Goal: Task Accomplishment & Management: Use online tool/utility

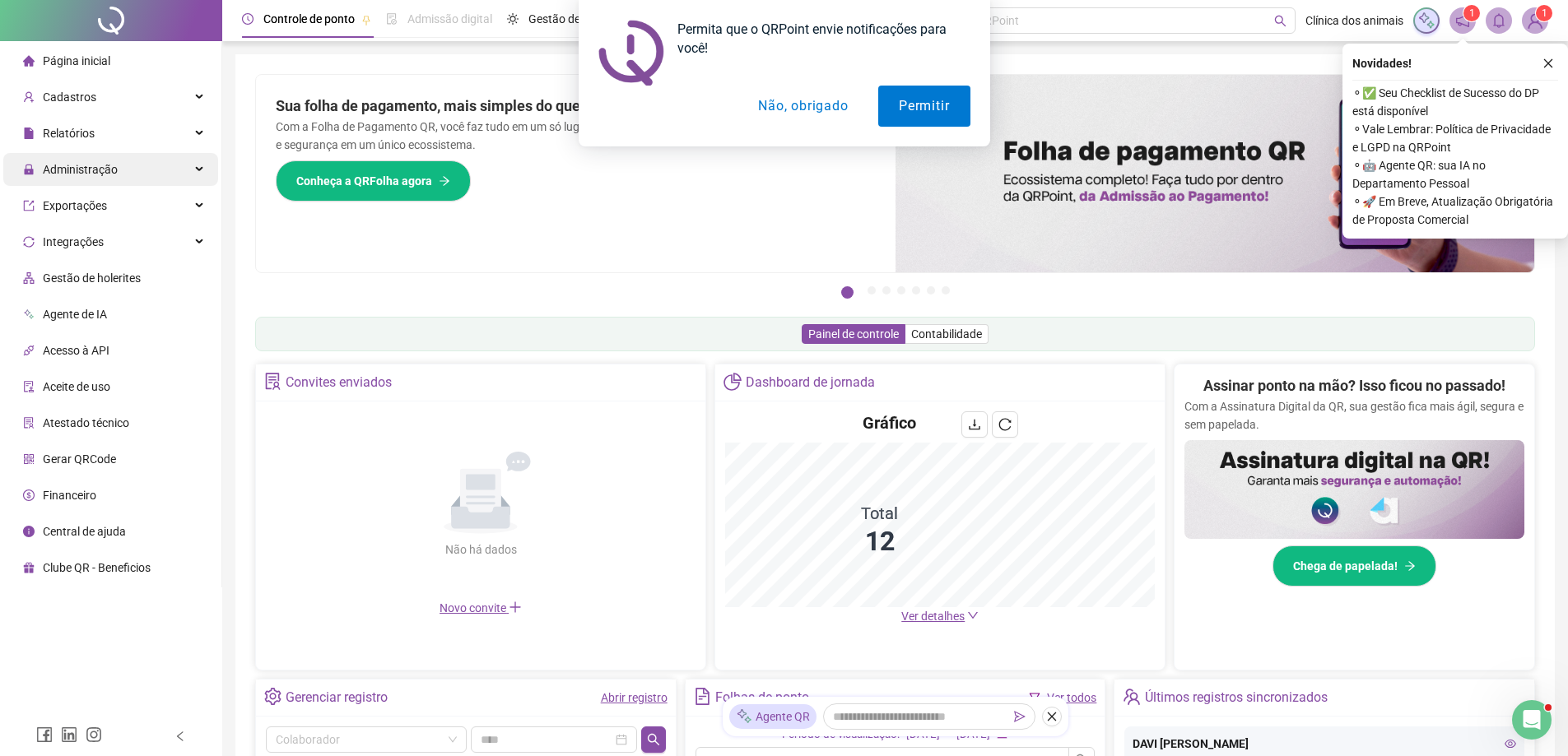
click at [110, 174] on span "Administração" at bounding box center [80, 169] width 75 height 13
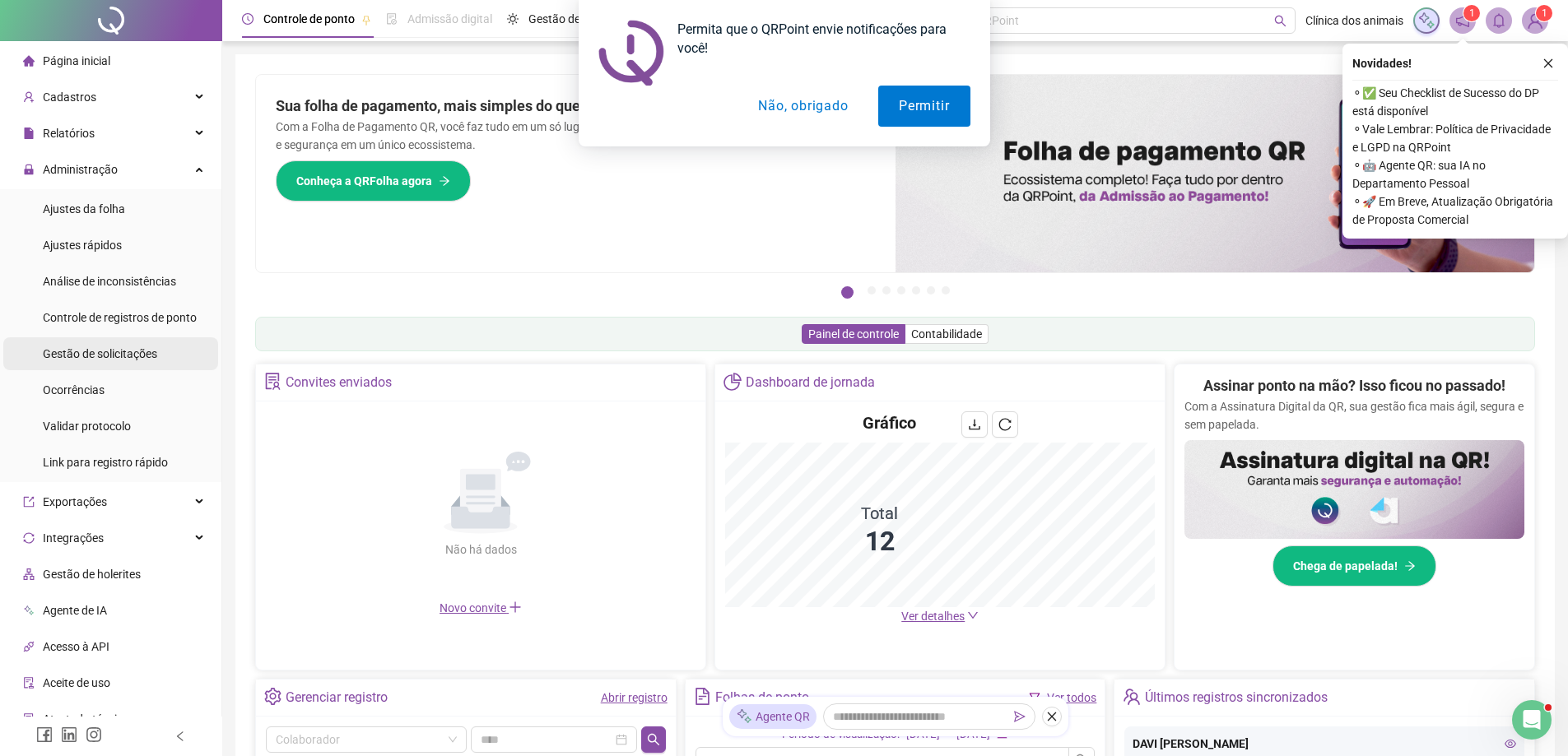
click at [129, 356] on span "Gestão de solicitações" at bounding box center [100, 353] width 114 height 13
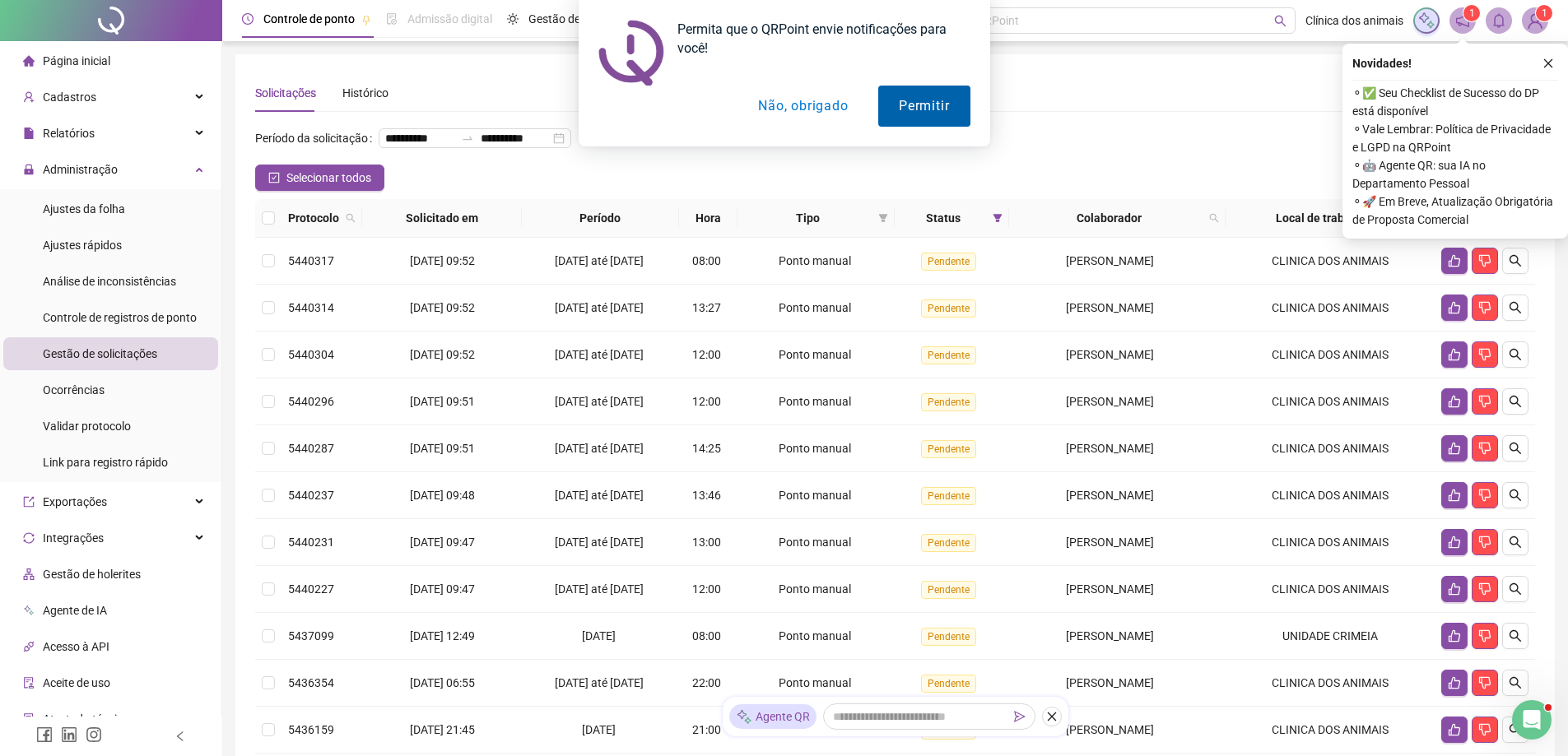
click at [908, 99] on button "Permitir" at bounding box center [923, 107] width 91 height 41
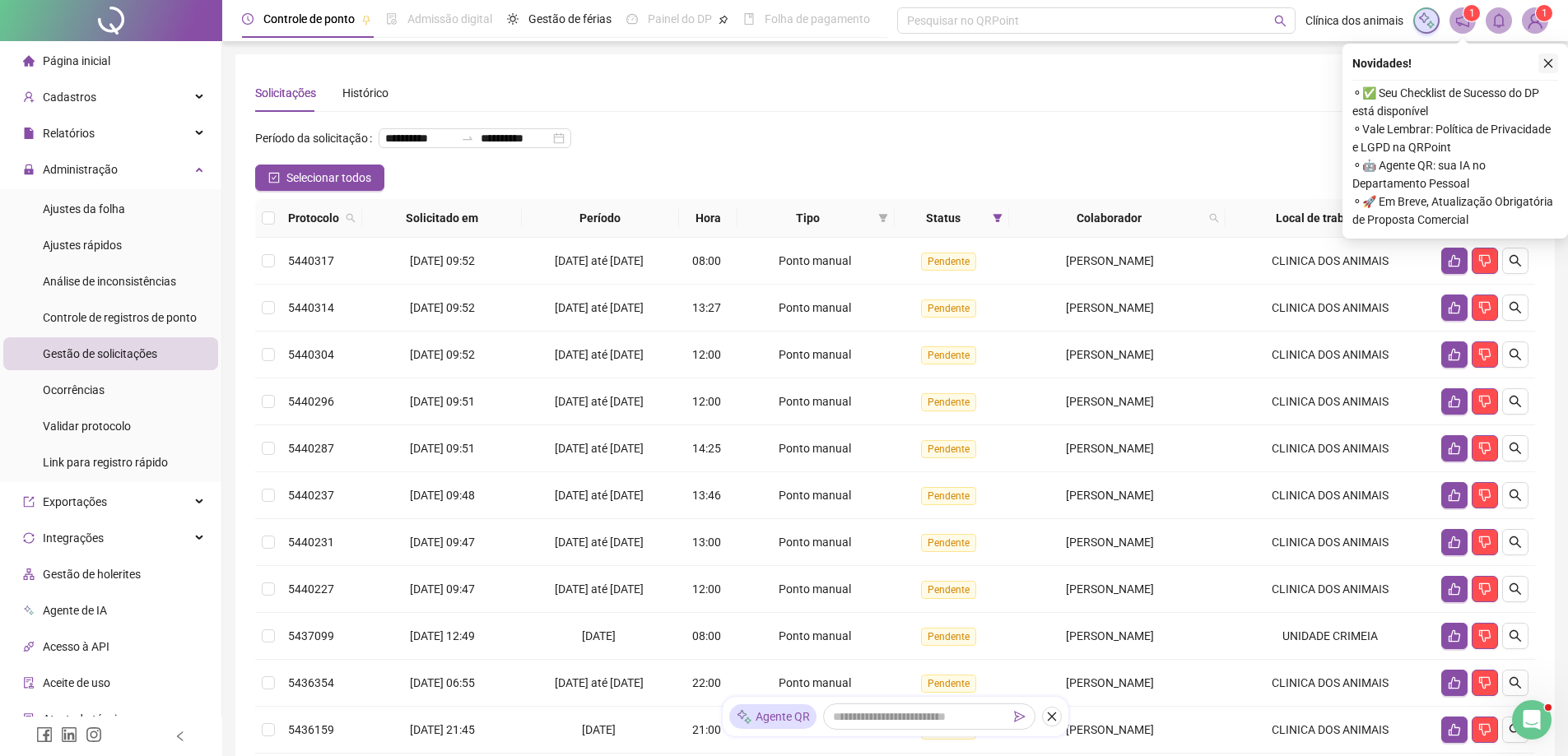
click at [1547, 67] on icon "close" at bounding box center [1548, 64] width 12 height 12
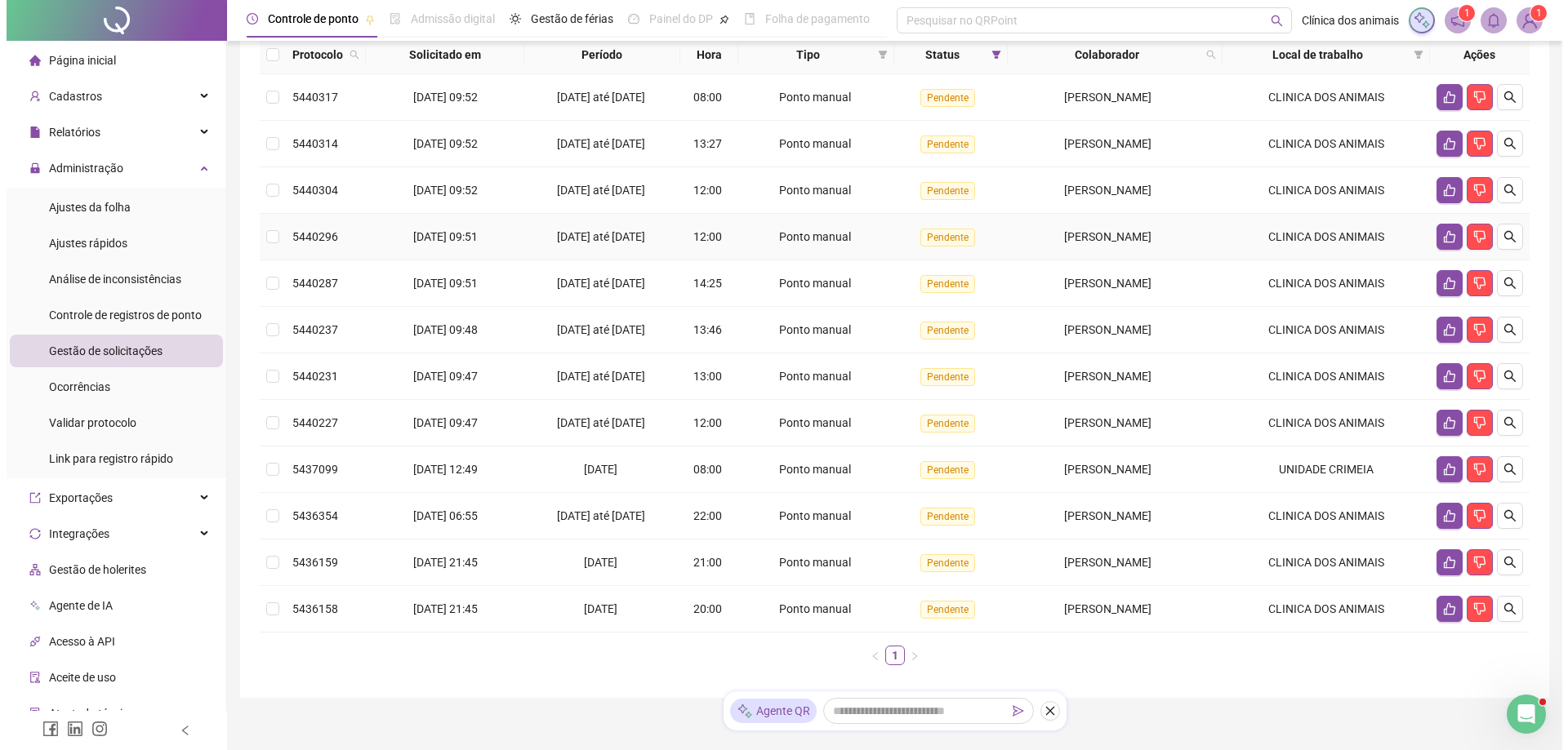
scroll to position [163, 0]
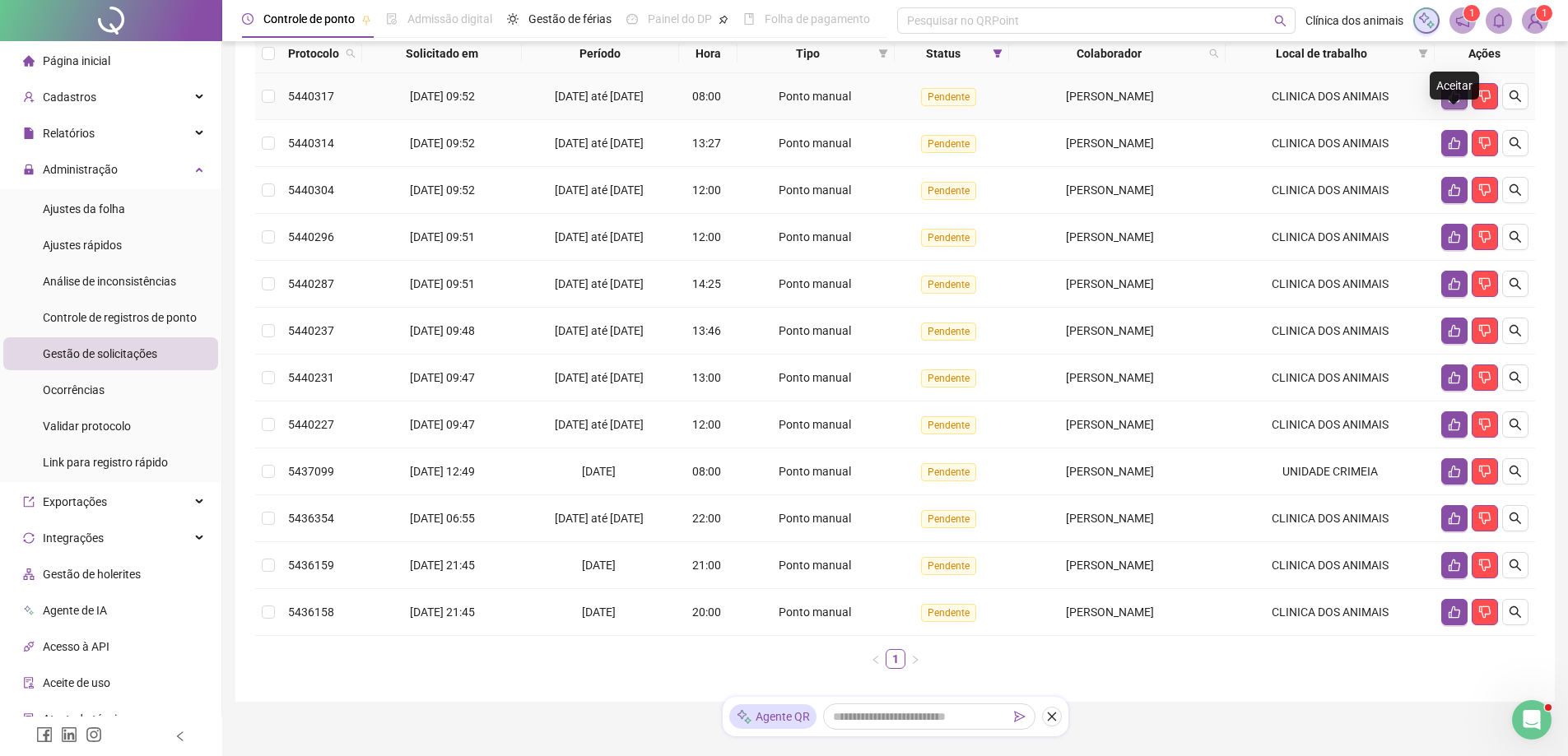
click at [1453, 103] on icon "like" at bounding box center [1454, 96] width 13 height 13
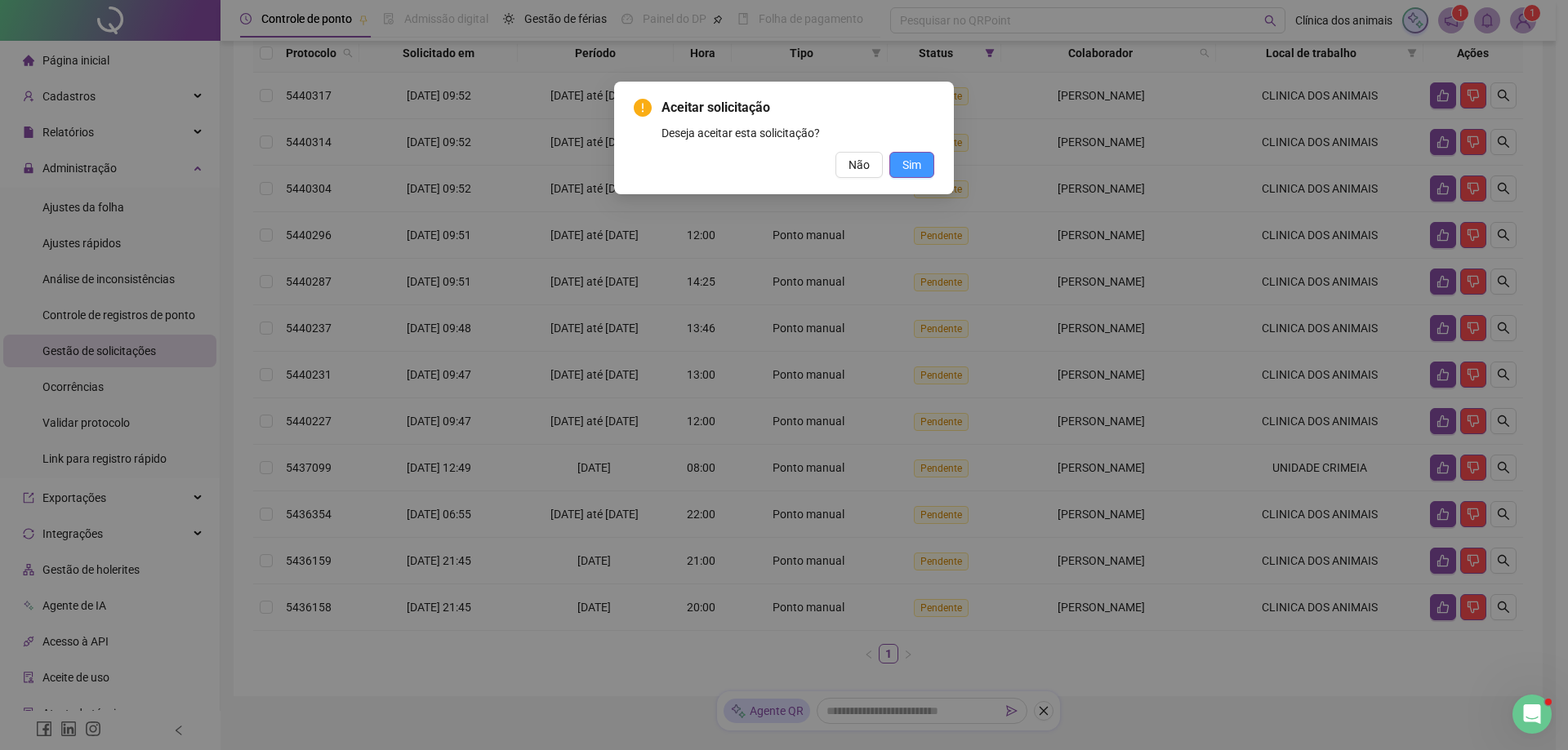
click at [931, 173] on button "Sim" at bounding box center [911, 165] width 45 height 26
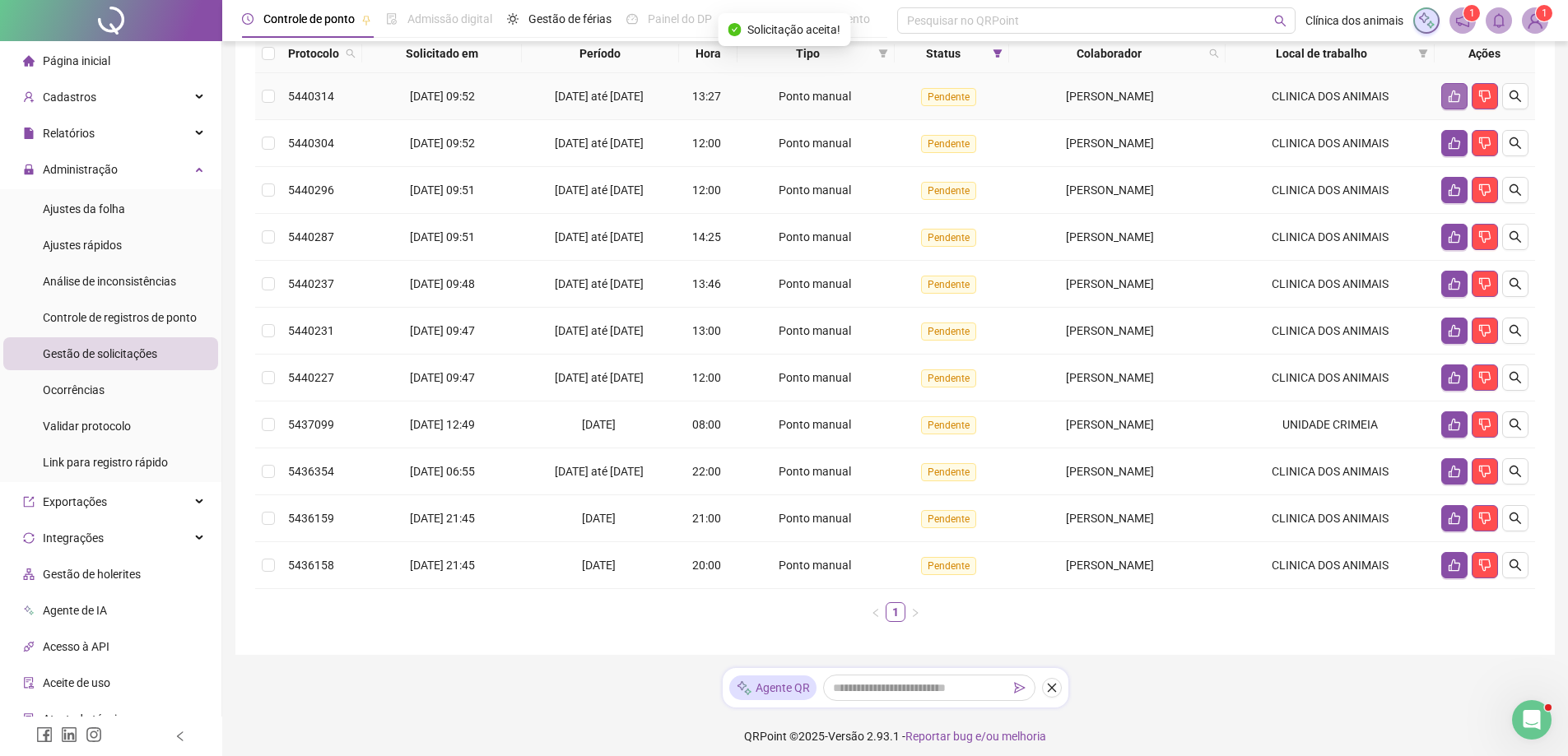
click at [1453, 103] on icon "like" at bounding box center [1454, 96] width 13 height 13
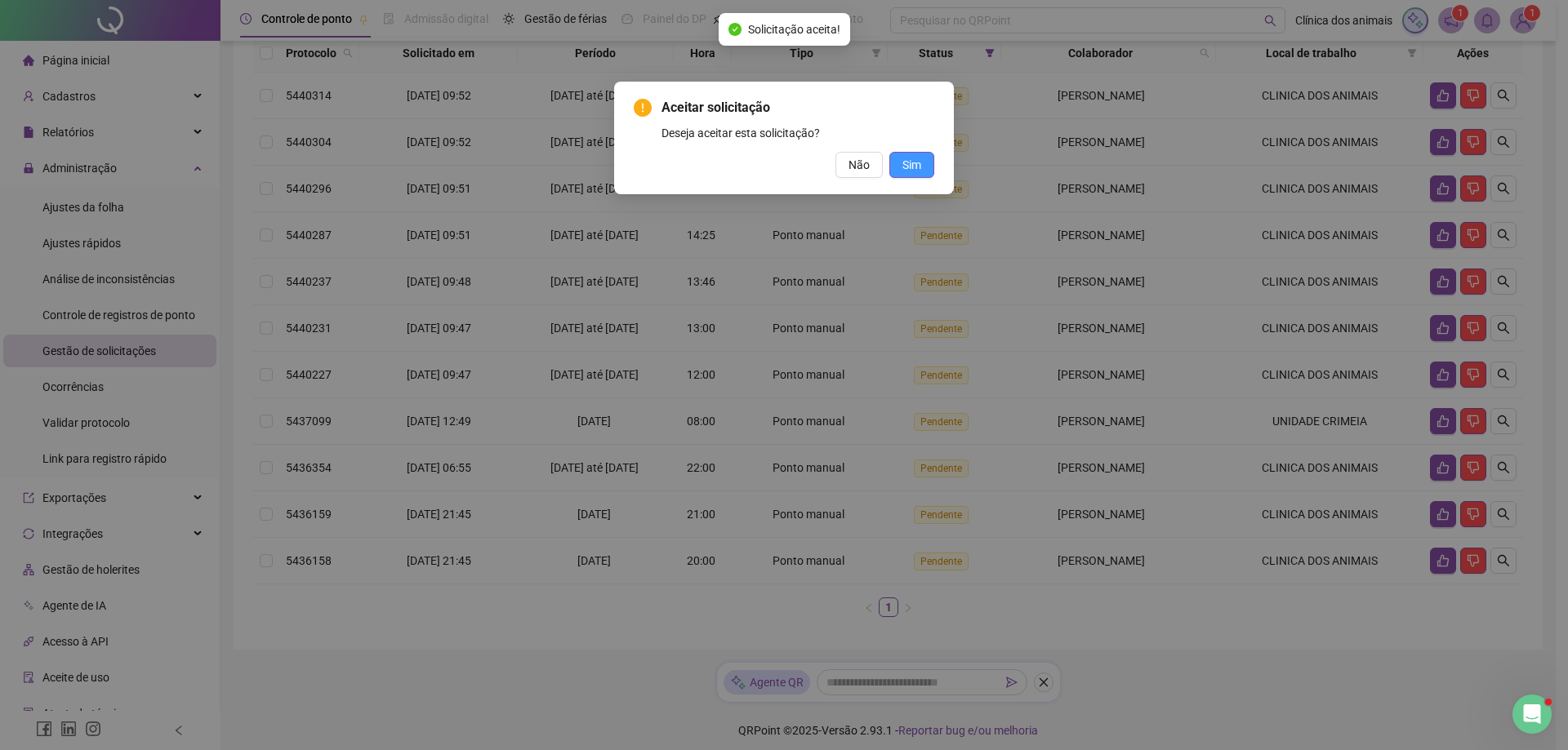
click at [900, 163] on button "Sim" at bounding box center [911, 165] width 45 height 26
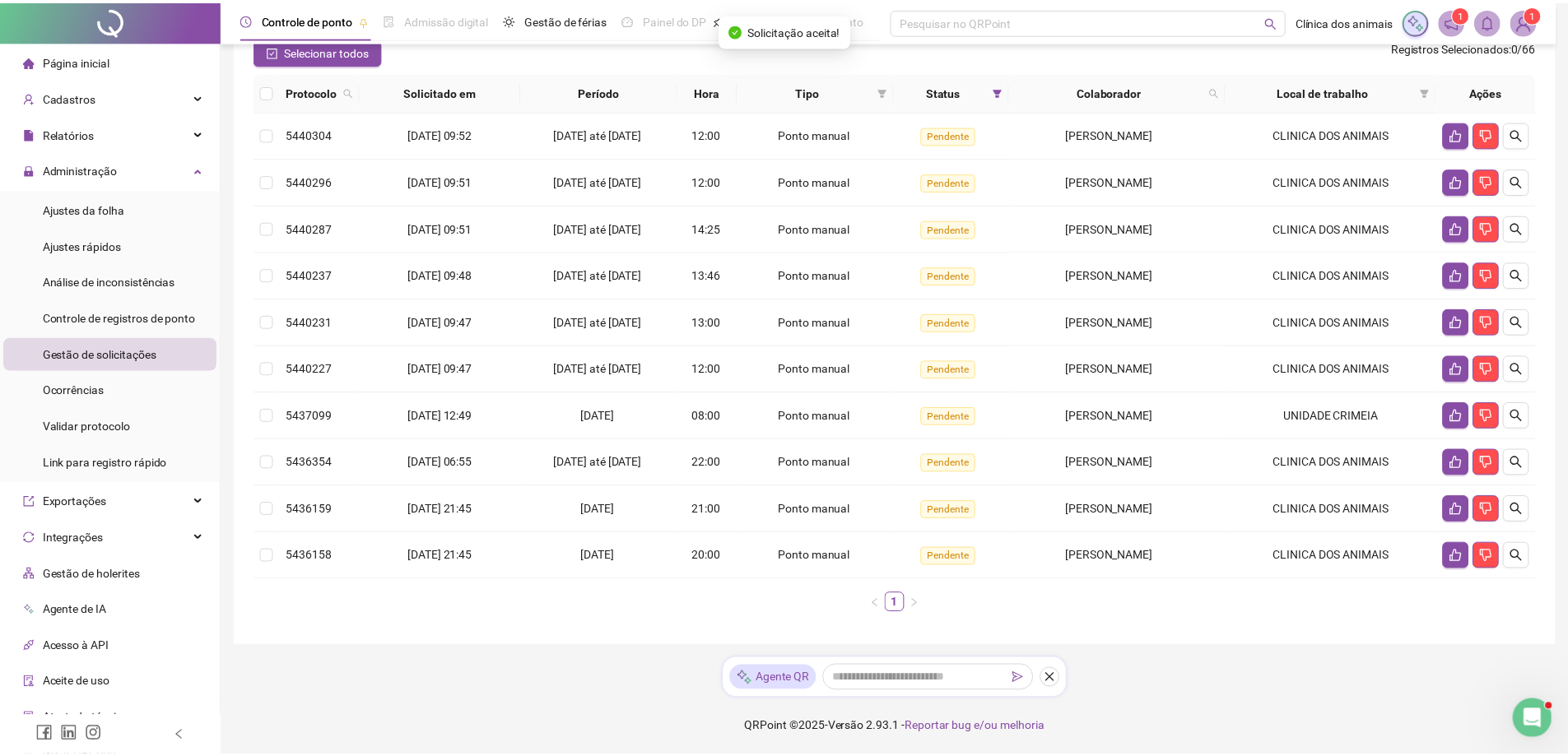
scroll to position [154, 0]
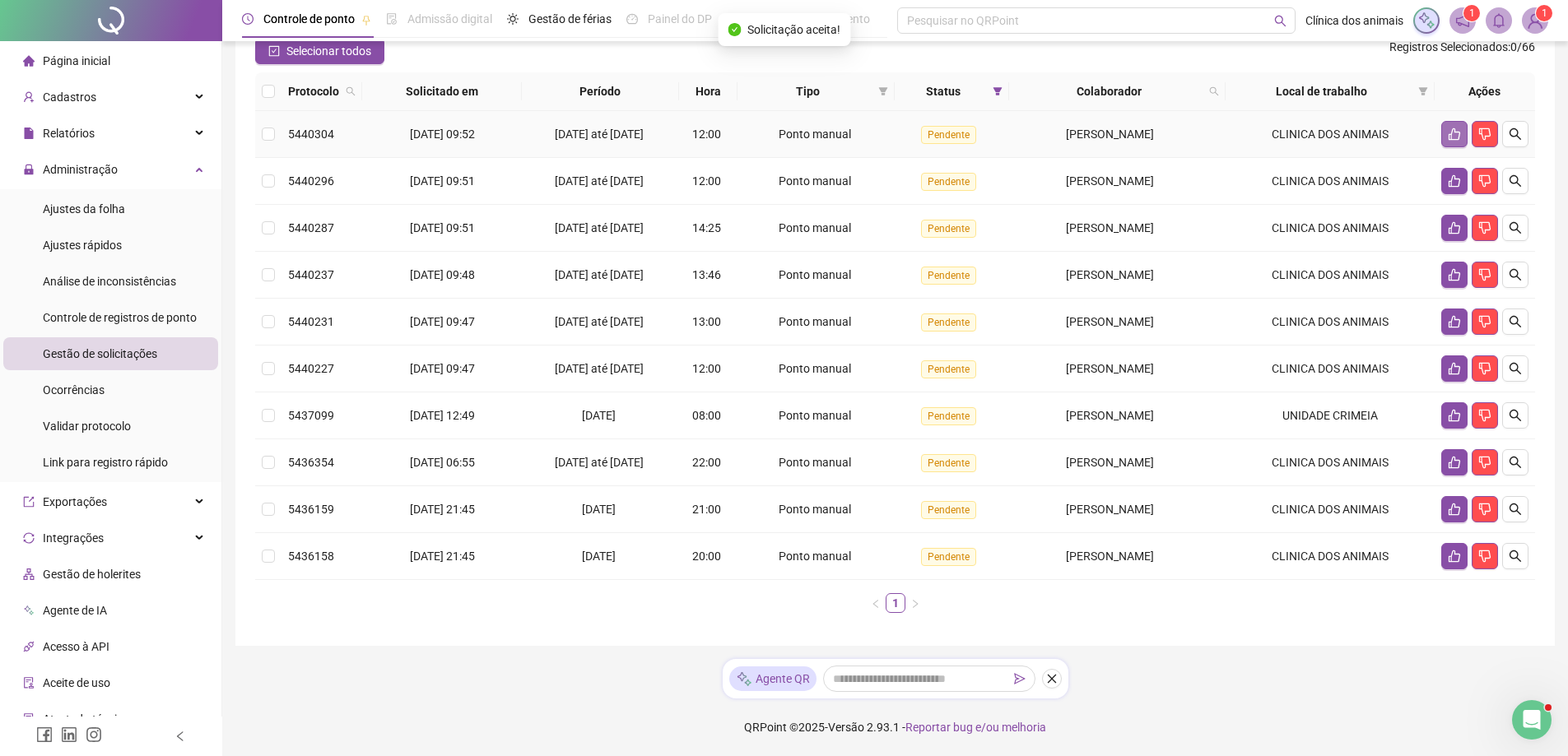
click at [1450, 146] on button "button" at bounding box center [1454, 134] width 26 height 26
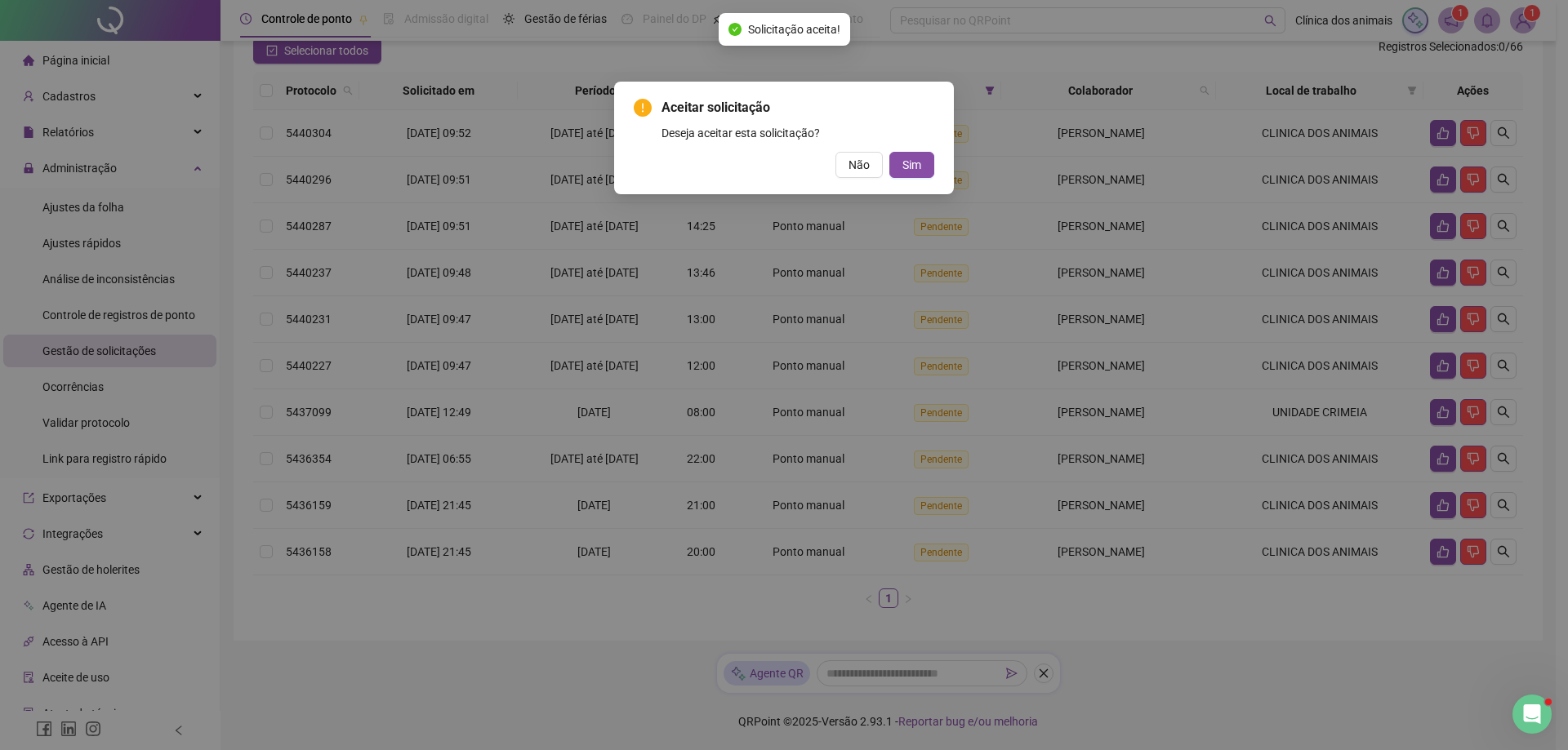
click at [935, 167] on div "Aceitar solicitação Deseja aceitar esta solicitação? Não Sim" at bounding box center [784, 138] width 340 height 113
click at [929, 168] on button "Sim" at bounding box center [911, 165] width 45 height 26
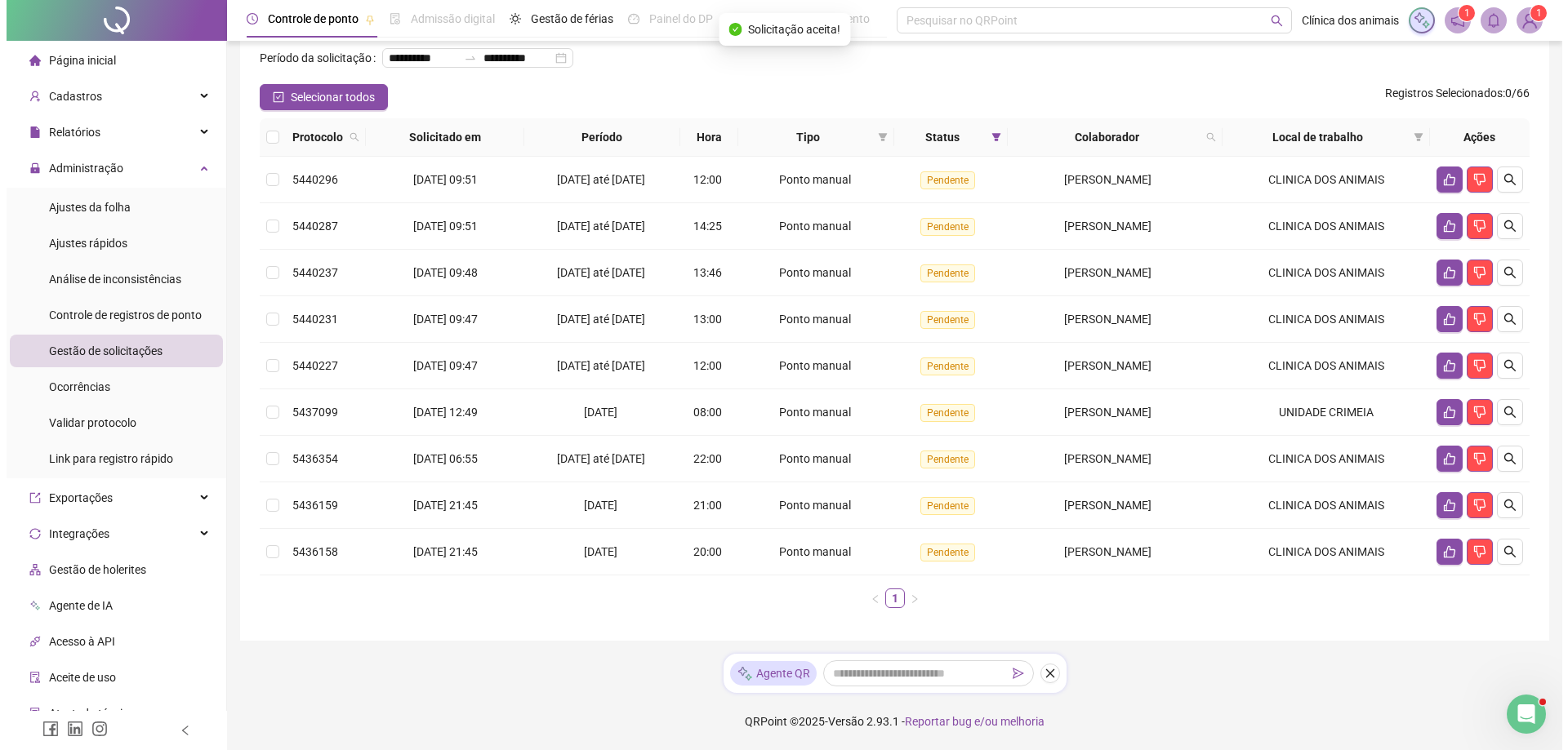
scroll to position [106, 0]
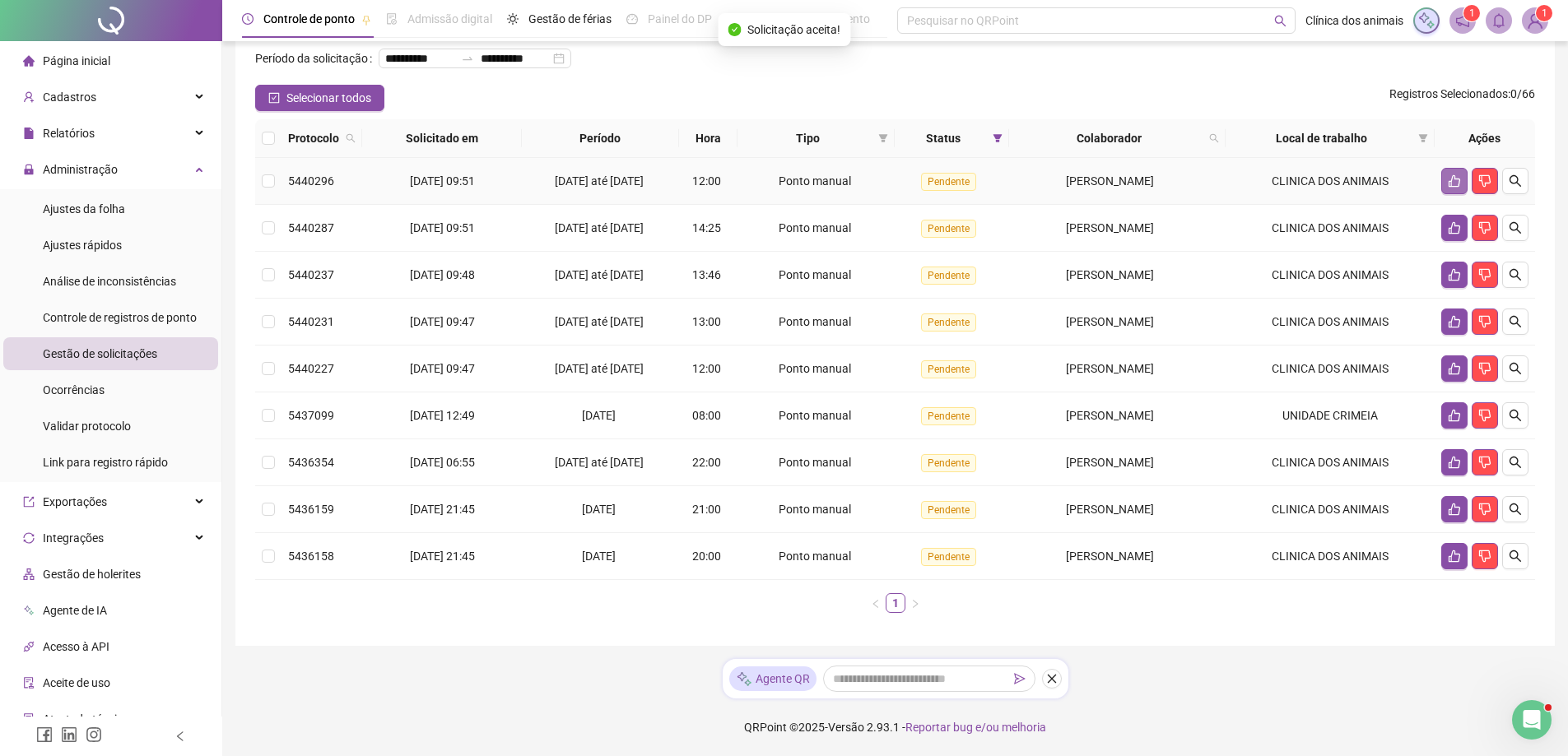
click at [1446, 179] on button "button" at bounding box center [1454, 181] width 26 height 26
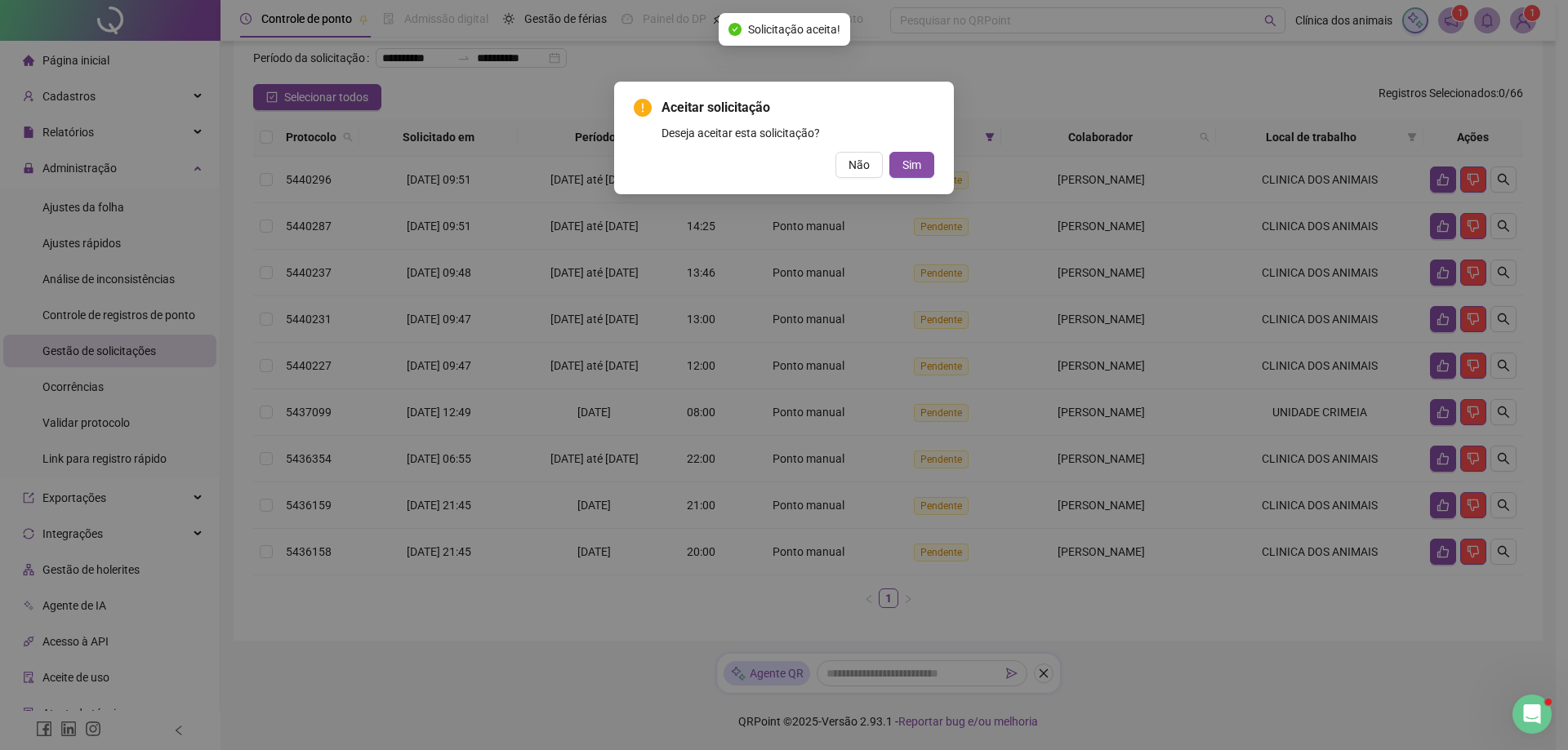
click at [934, 173] on div "Aceitar solicitação Deseja aceitar esta solicitação? Não Sim" at bounding box center [784, 138] width 340 height 113
click at [914, 169] on span "Sim" at bounding box center [911, 165] width 18 height 18
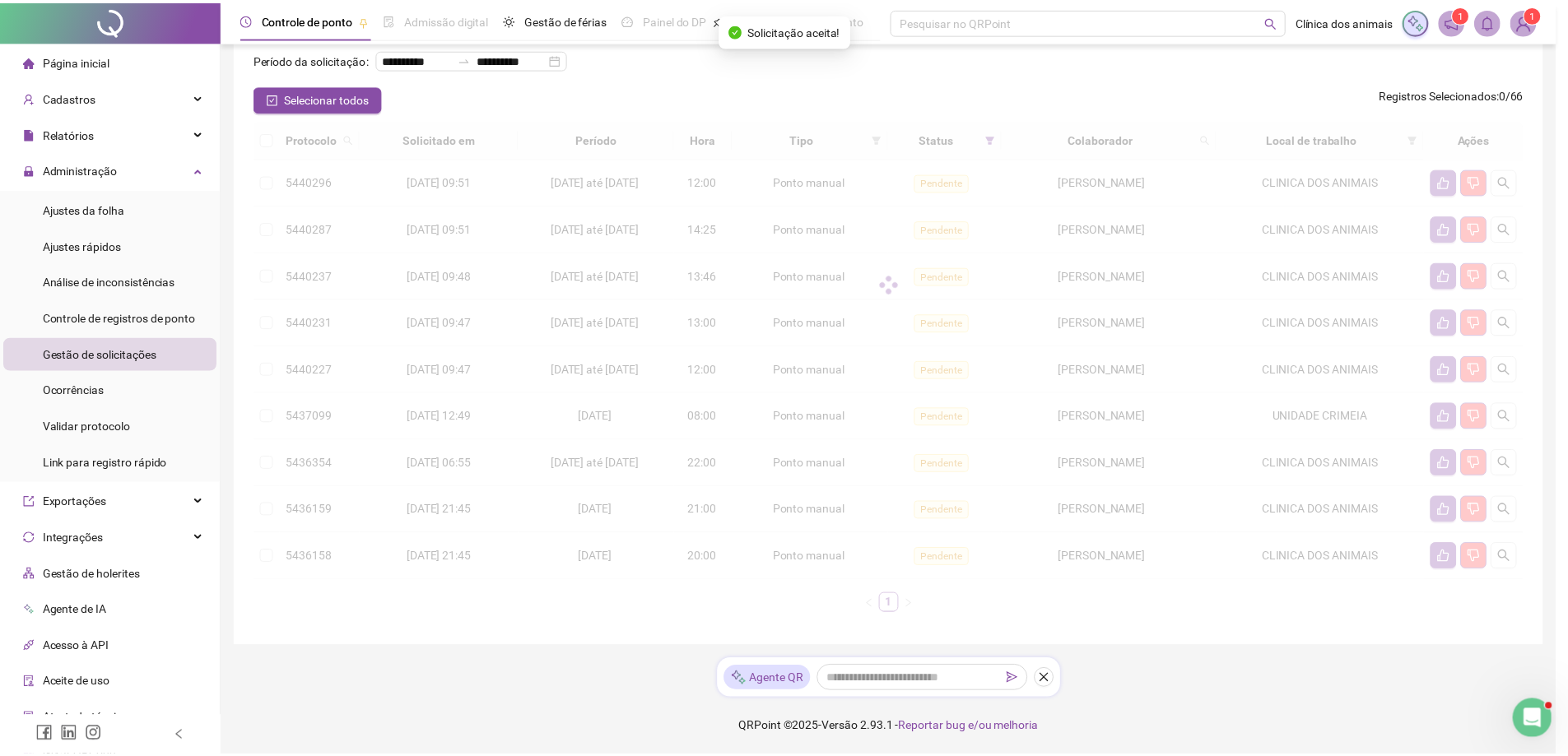
scroll to position [60, 0]
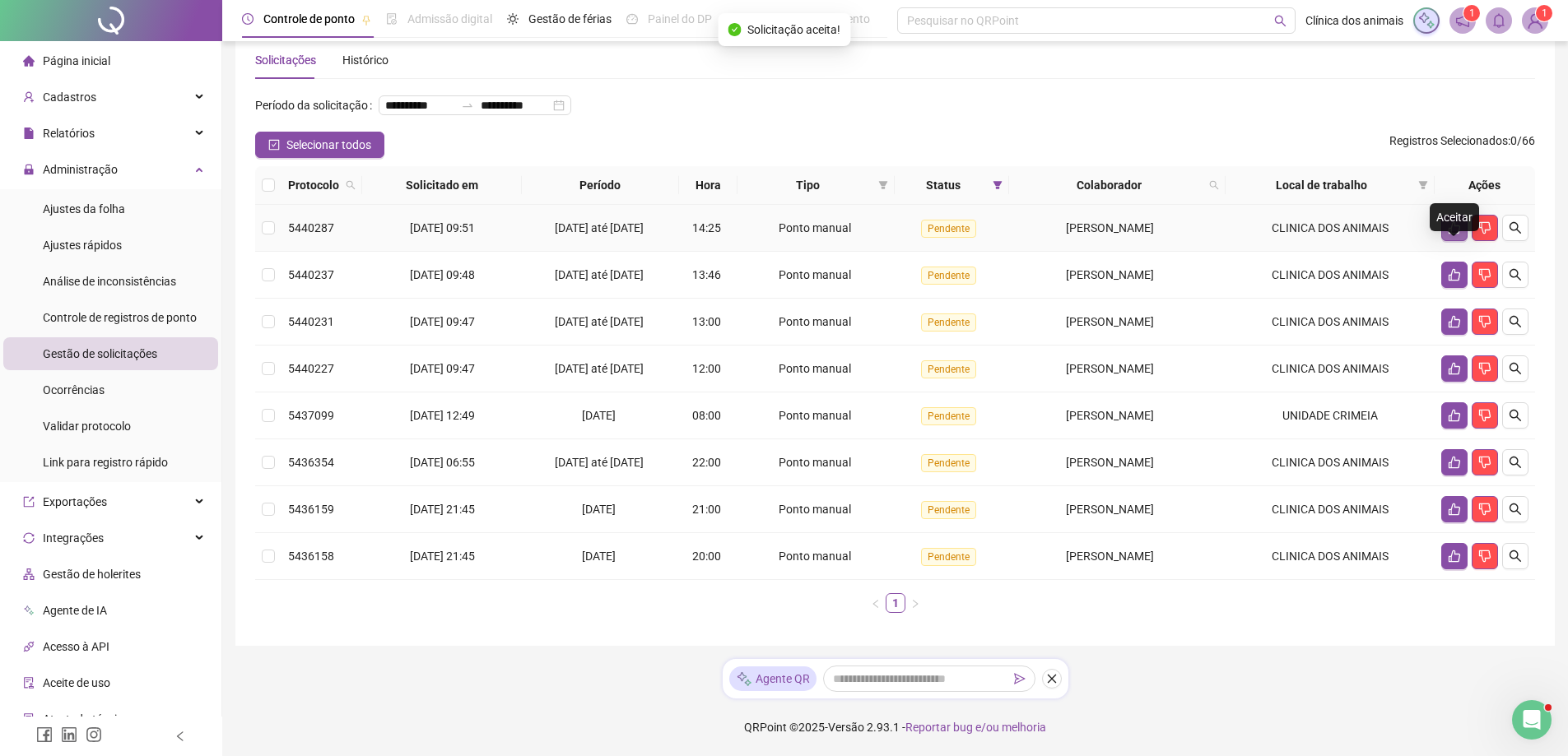
click at [1453, 222] on icon "like" at bounding box center [1454, 227] width 13 height 13
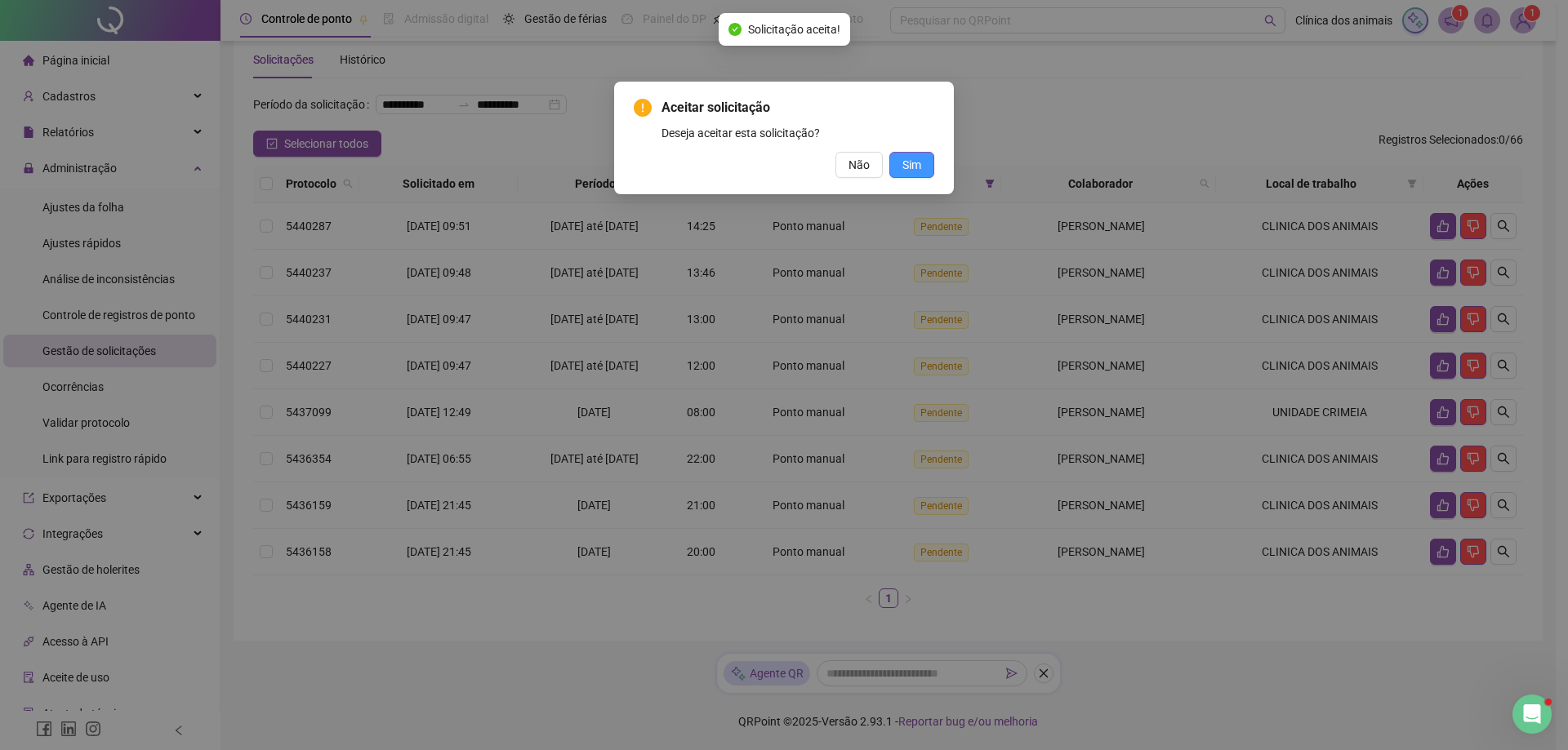
click at [919, 165] on span "Sim" at bounding box center [911, 165] width 18 height 18
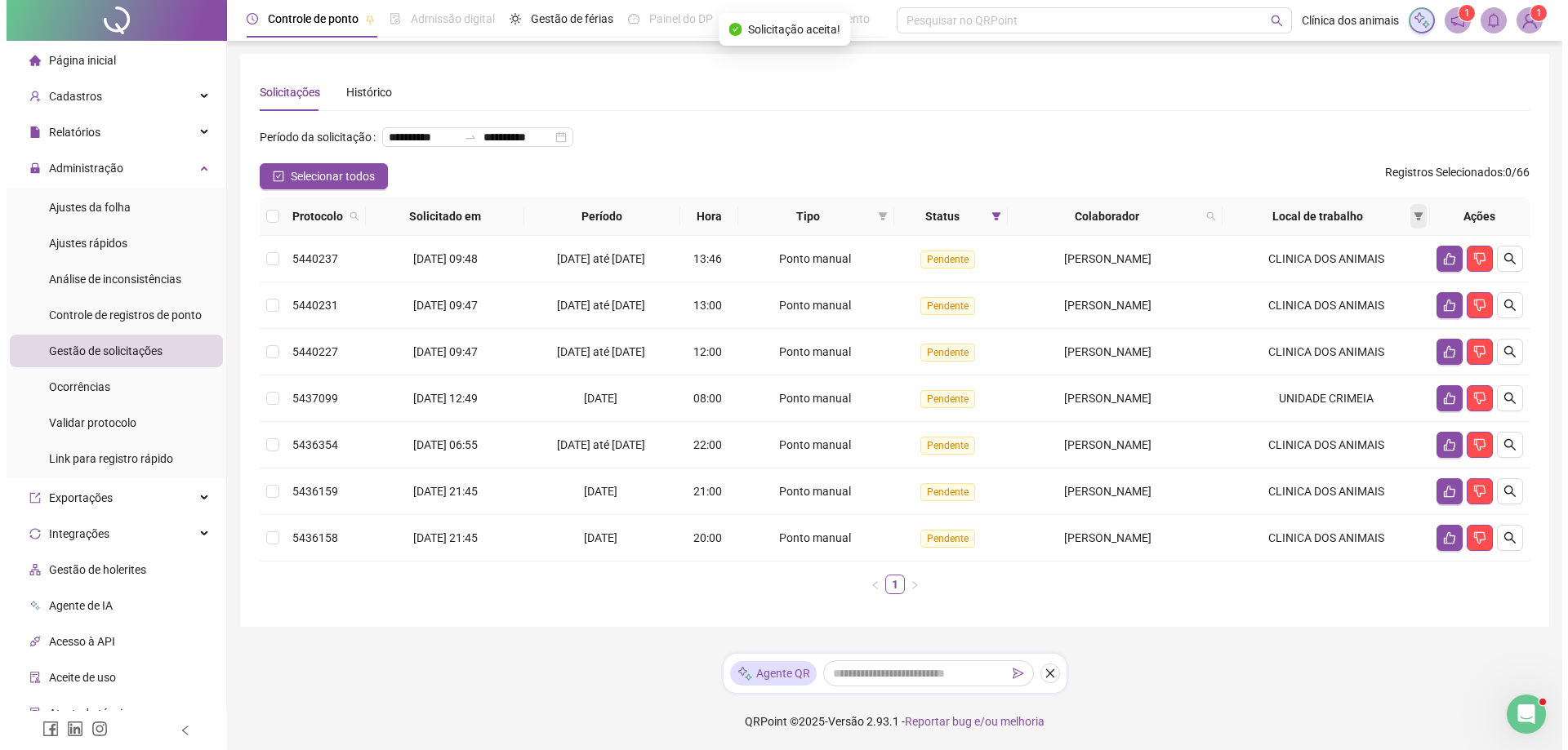
scroll to position [13, 0]
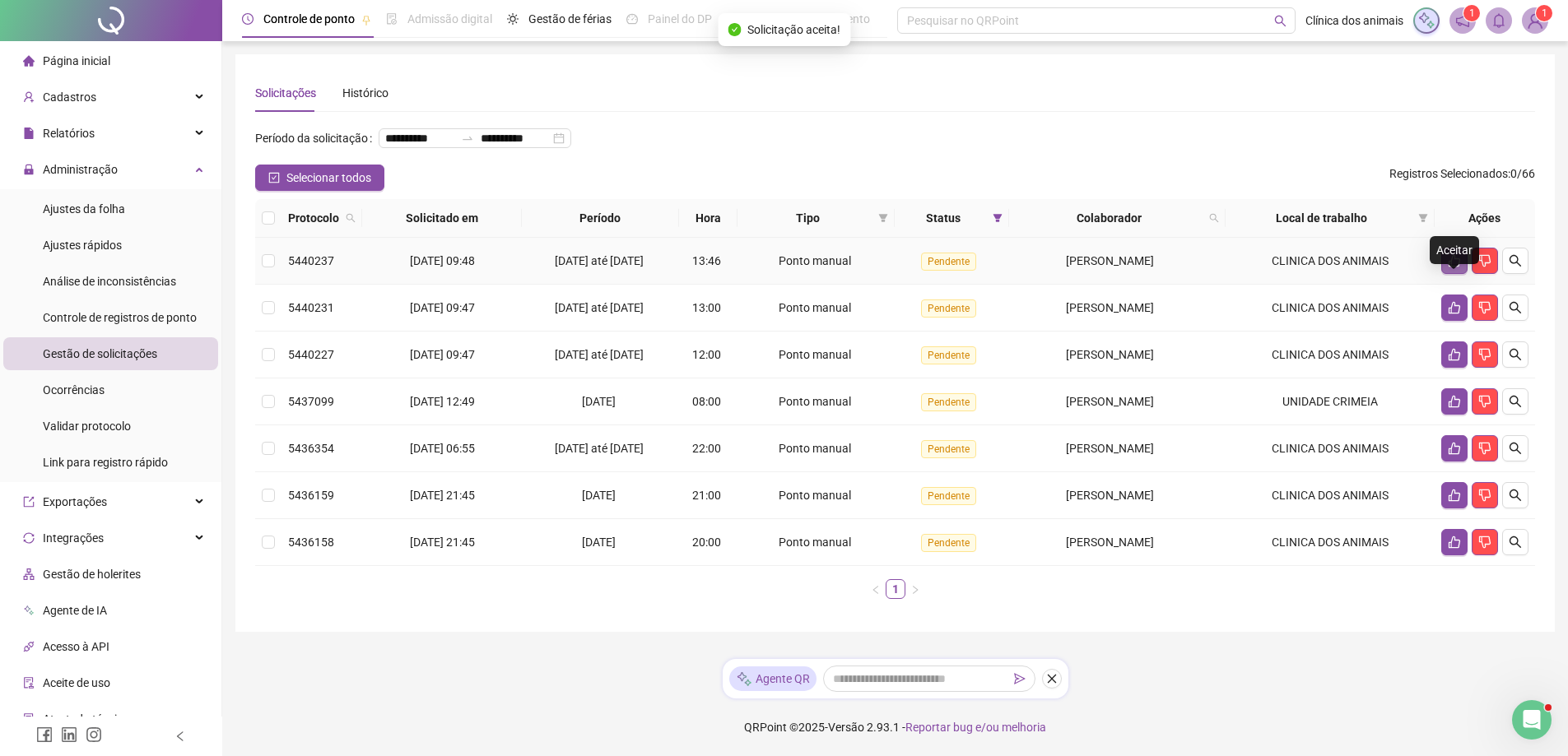
click at [1451, 266] on button "button" at bounding box center [1454, 260] width 26 height 26
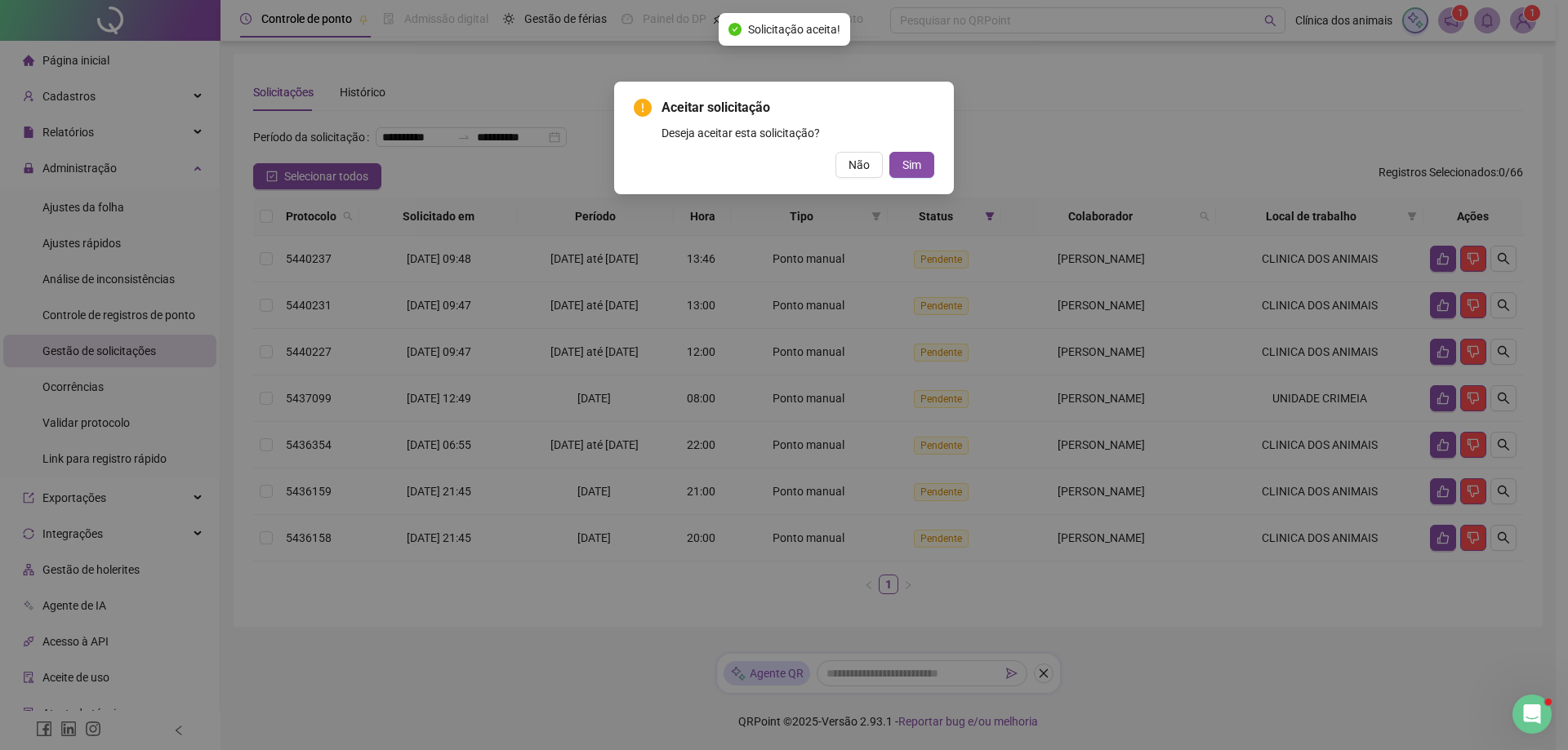
click at [934, 169] on div "Aceitar solicitação Deseja aceitar esta solicitação? Não Sim" at bounding box center [784, 138] width 340 height 113
click at [886, 169] on div "Não Sim" at bounding box center [784, 165] width 301 height 26
click at [905, 164] on span "Sim" at bounding box center [911, 165] width 18 height 18
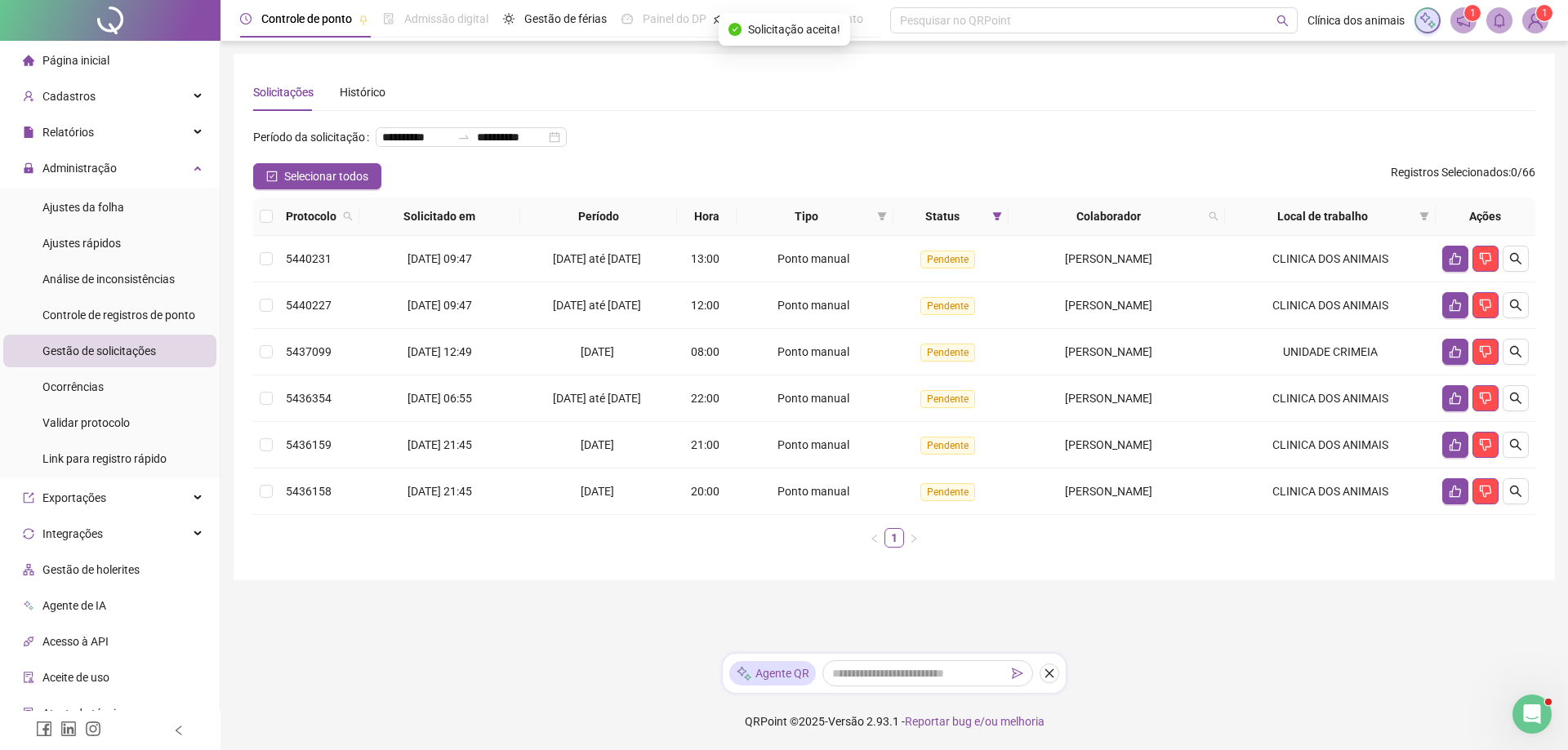
scroll to position [0, 0]
click at [1454, 265] on icon "like" at bounding box center [1454, 258] width 13 height 13
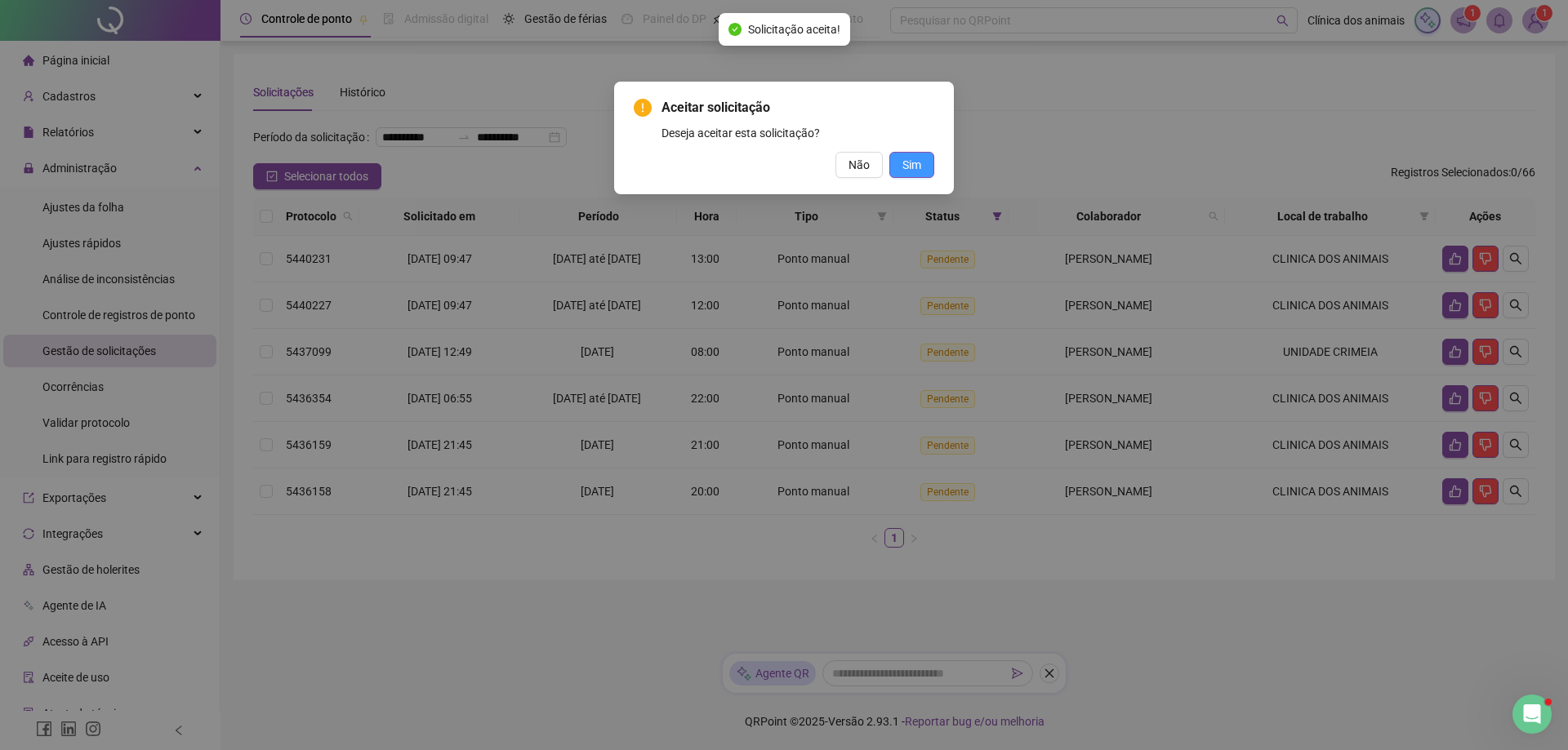
click at [928, 173] on button "Sim" at bounding box center [911, 165] width 45 height 26
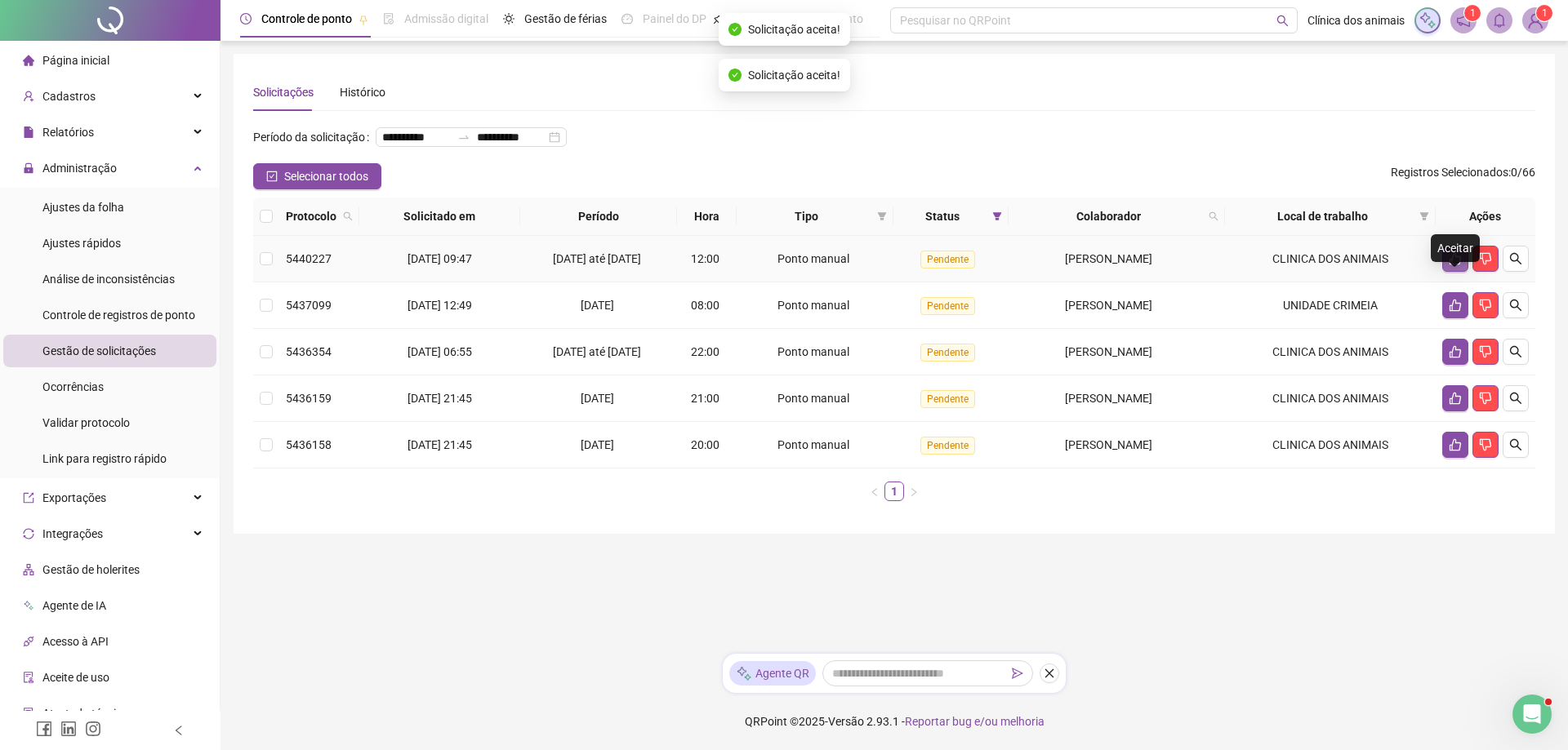
click at [1454, 265] on icon "like" at bounding box center [1454, 258] width 13 height 13
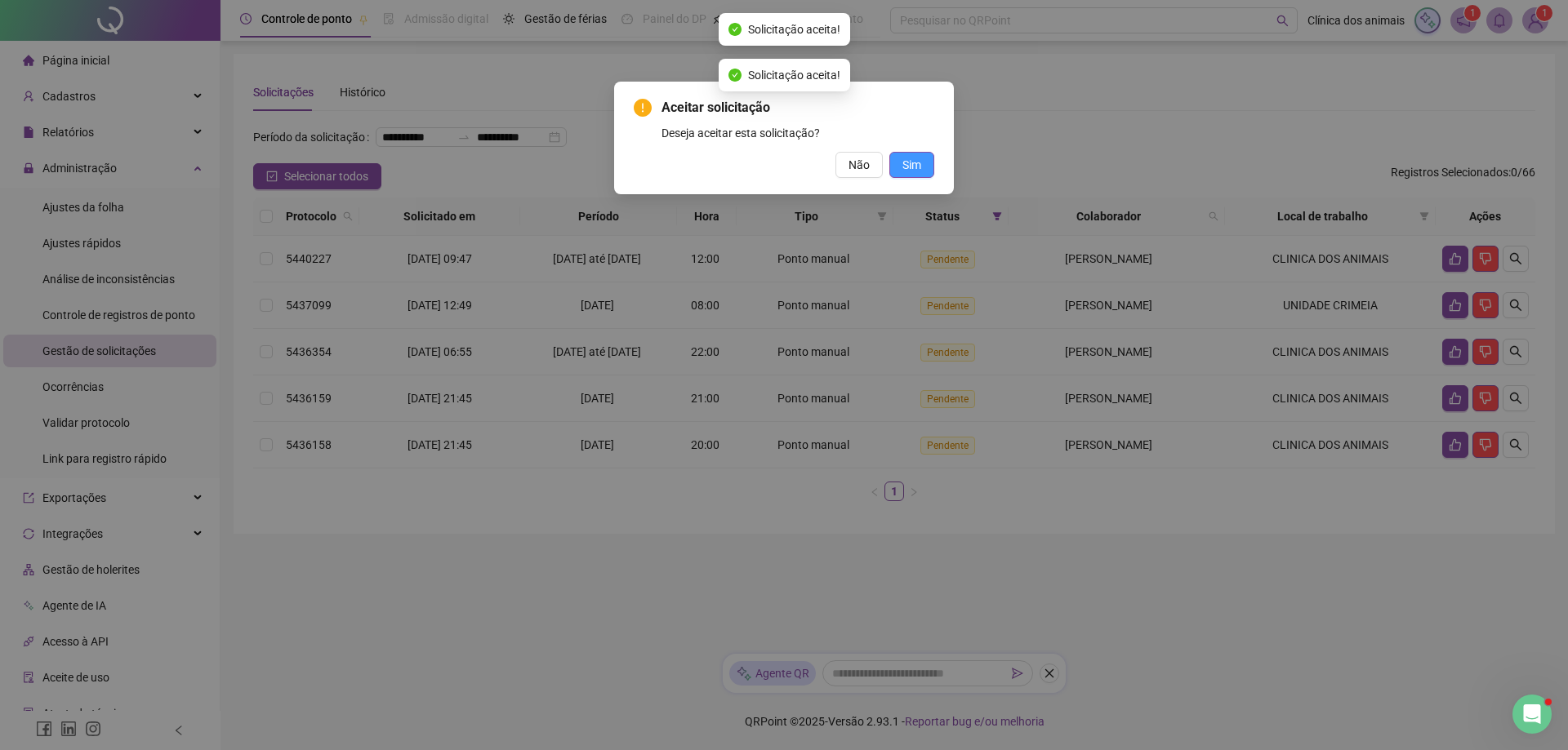
click at [916, 174] on button "Sim" at bounding box center [911, 165] width 45 height 26
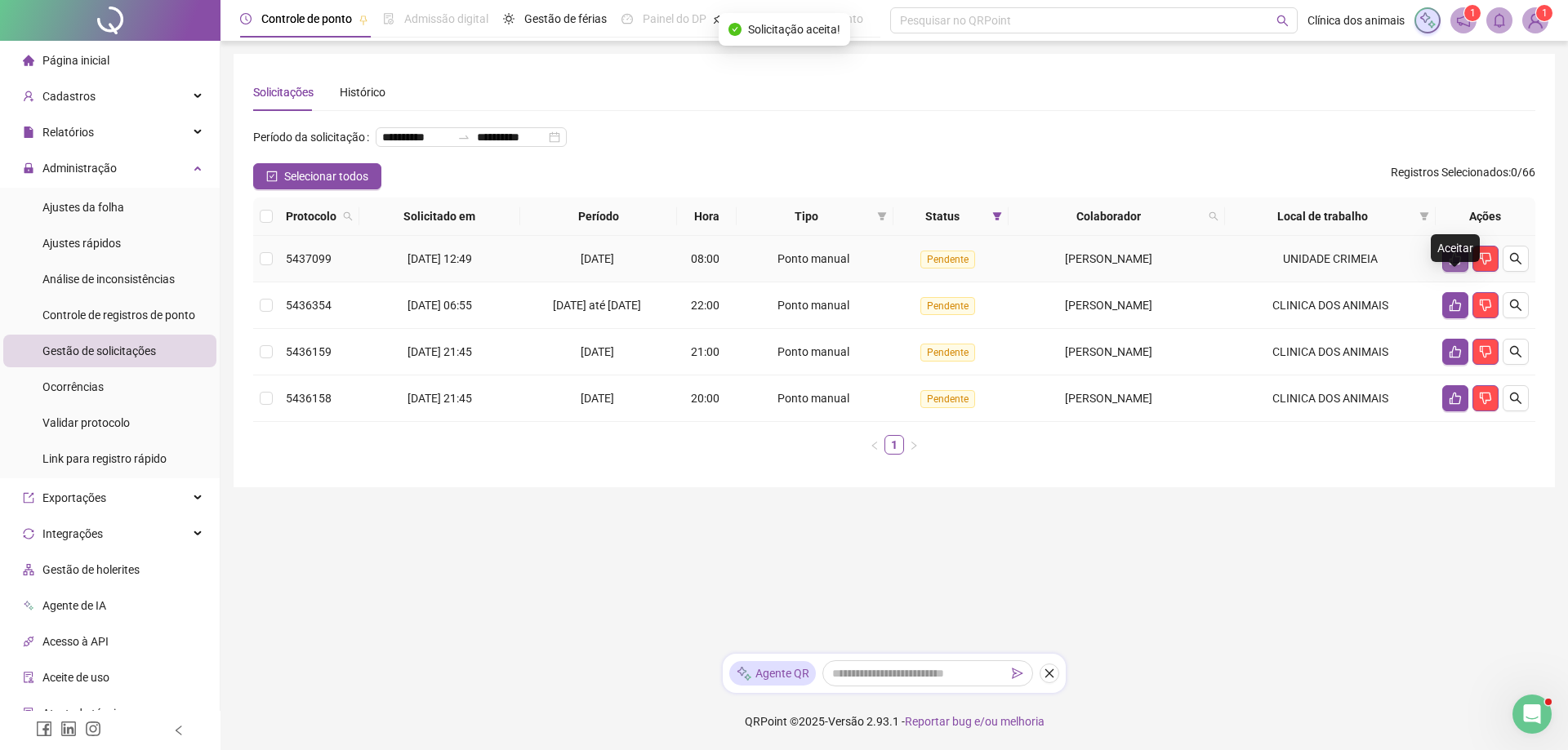
click at [1454, 265] on icon "like" at bounding box center [1454, 258] width 13 height 13
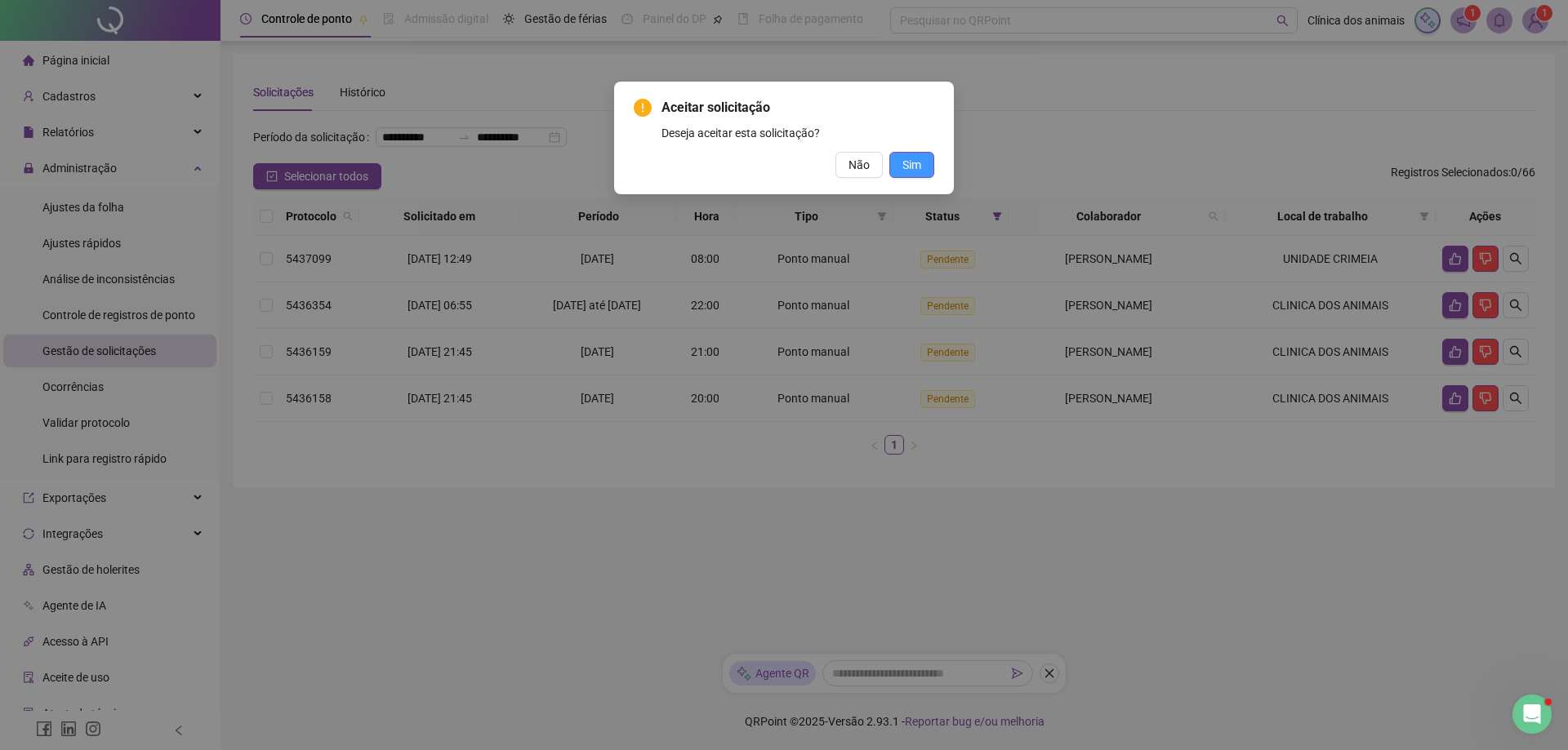
click at [925, 162] on button "Sim" at bounding box center [911, 165] width 45 height 26
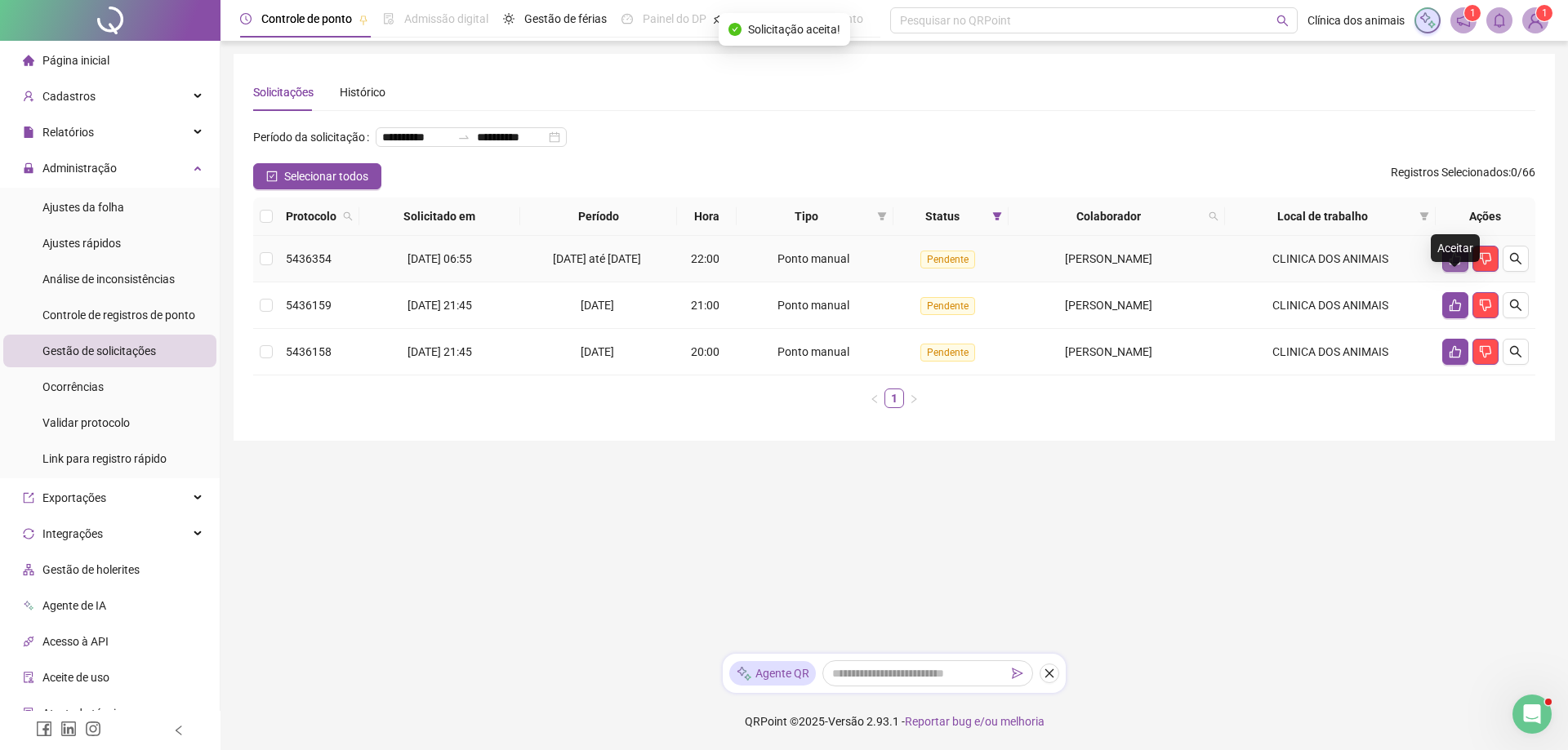
click at [1455, 265] on icon "like" at bounding box center [1454, 258] width 13 height 13
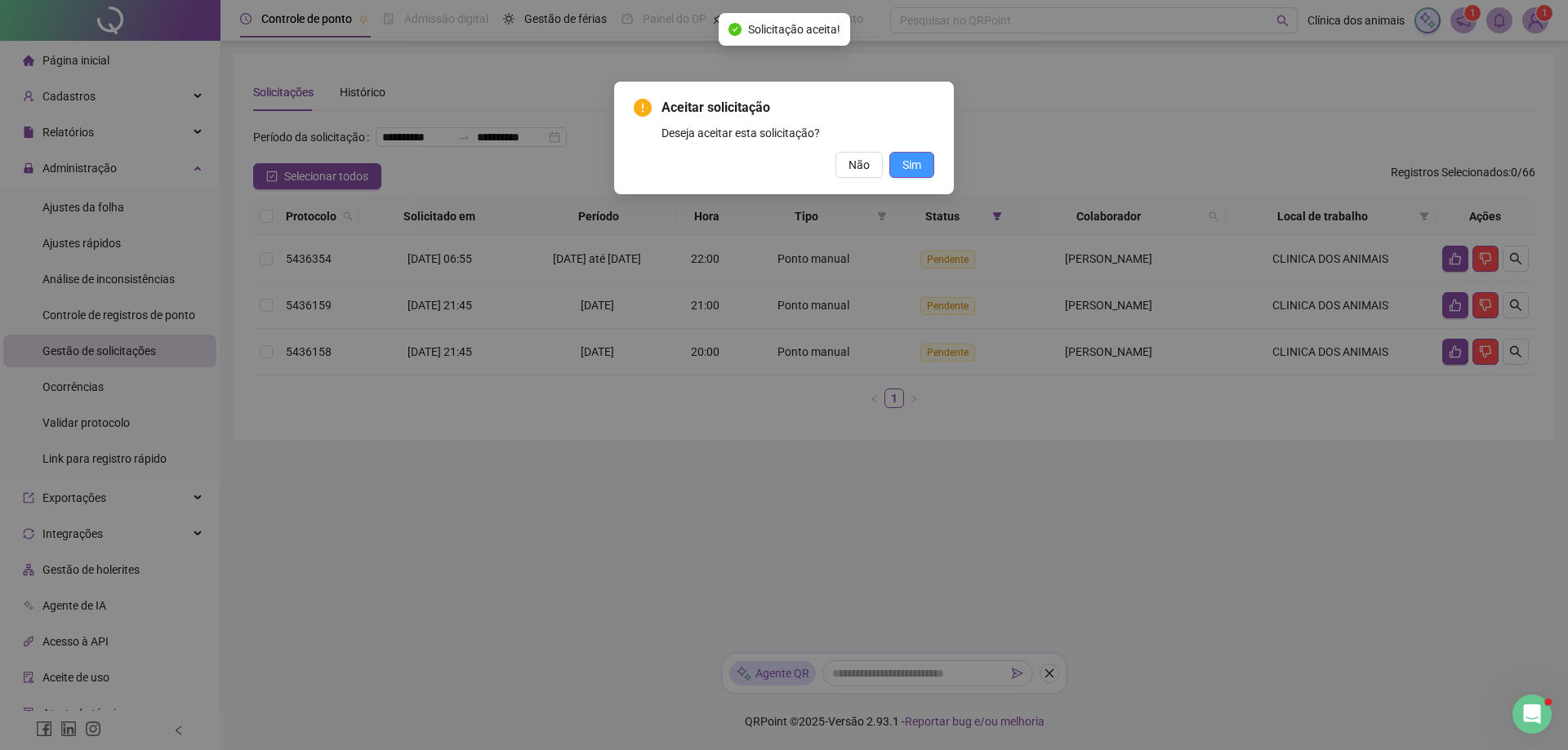
click at [931, 172] on button "Sim" at bounding box center [911, 165] width 45 height 26
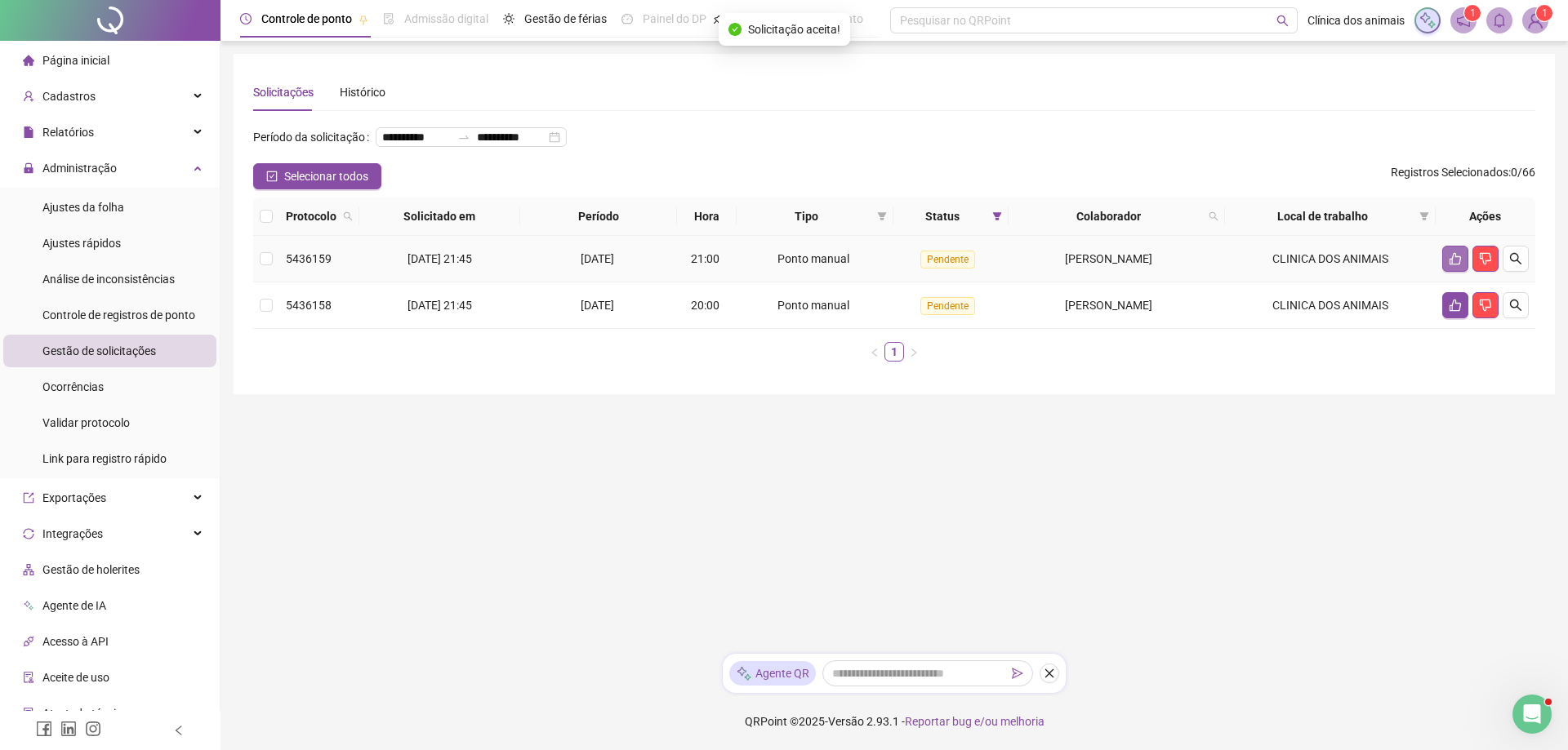
click at [1449, 265] on icon "like" at bounding box center [1454, 258] width 13 height 13
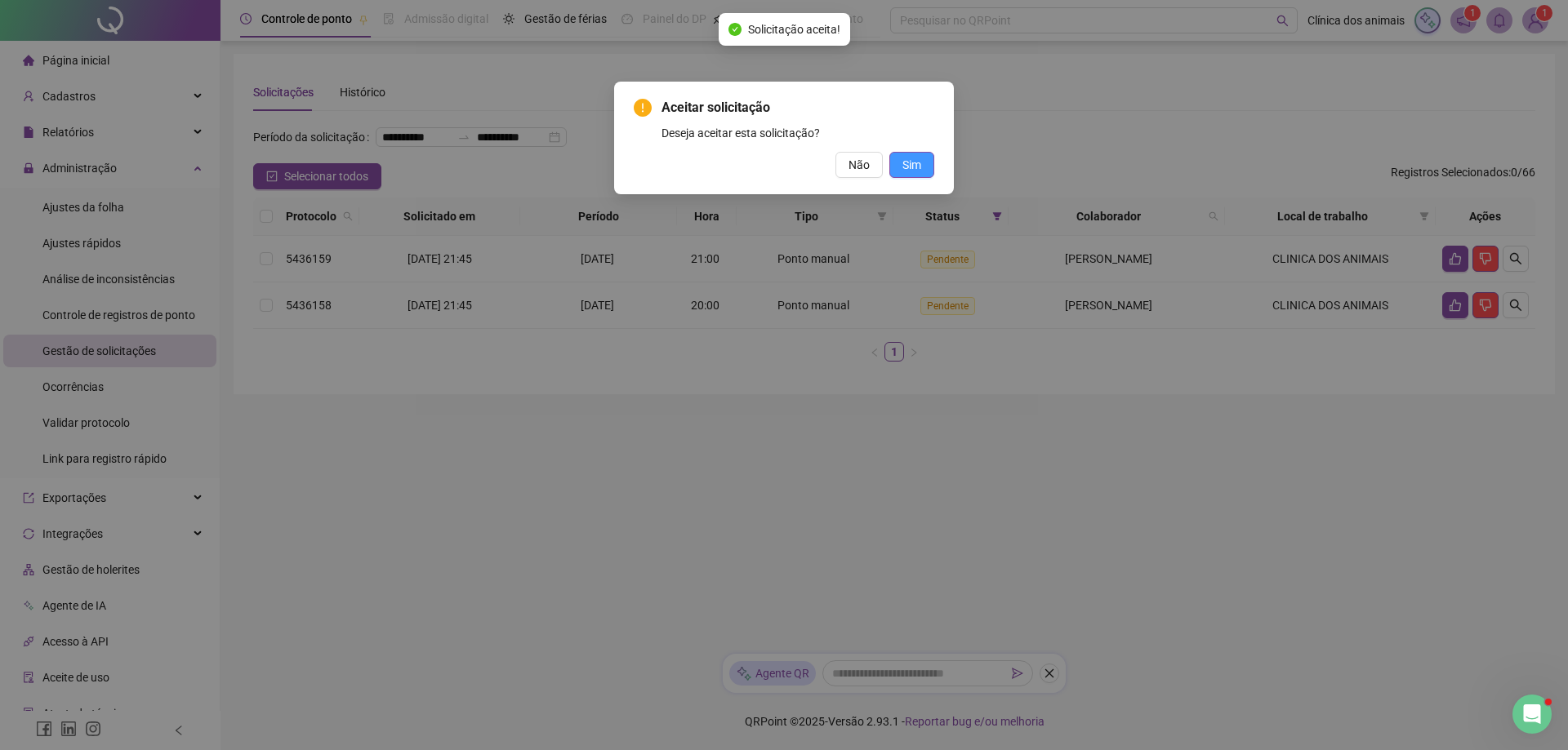
click at [931, 174] on button "Sim" at bounding box center [911, 165] width 45 height 26
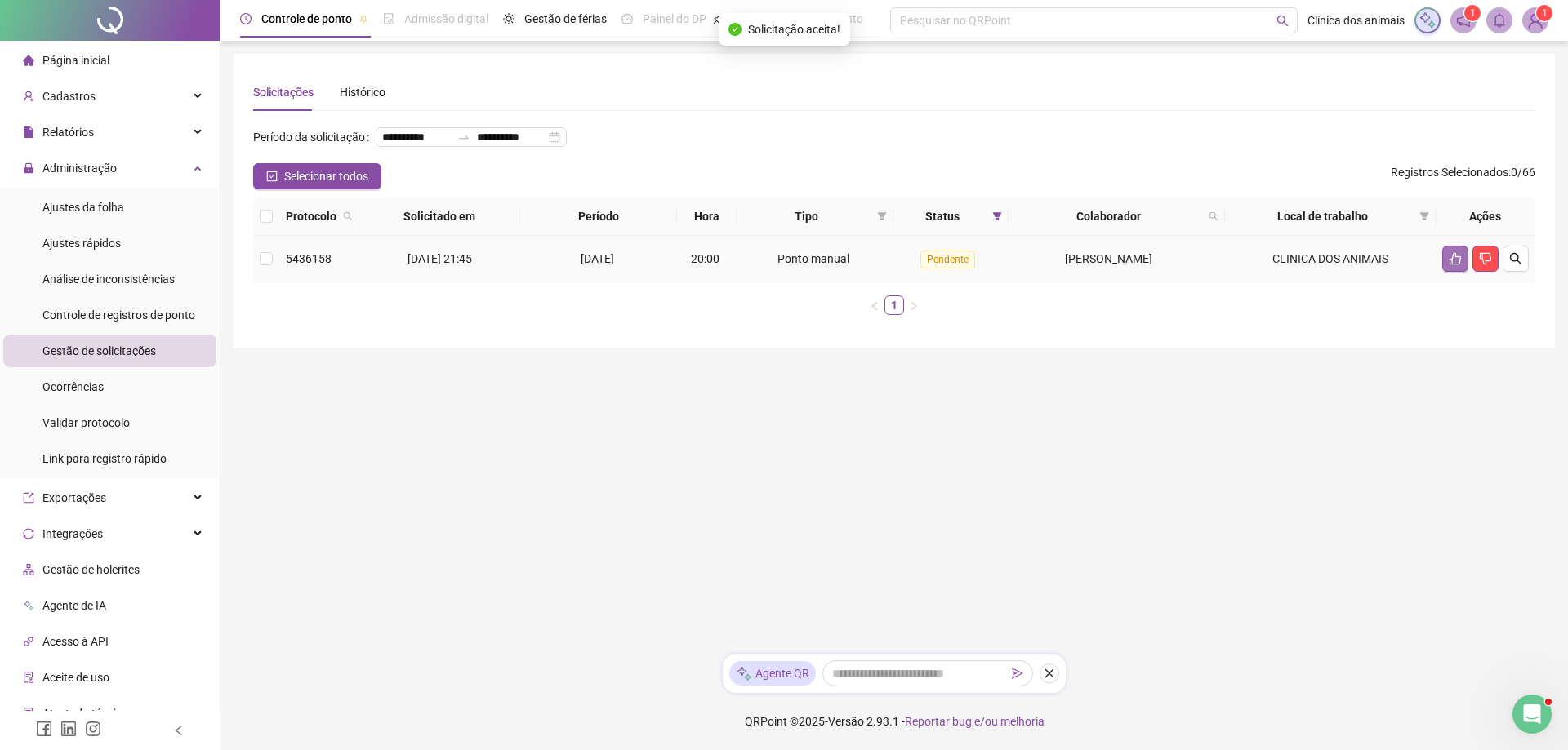
click at [1442, 272] on button "button" at bounding box center [1454, 258] width 26 height 26
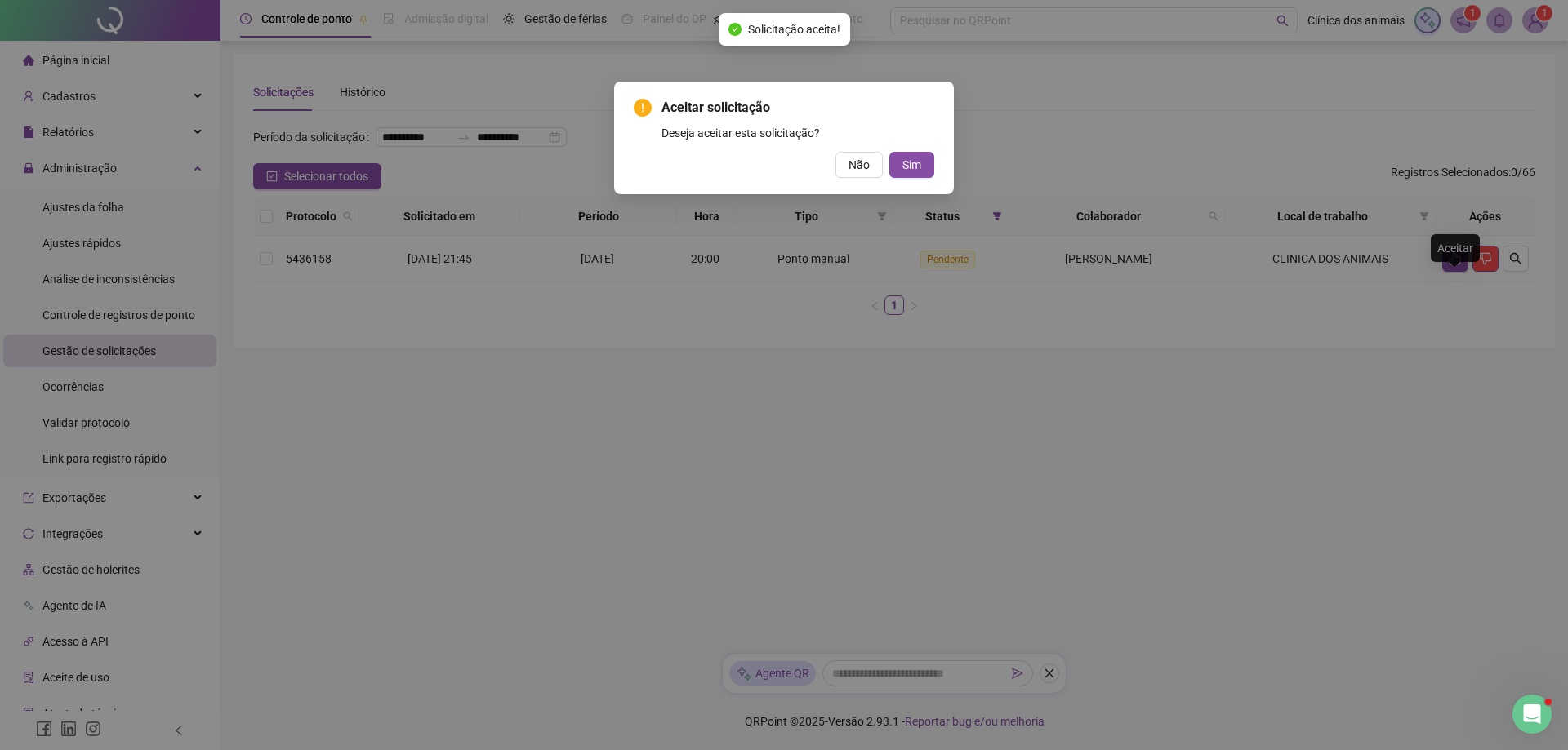
click at [1447, 286] on div "Aceitar solicitação Deseja aceitar esta solicitação? Não Sim" at bounding box center [784, 375] width 1568 height 750
click at [925, 166] on button "Sim" at bounding box center [911, 165] width 45 height 26
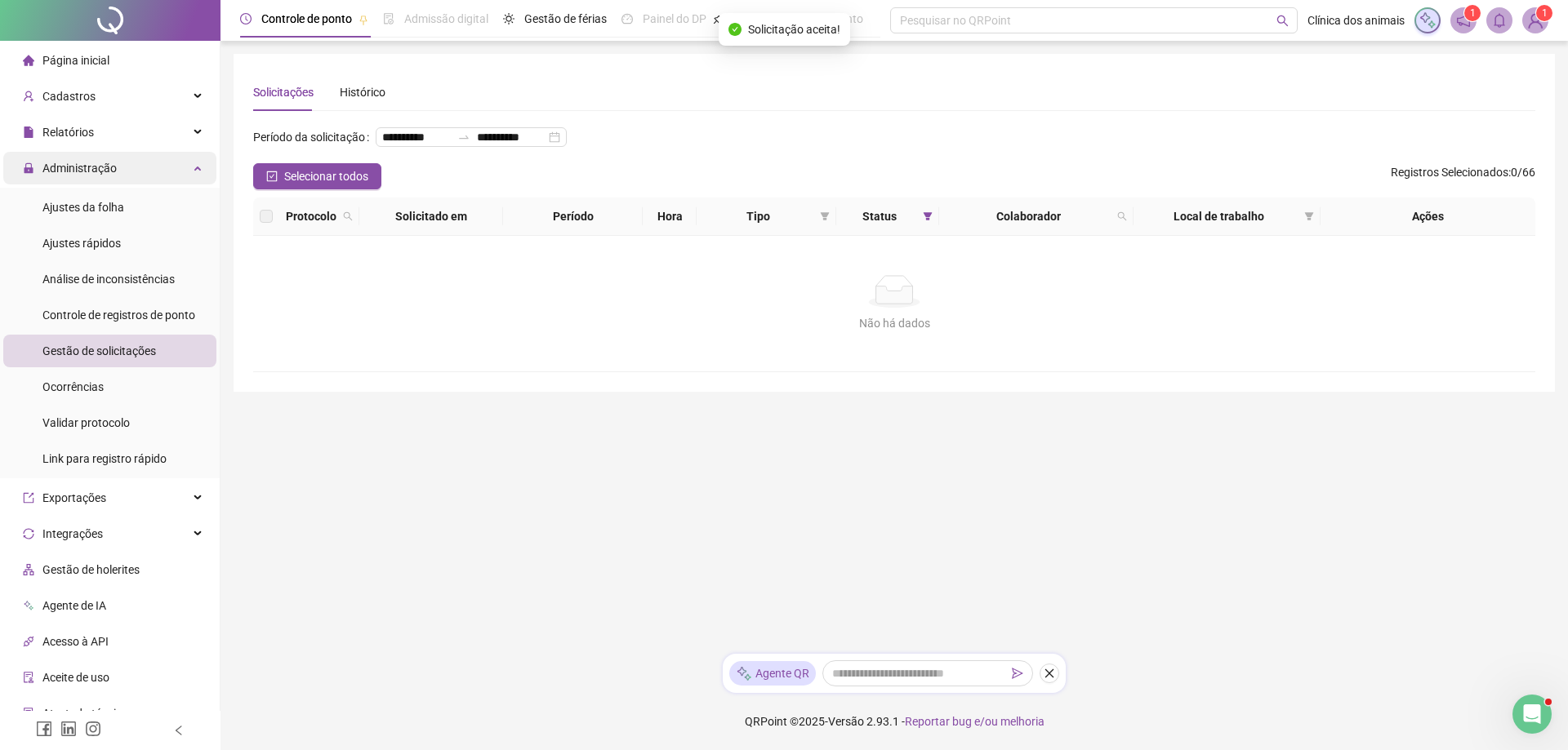
click at [114, 162] on span "Administração" at bounding box center [80, 168] width 75 height 13
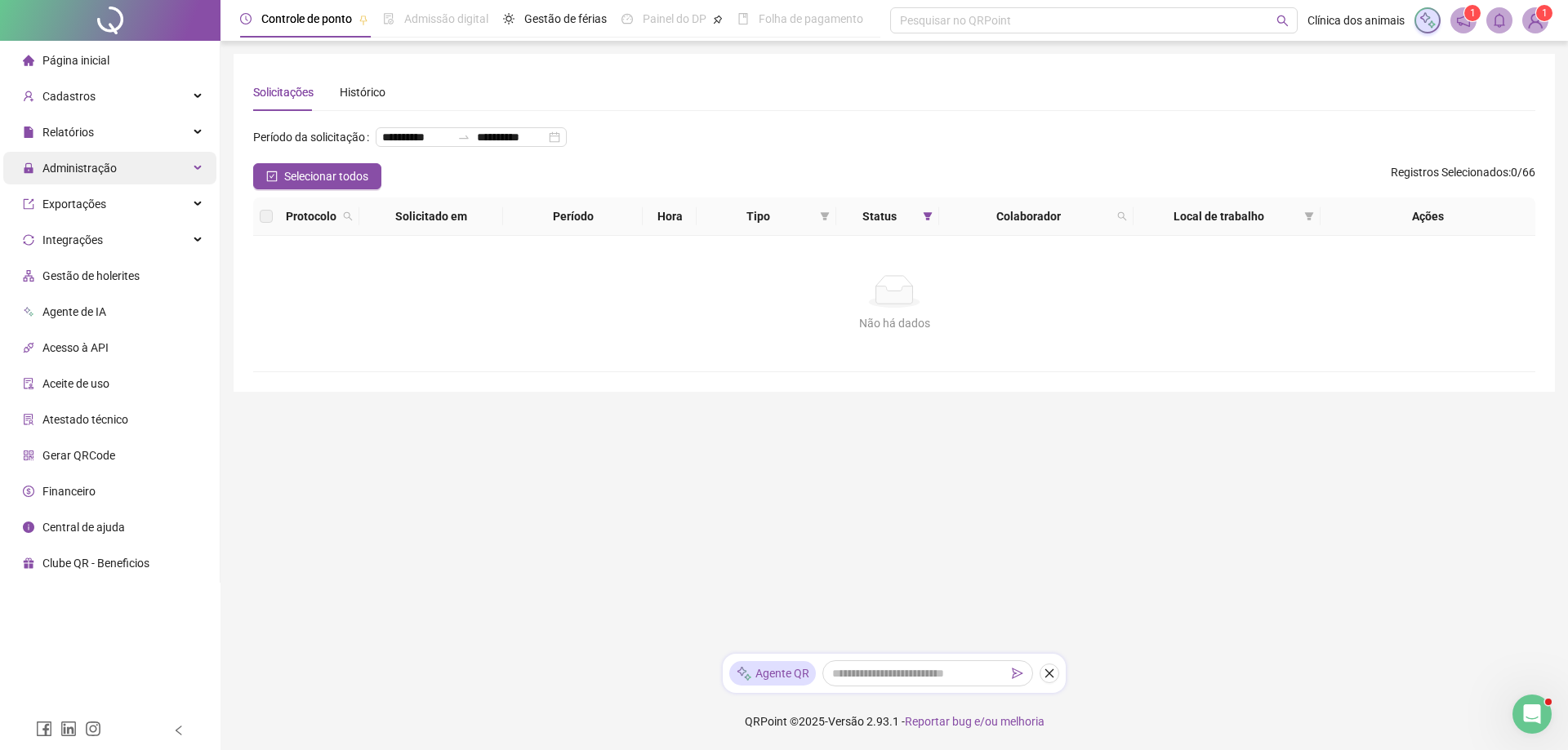
click at [114, 162] on span "Administração" at bounding box center [80, 168] width 75 height 13
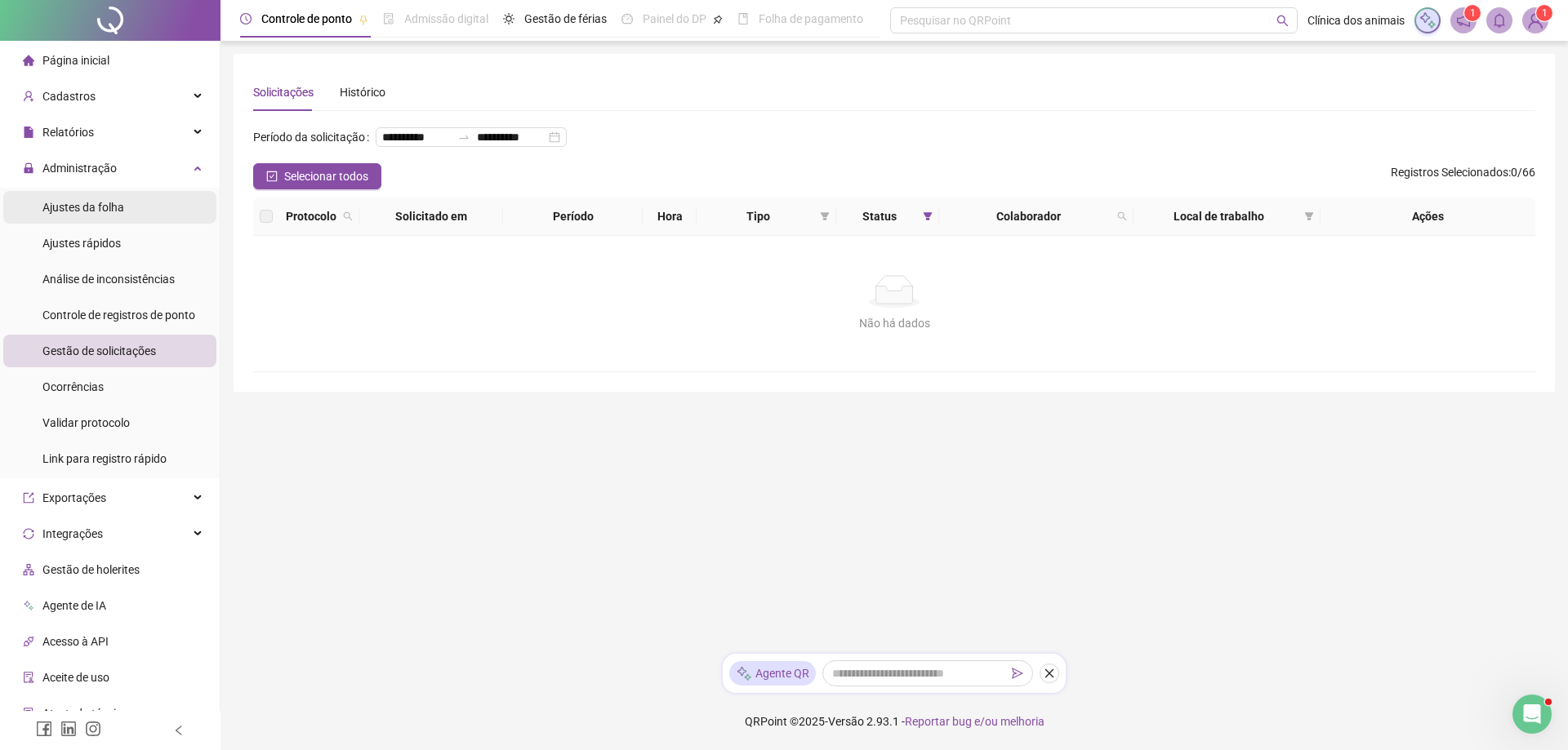
click at [115, 205] on span "Ajustes da folha" at bounding box center [83, 207] width 82 height 13
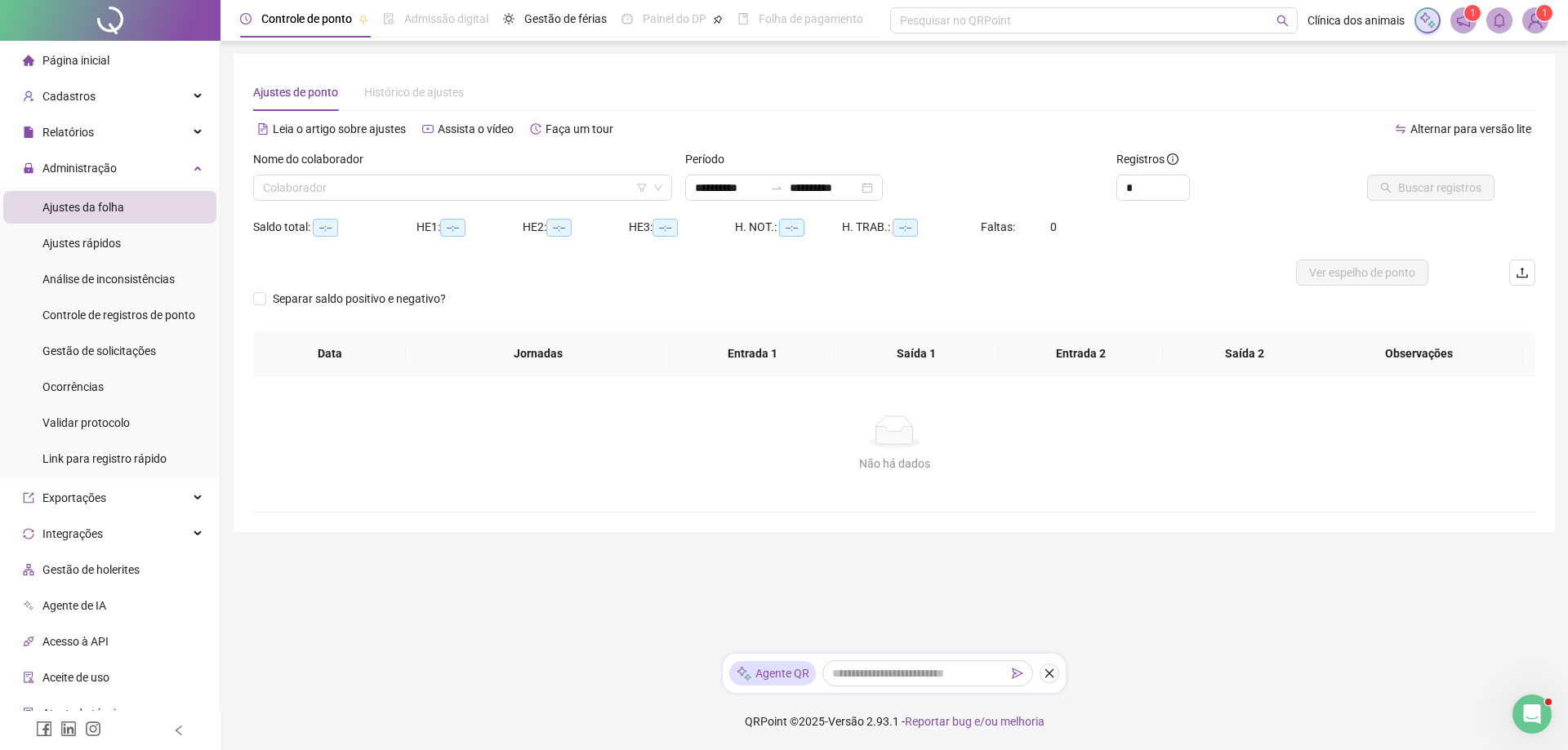
type input "**********"
click at [585, 194] on input "search" at bounding box center [455, 187] width 384 height 24
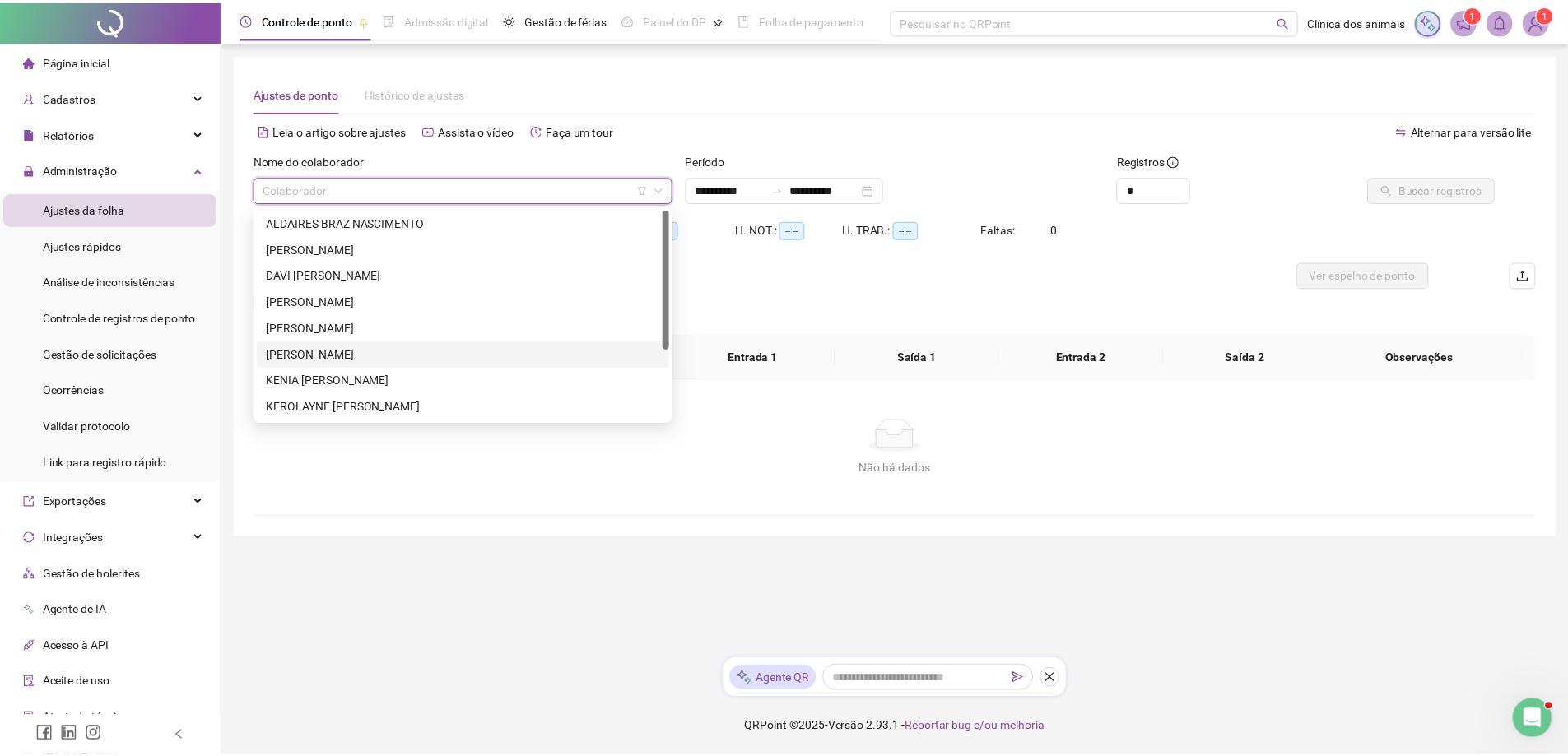
scroll to position [106, 0]
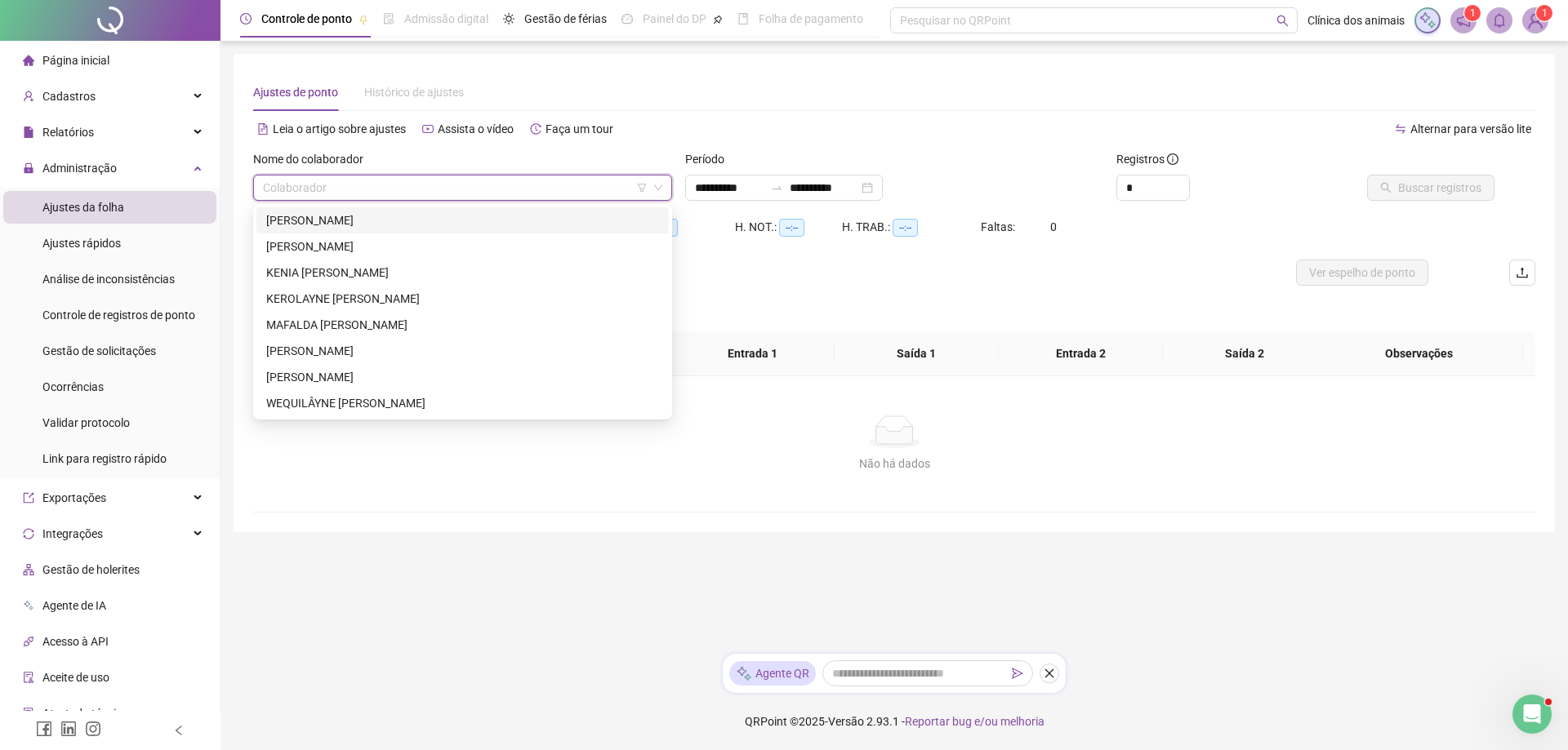
click at [363, 224] on div "[PERSON_NAME]" at bounding box center [462, 220] width 393 height 18
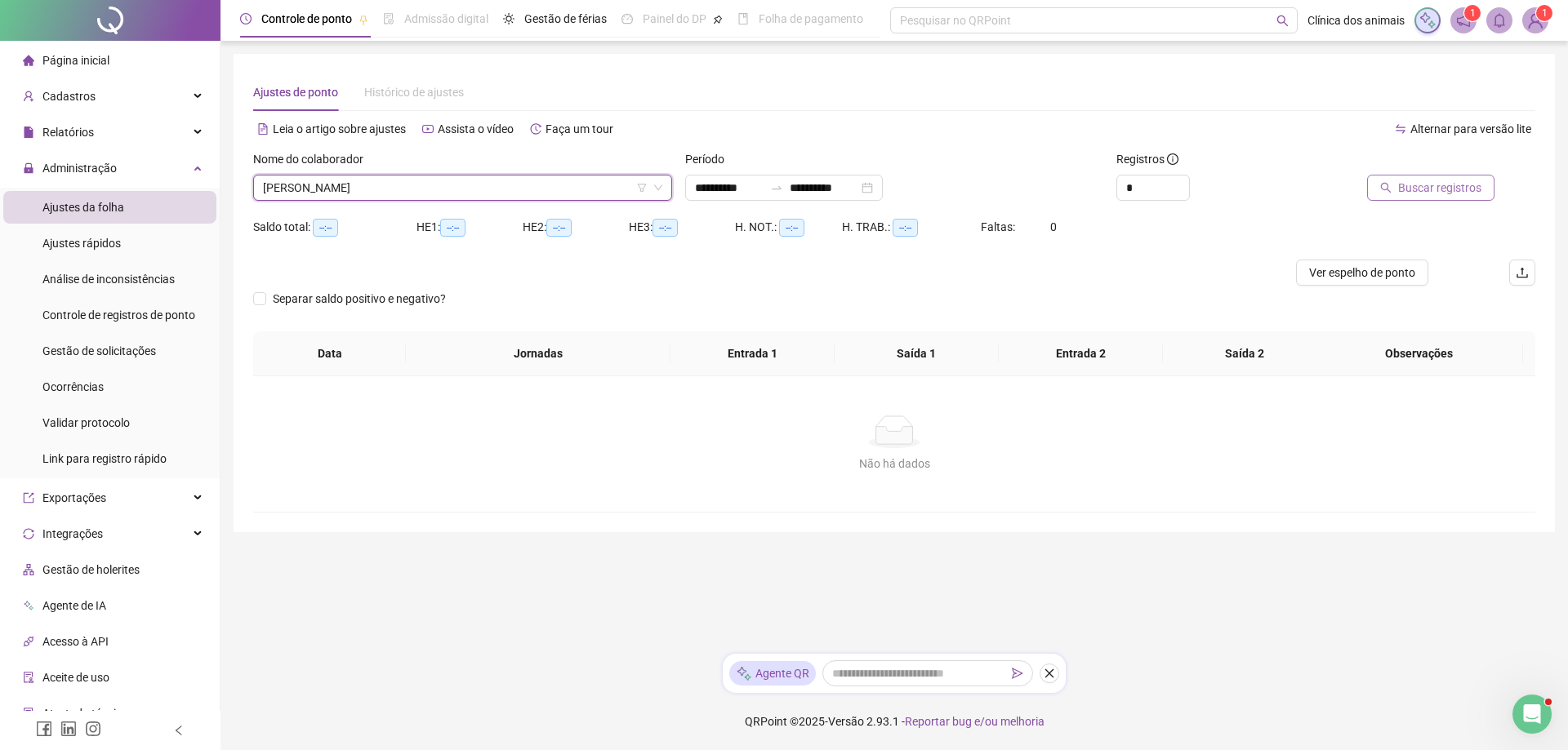
click at [1410, 179] on span "Buscar registros" at bounding box center [1440, 187] width 83 height 18
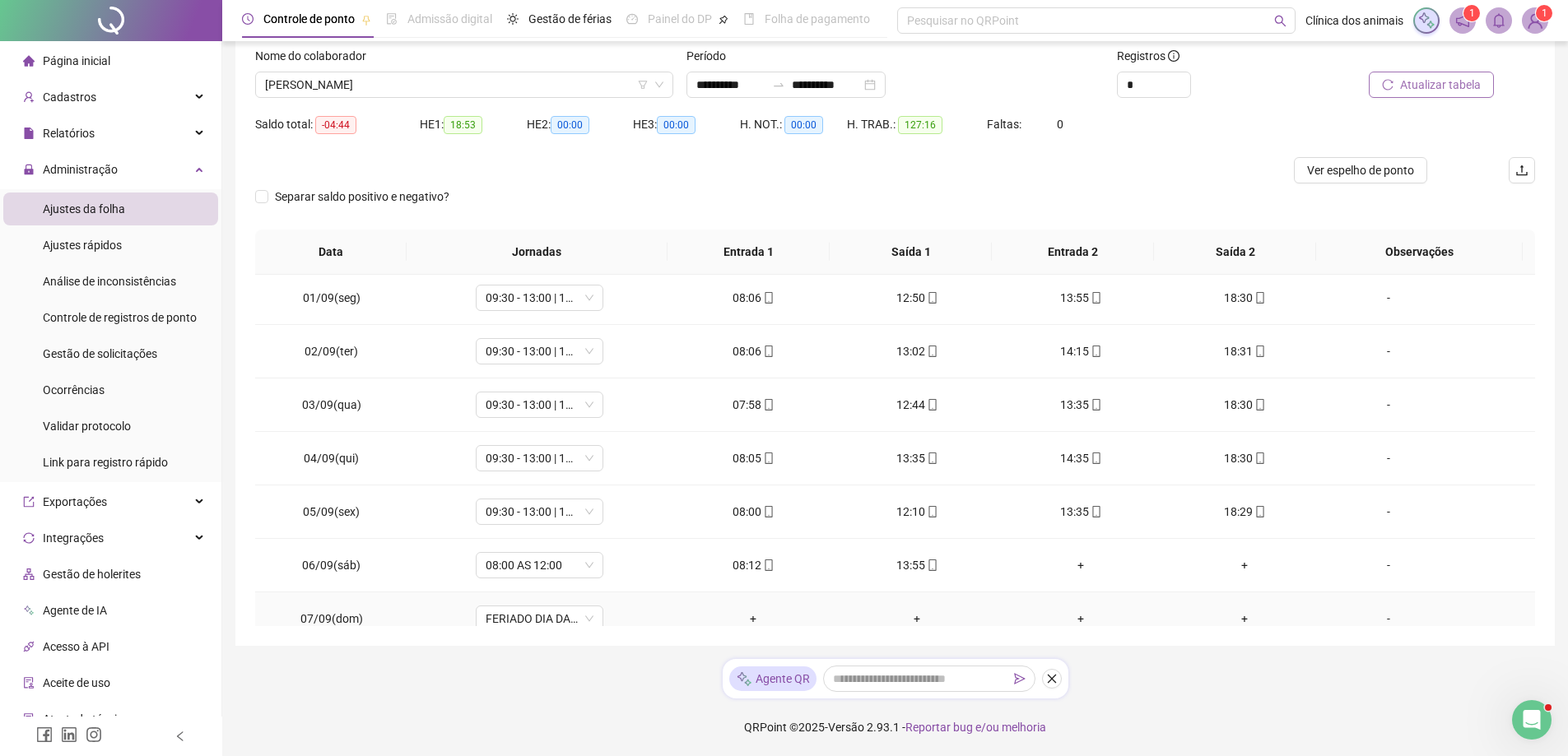
scroll to position [0, 0]
click at [662, 84] on icon "down" at bounding box center [659, 85] width 8 height 6
click at [604, 80] on span "[PERSON_NAME]" at bounding box center [464, 84] width 398 height 24
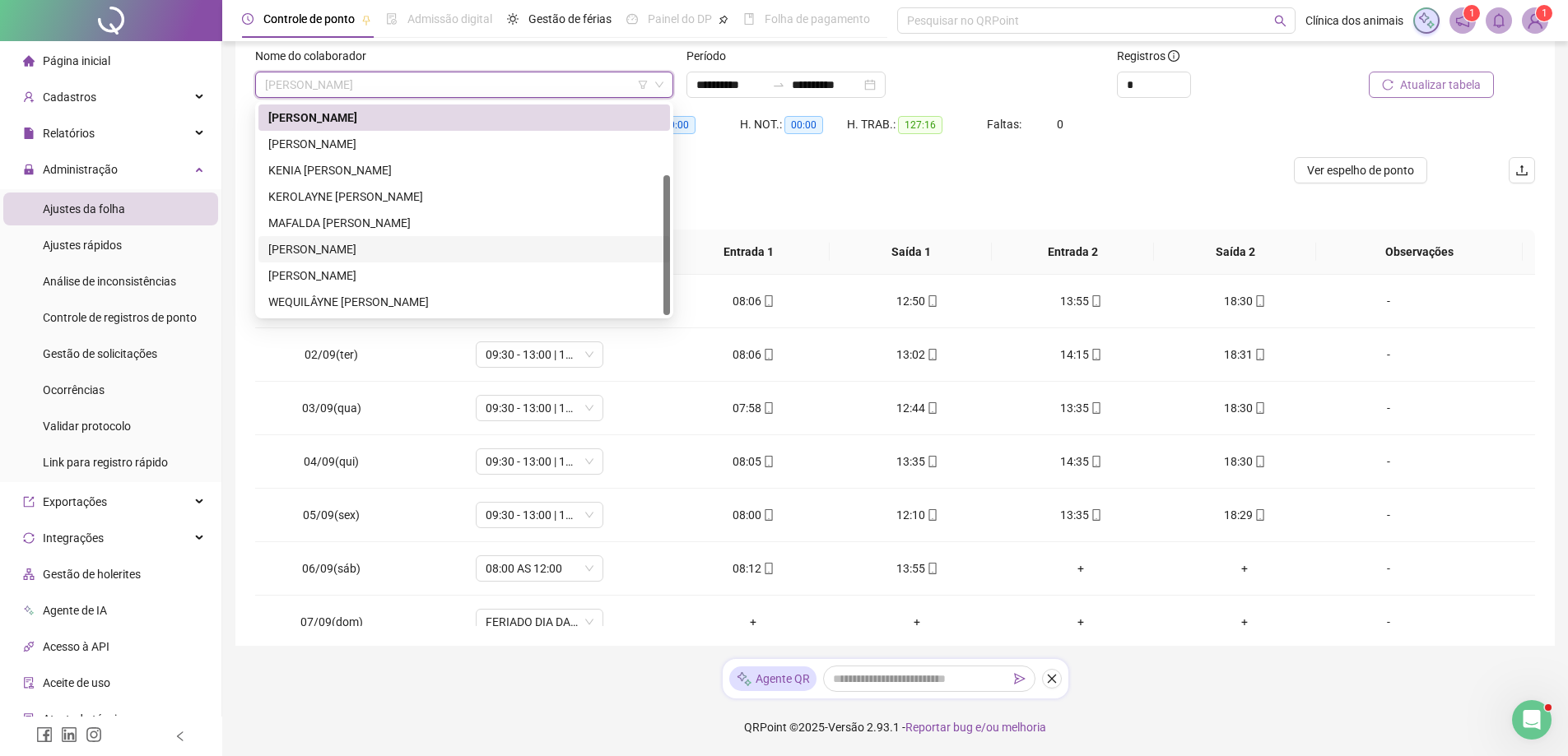
click at [481, 250] on div "[PERSON_NAME]" at bounding box center [464, 249] width 392 height 19
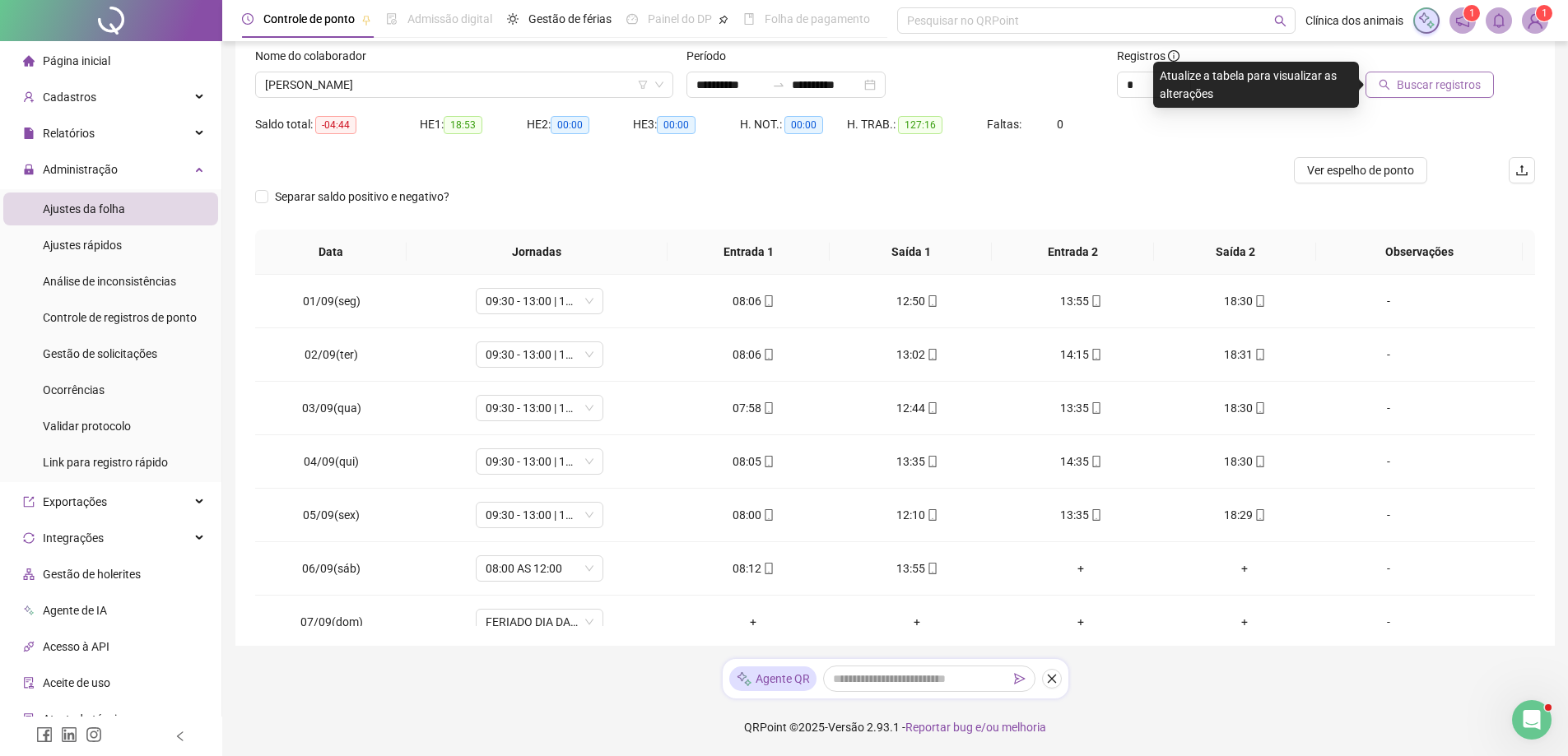
click at [1442, 88] on span "Buscar registros" at bounding box center [1439, 84] width 84 height 19
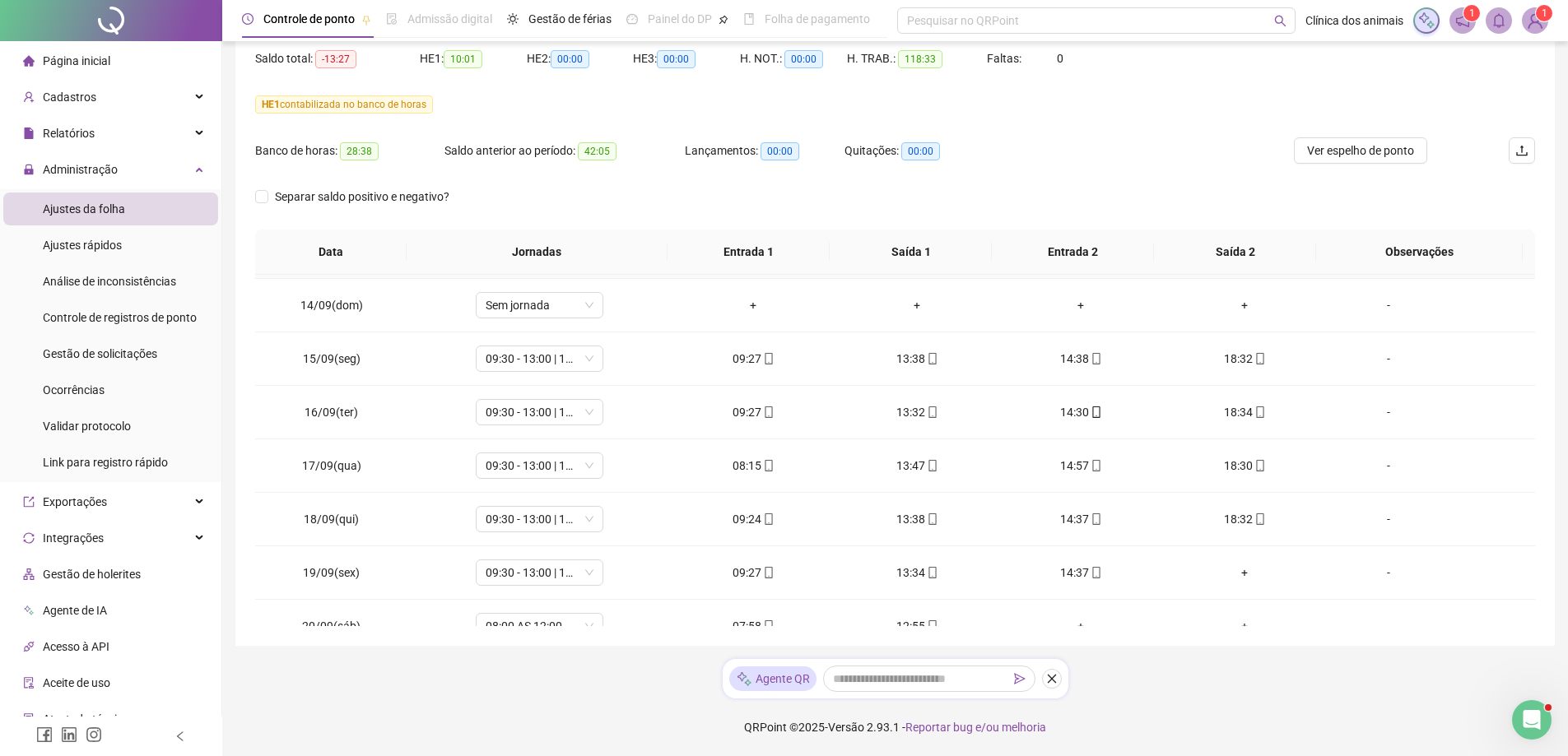
scroll to position [772, 0]
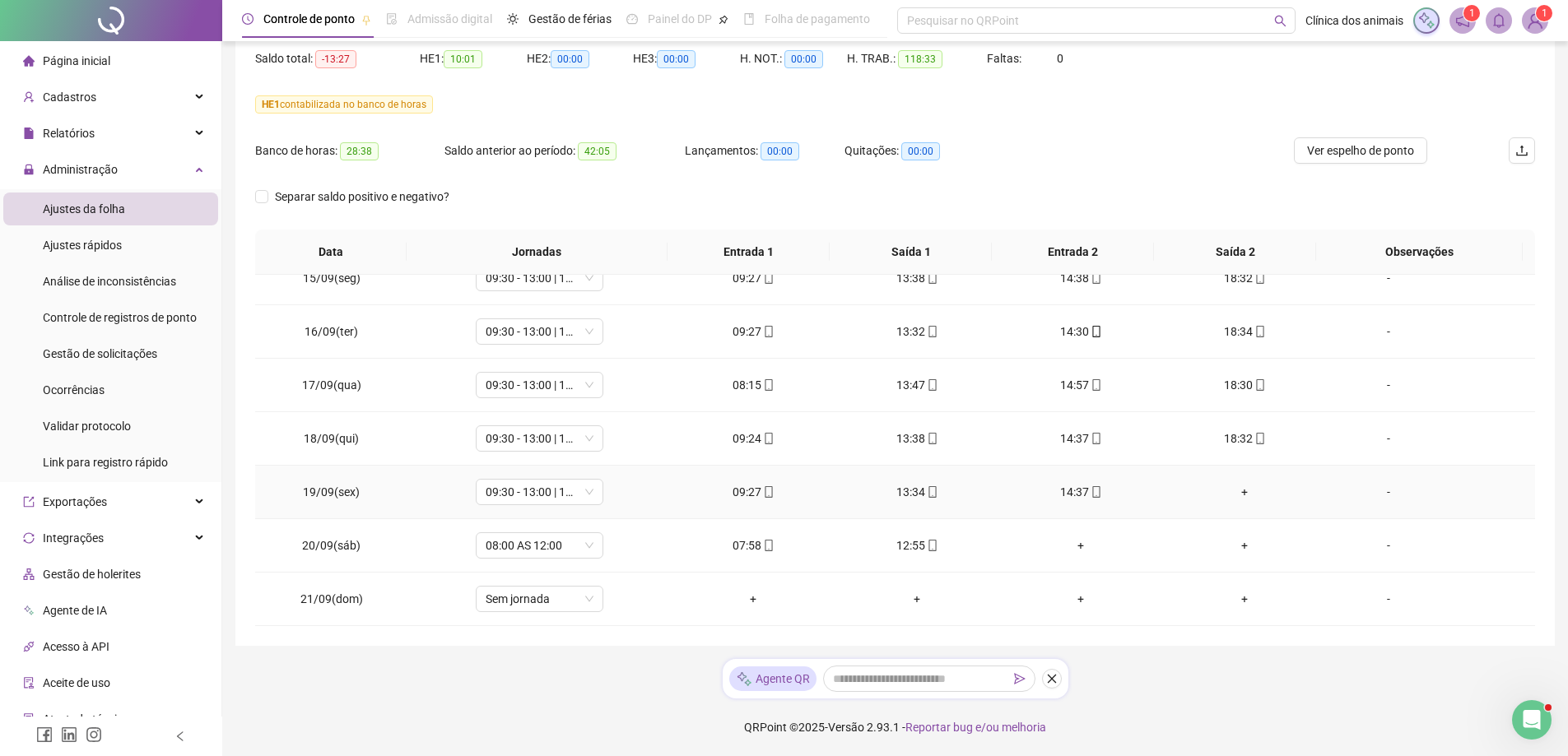
click at [1236, 490] on div "+" at bounding box center [1244, 492] width 138 height 19
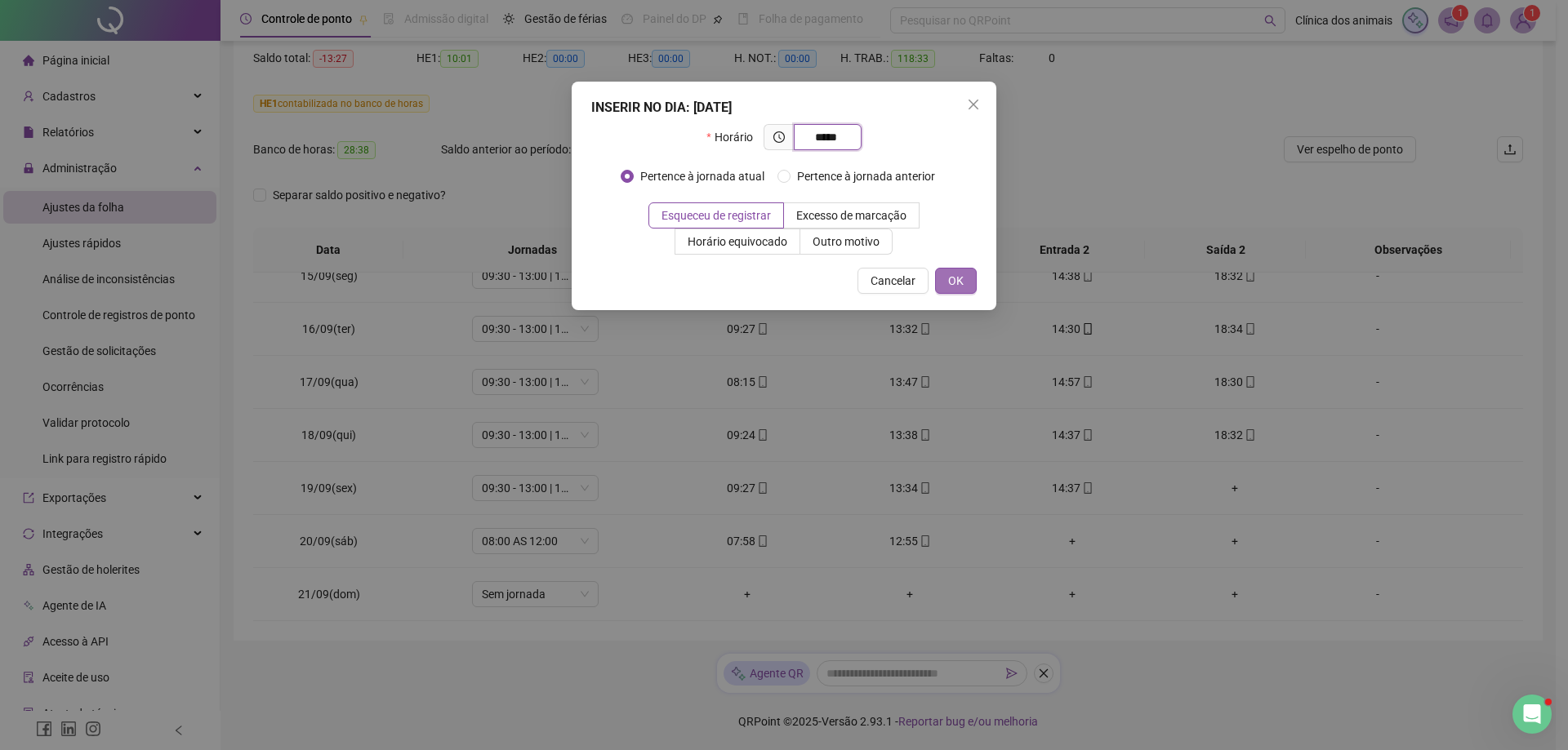
type input "*****"
click at [964, 287] on button "OK" at bounding box center [955, 280] width 42 height 26
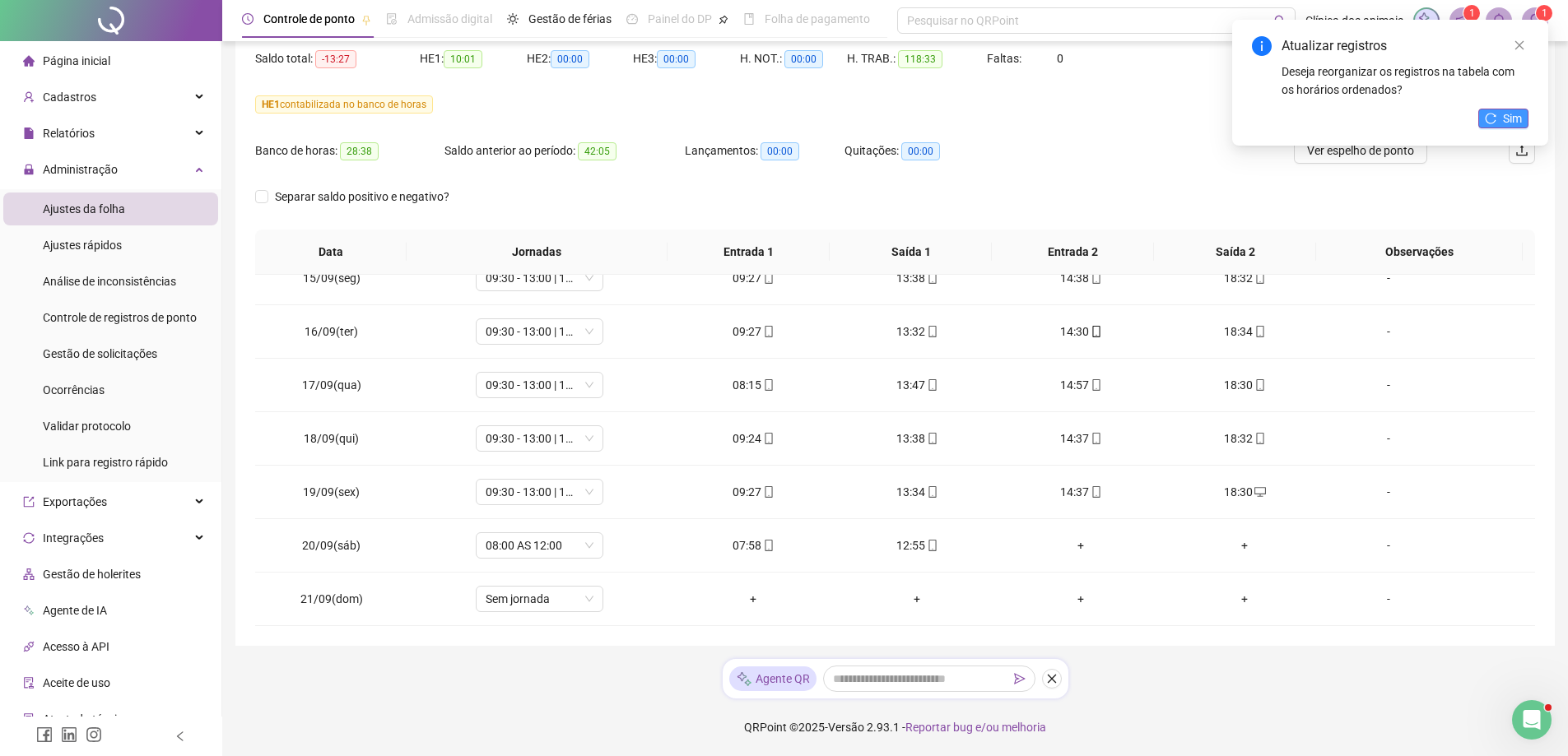
click at [1498, 116] on button "Sim" at bounding box center [1502, 118] width 50 height 20
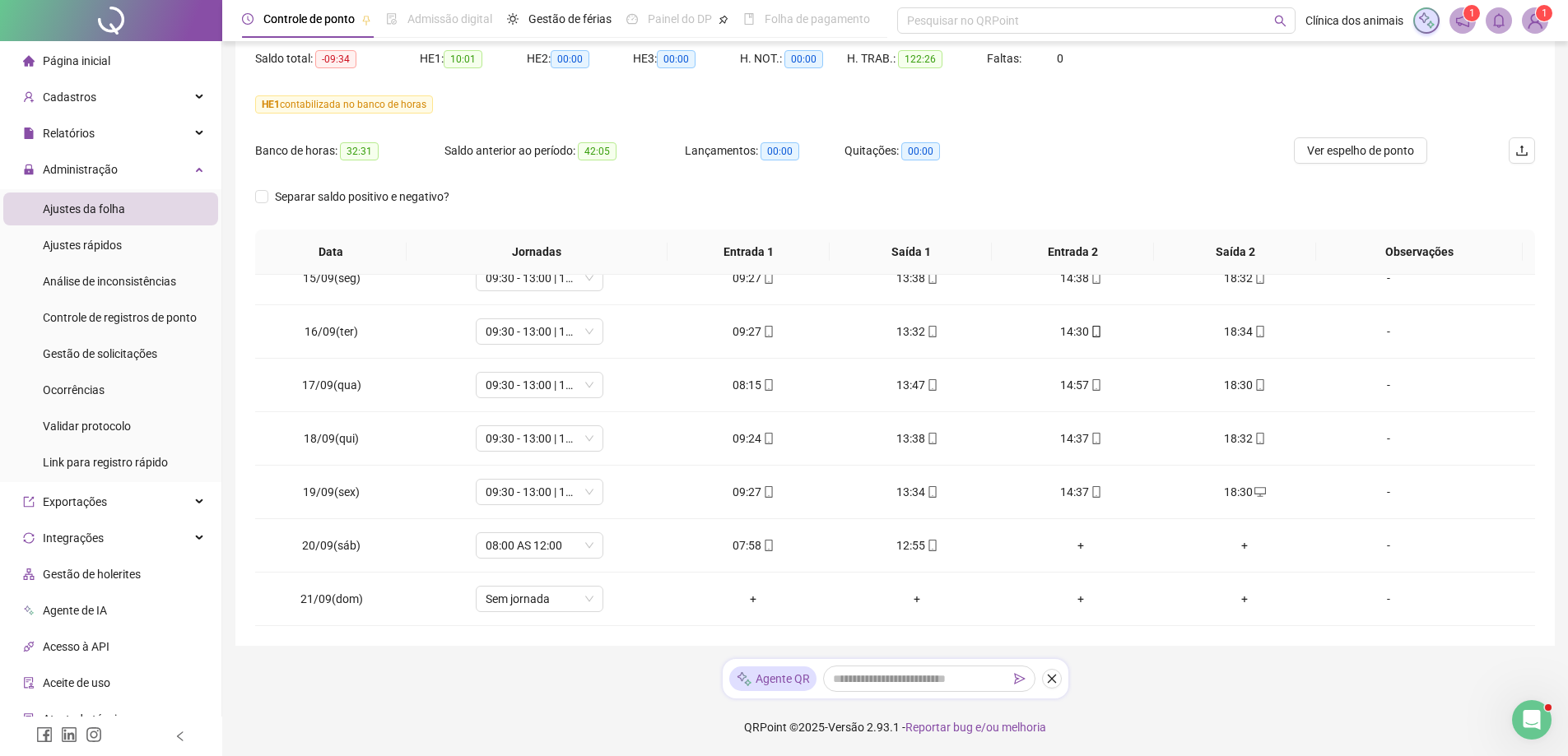
scroll to position [6, 0]
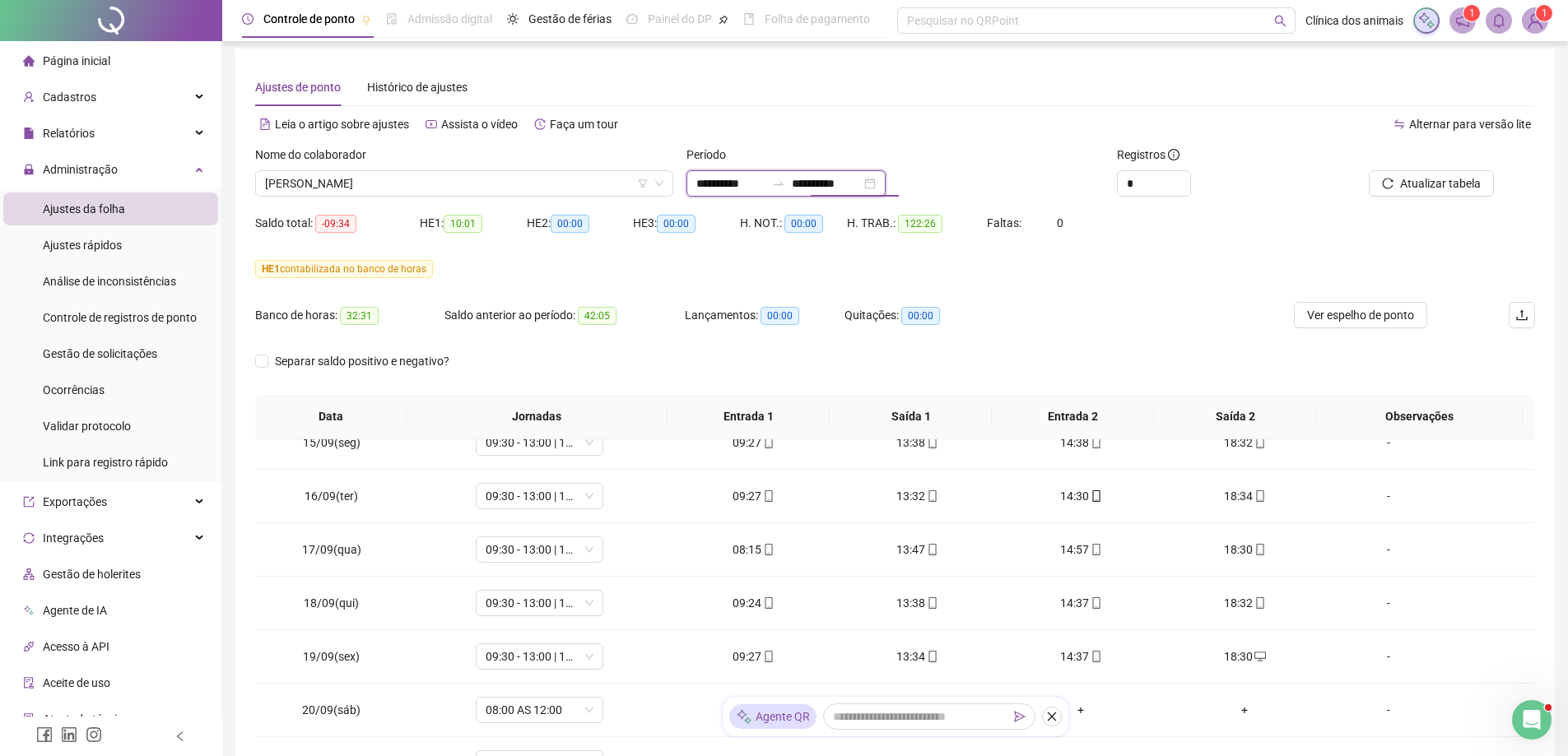
click at [861, 182] on input "**********" at bounding box center [827, 183] width 69 height 19
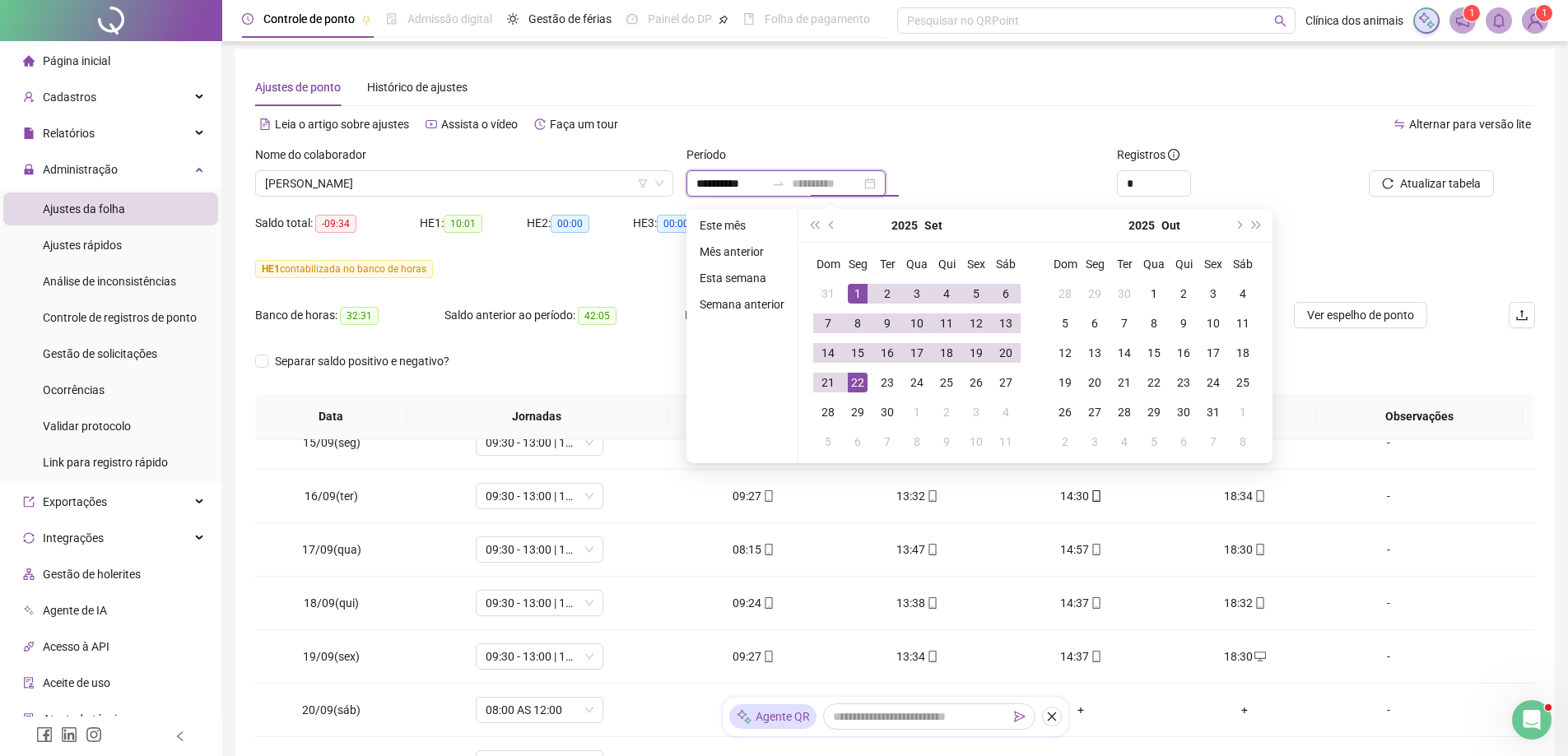
type input "**********"
click at [859, 378] on div "22" at bounding box center [858, 382] width 20 height 20
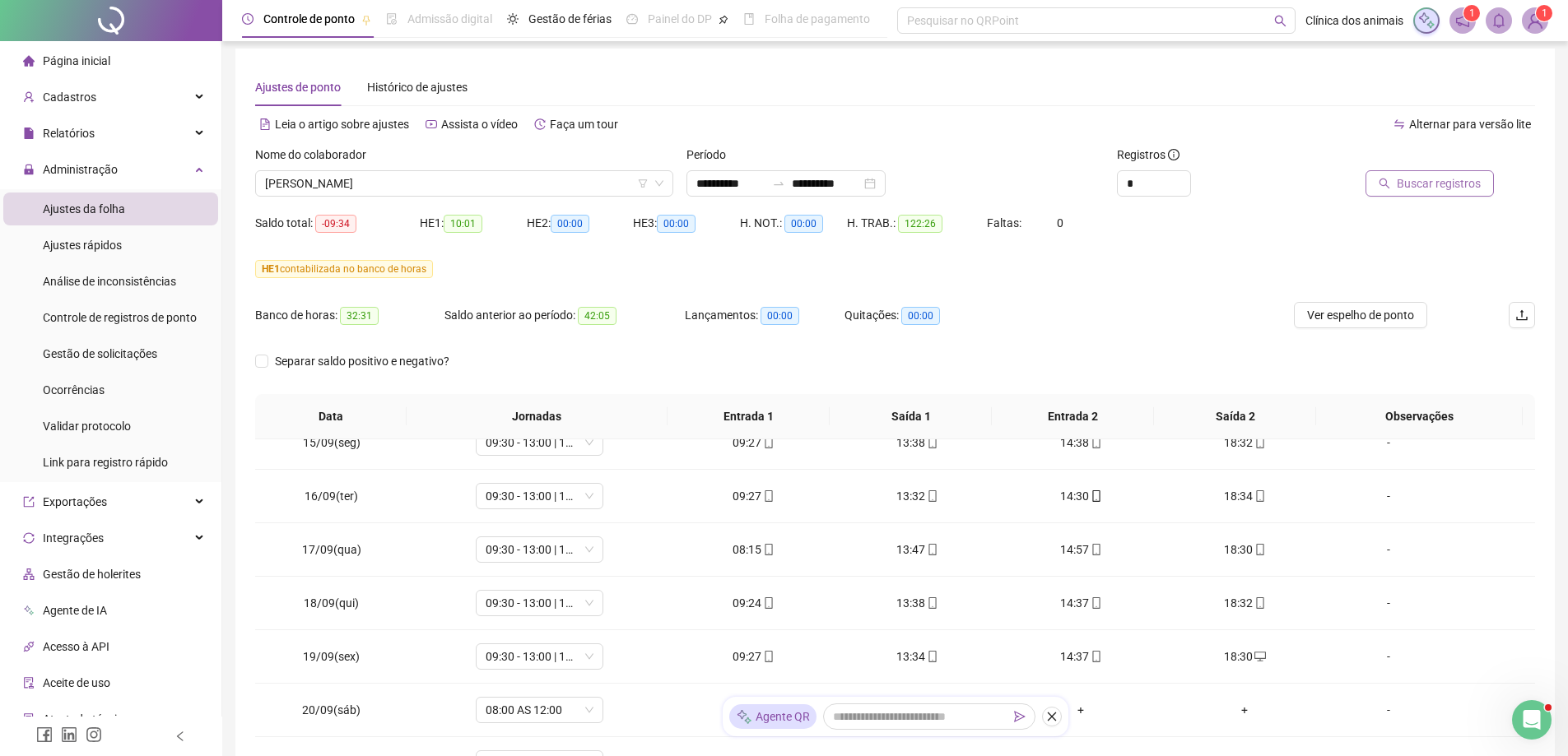
click at [1389, 158] on div at bounding box center [1412, 157] width 161 height 24
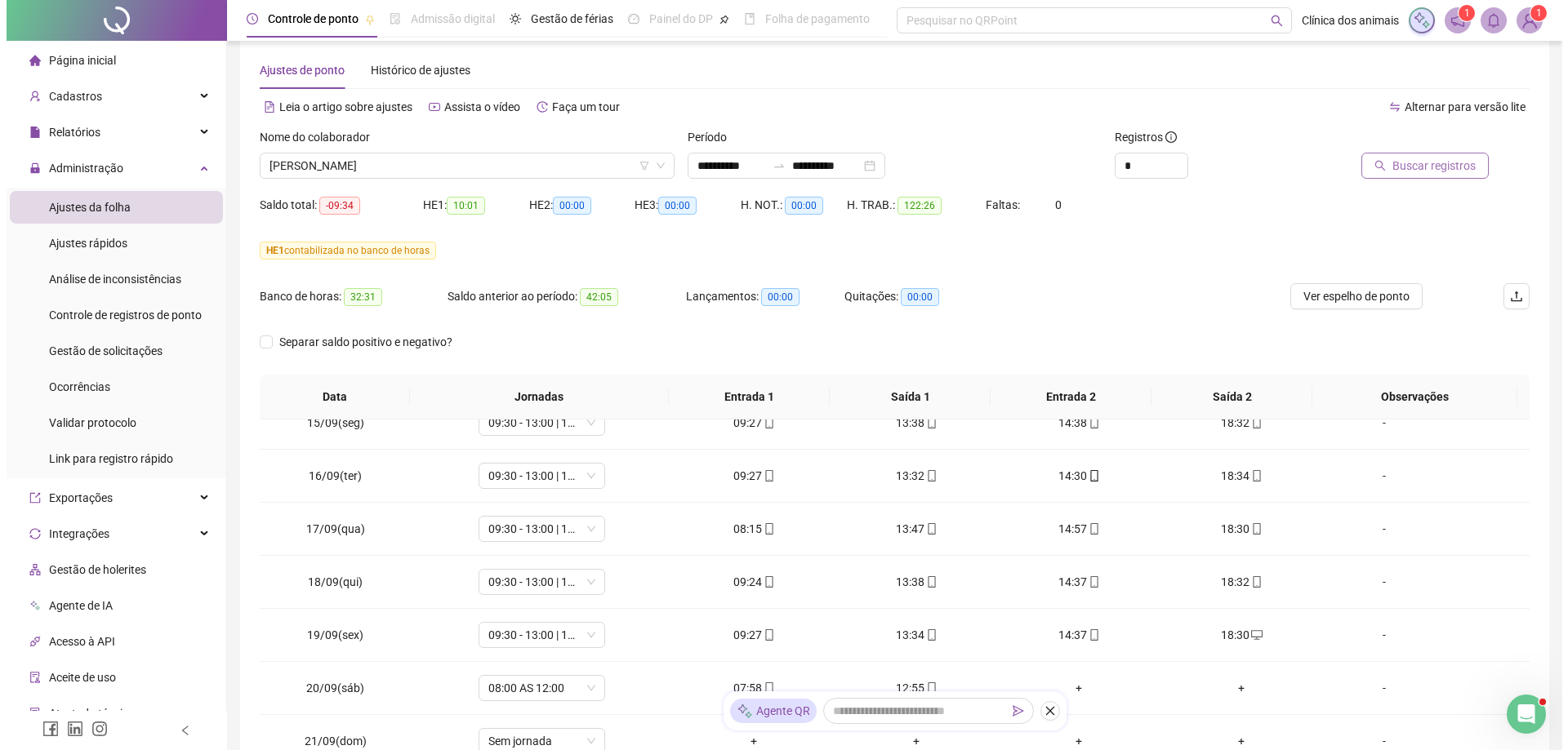
scroll to position [0, 0]
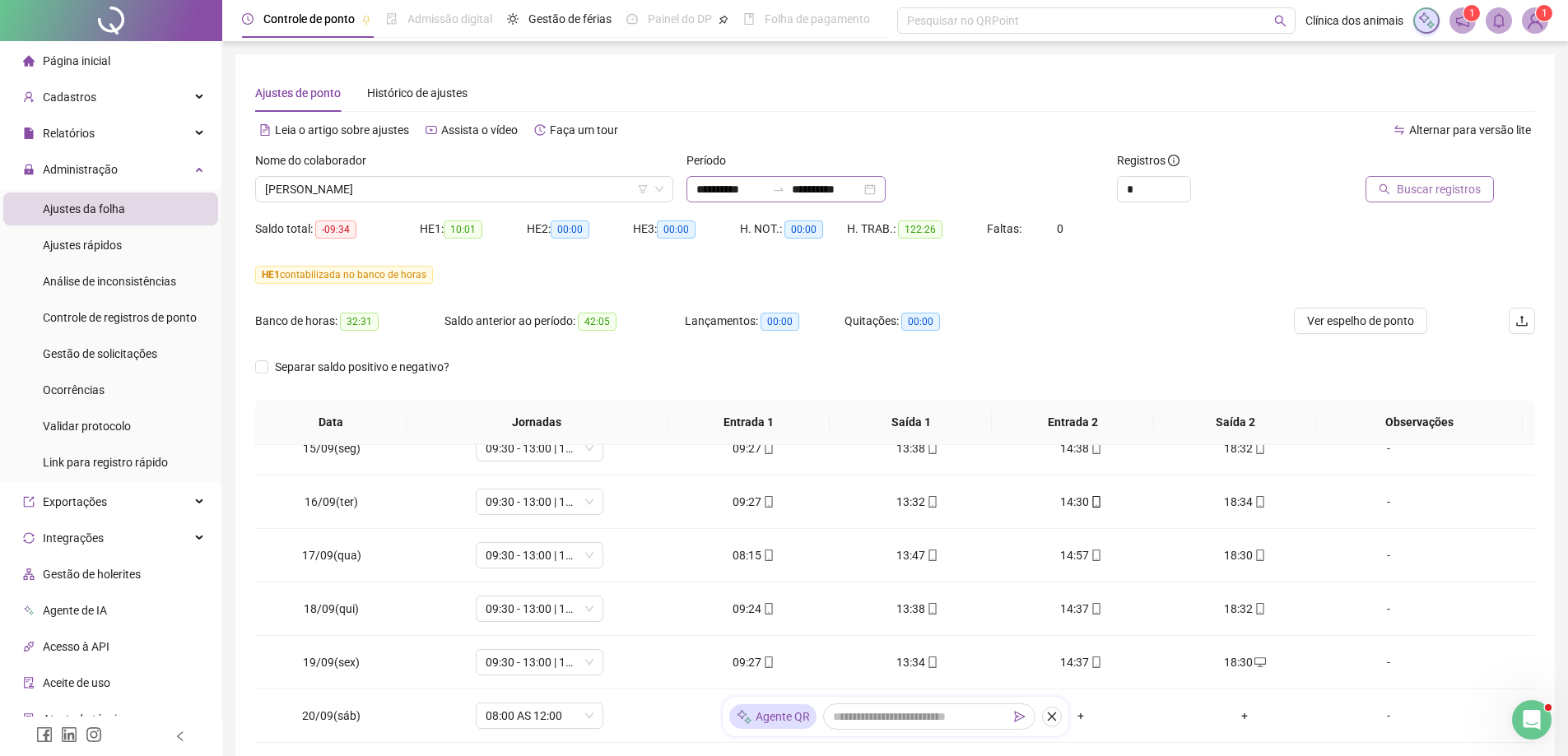
click at [759, 200] on div "**********" at bounding box center [786, 189] width 200 height 26
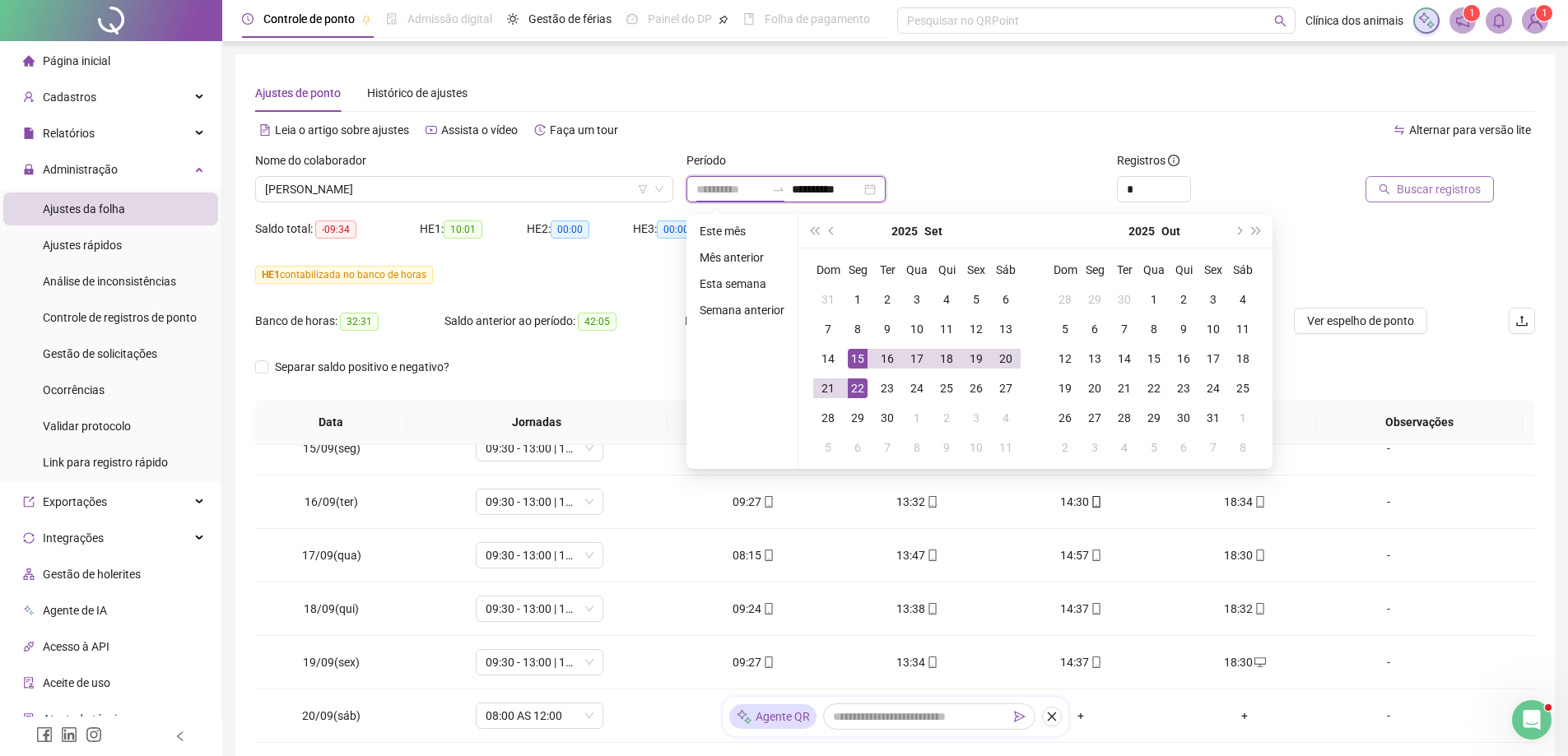
type input "**********"
click at [858, 380] on div "22" at bounding box center [858, 388] width 20 height 20
type input "**********"
click at [854, 388] on div "22" at bounding box center [858, 388] width 20 height 20
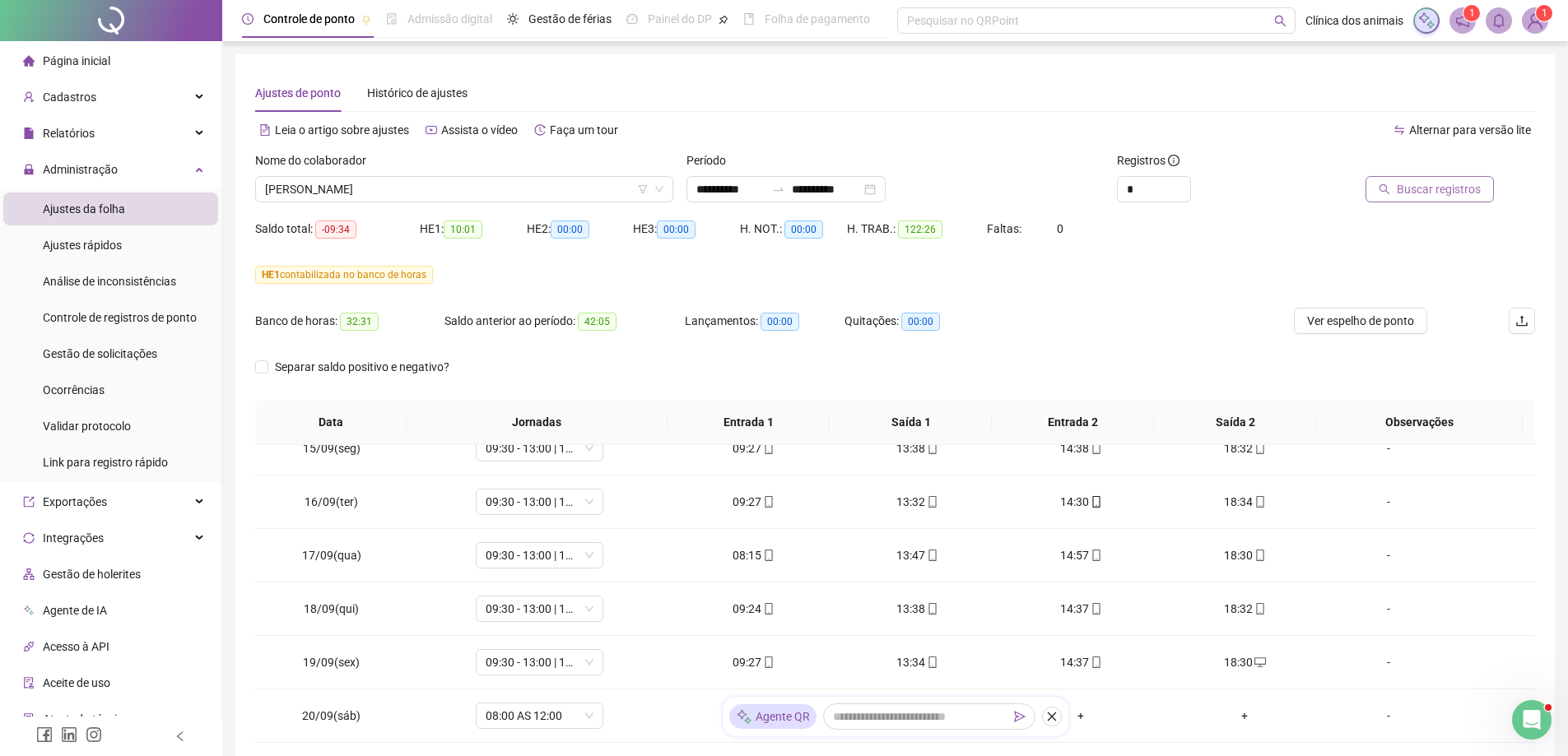
click at [1401, 188] on span "Buscar registros" at bounding box center [1439, 189] width 84 height 19
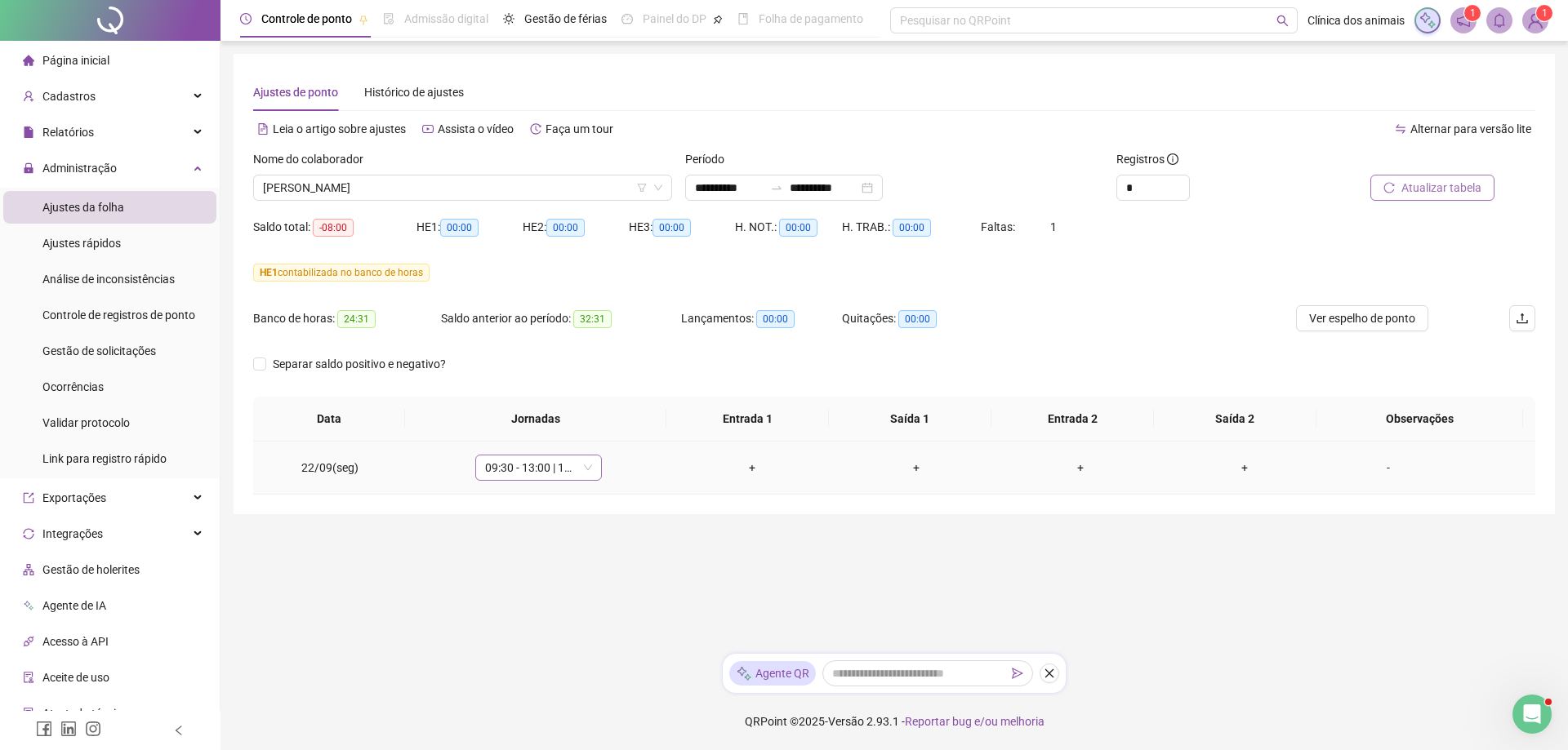
click at [587, 473] on span "09:30 - 13:00 | 14:00 - 18:30" at bounding box center [539, 468] width 107 height 24
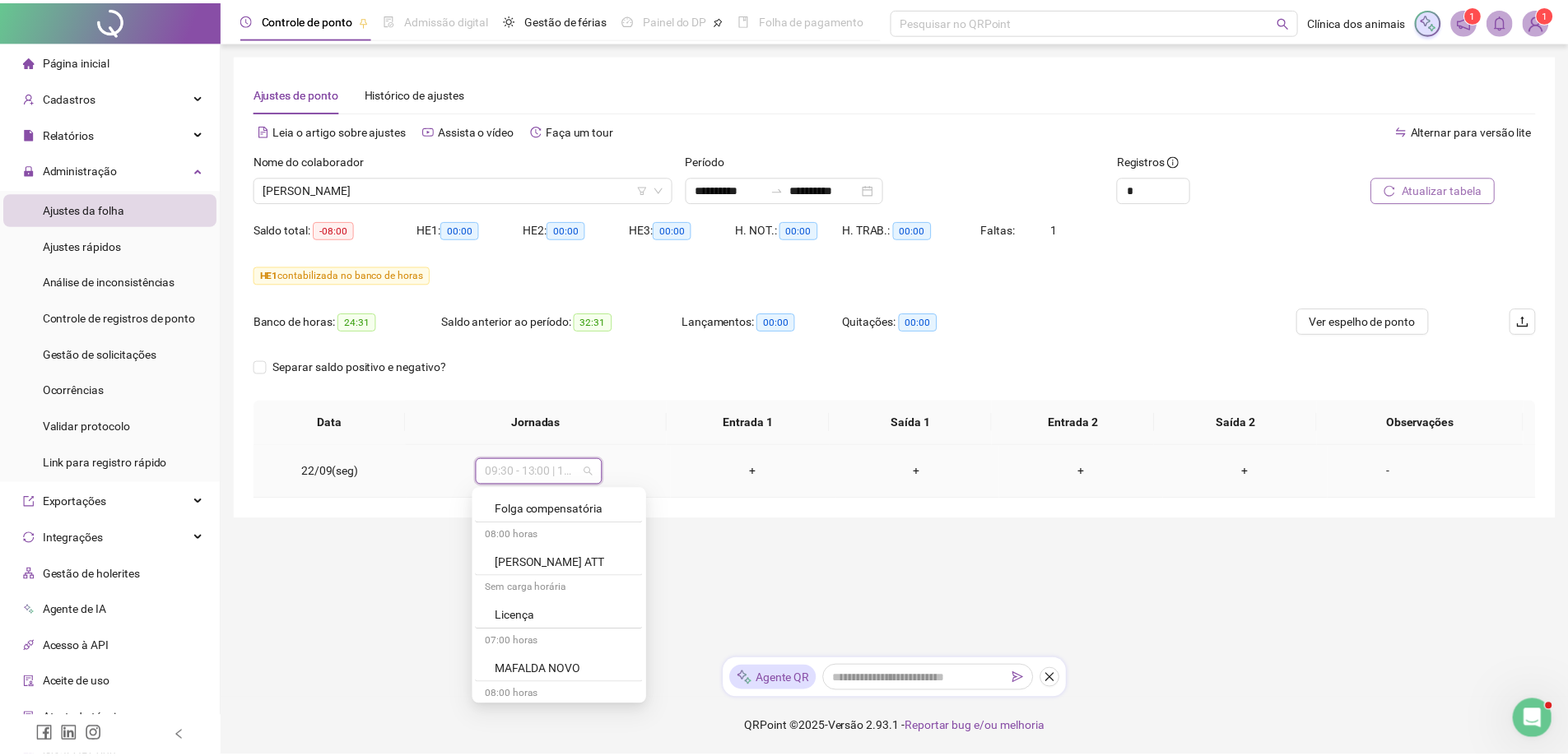
scroll to position [2567, 0]
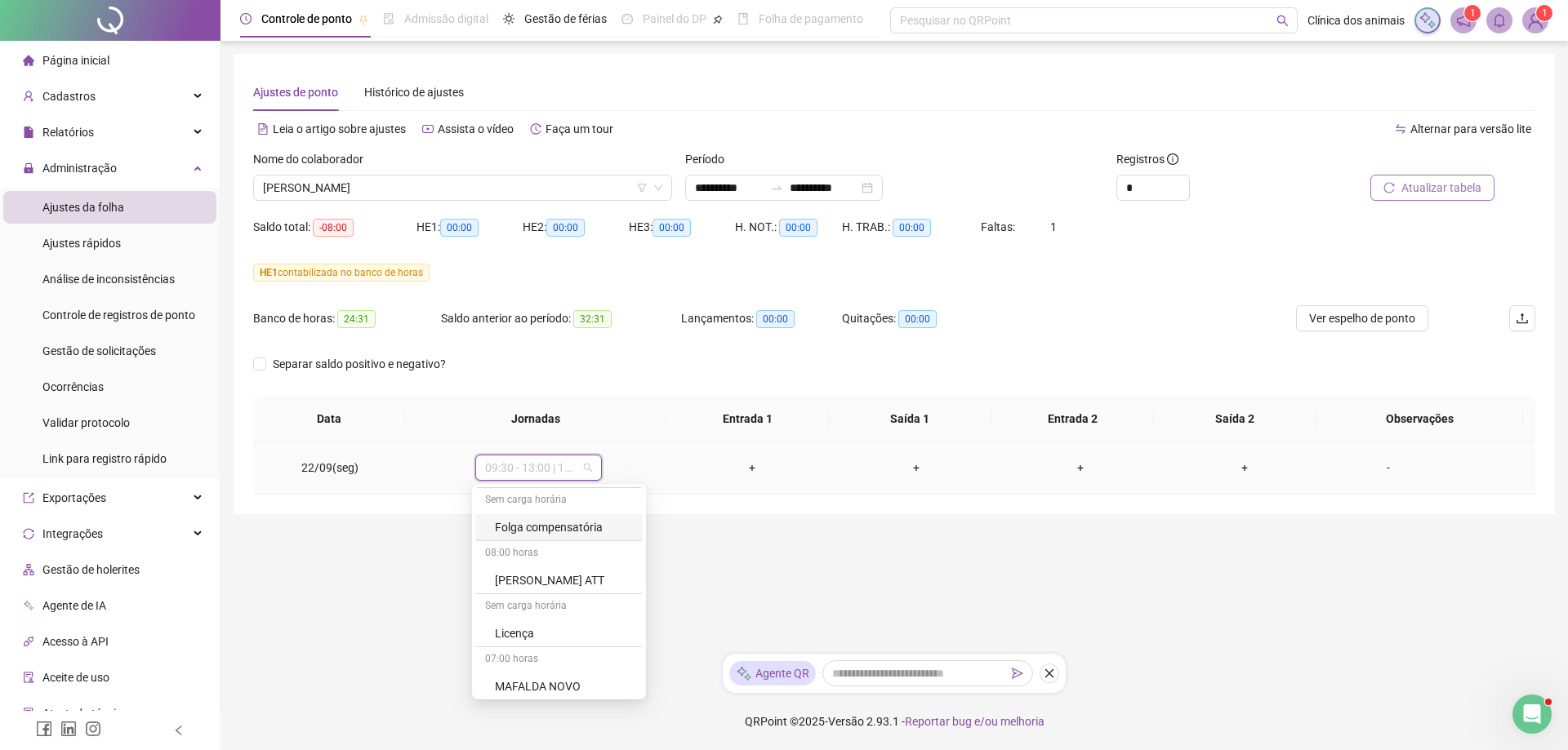
click at [574, 528] on div "Folga compensatória" at bounding box center [564, 527] width 138 height 18
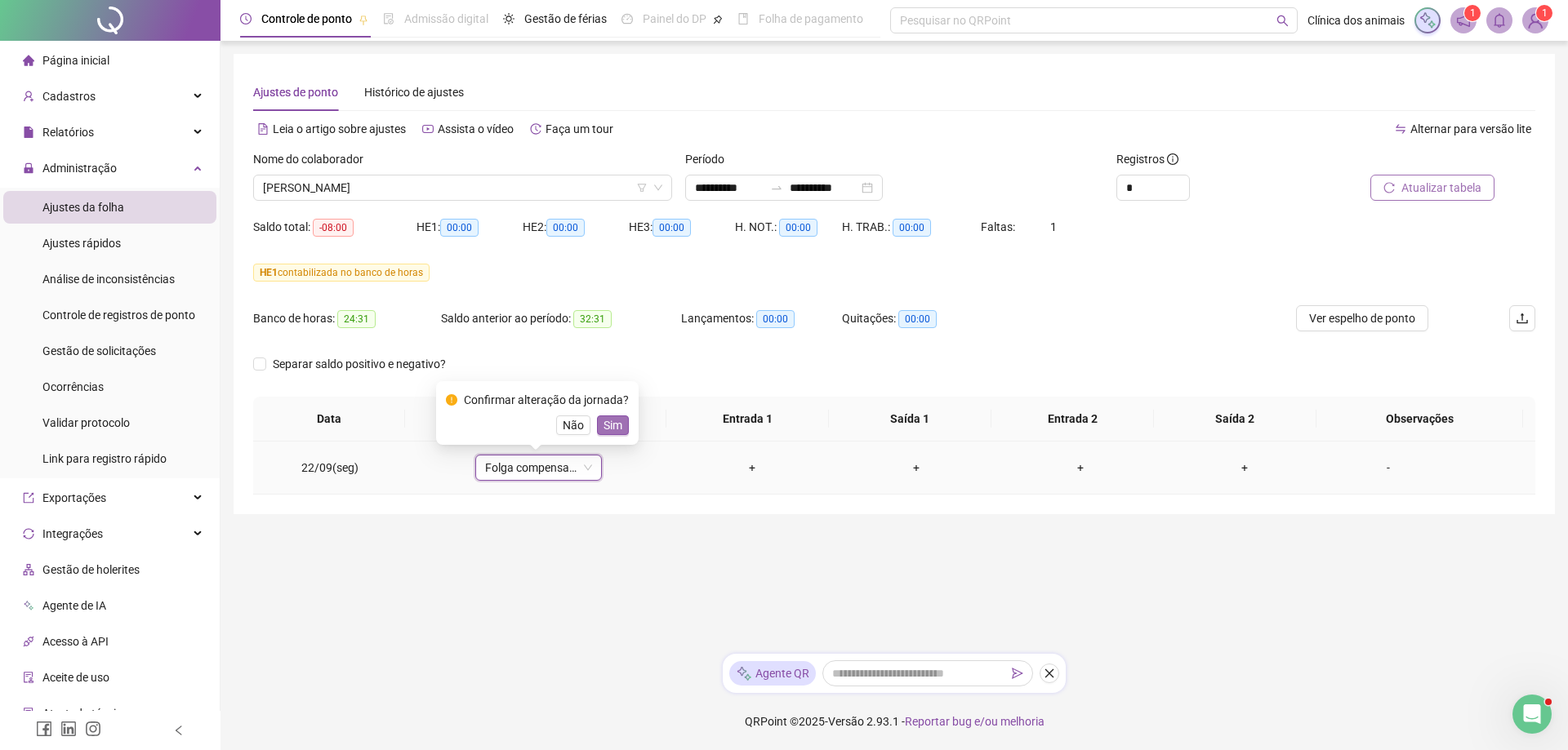
click at [617, 433] on span "Sim" at bounding box center [612, 425] width 18 height 18
click at [1467, 185] on span "Atualizar tabela" at bounding box center [1441, 187] width 80 height 18
click at [883, 189] on div "**********" at bounding box center [784, 187] width 198 height 26
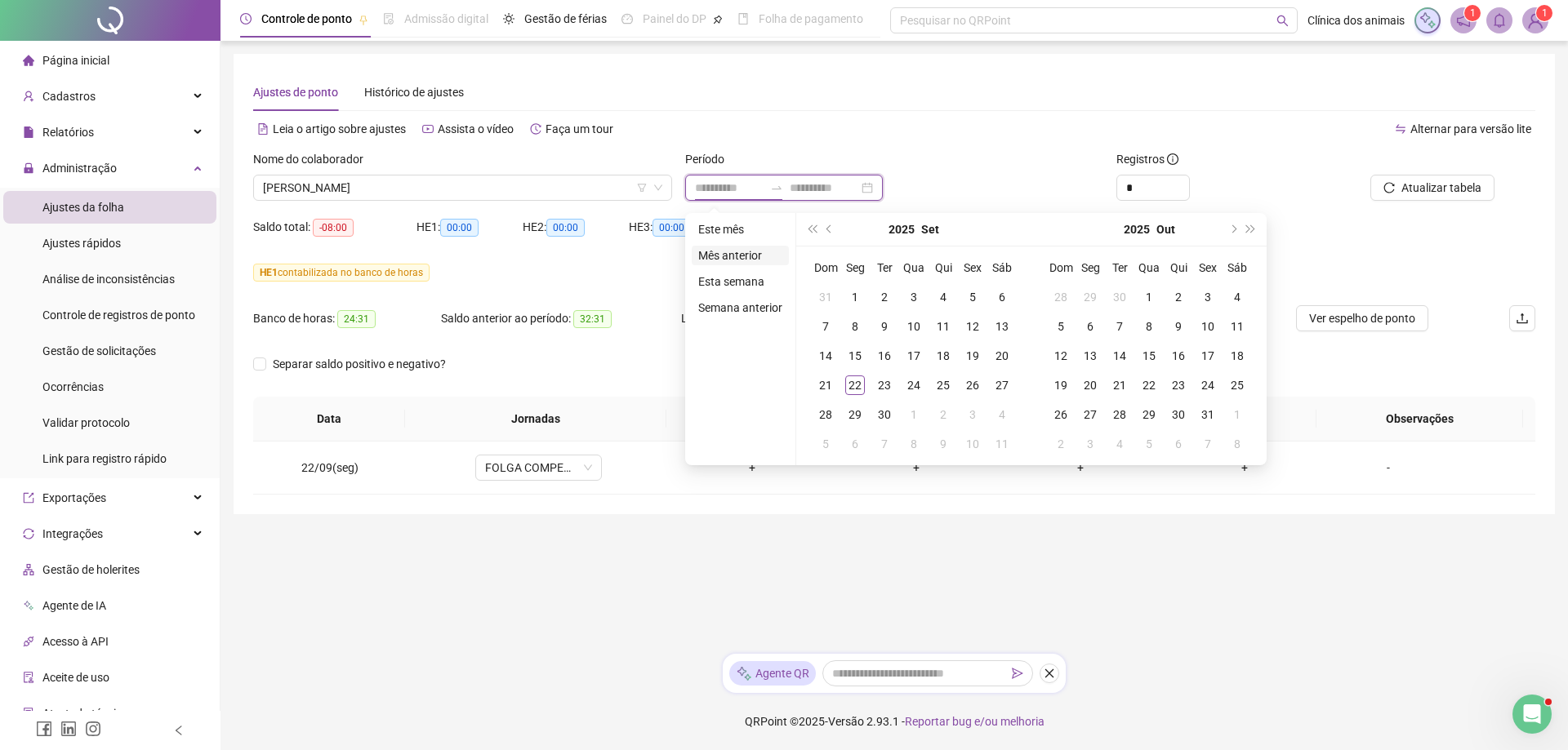
type input "**********"
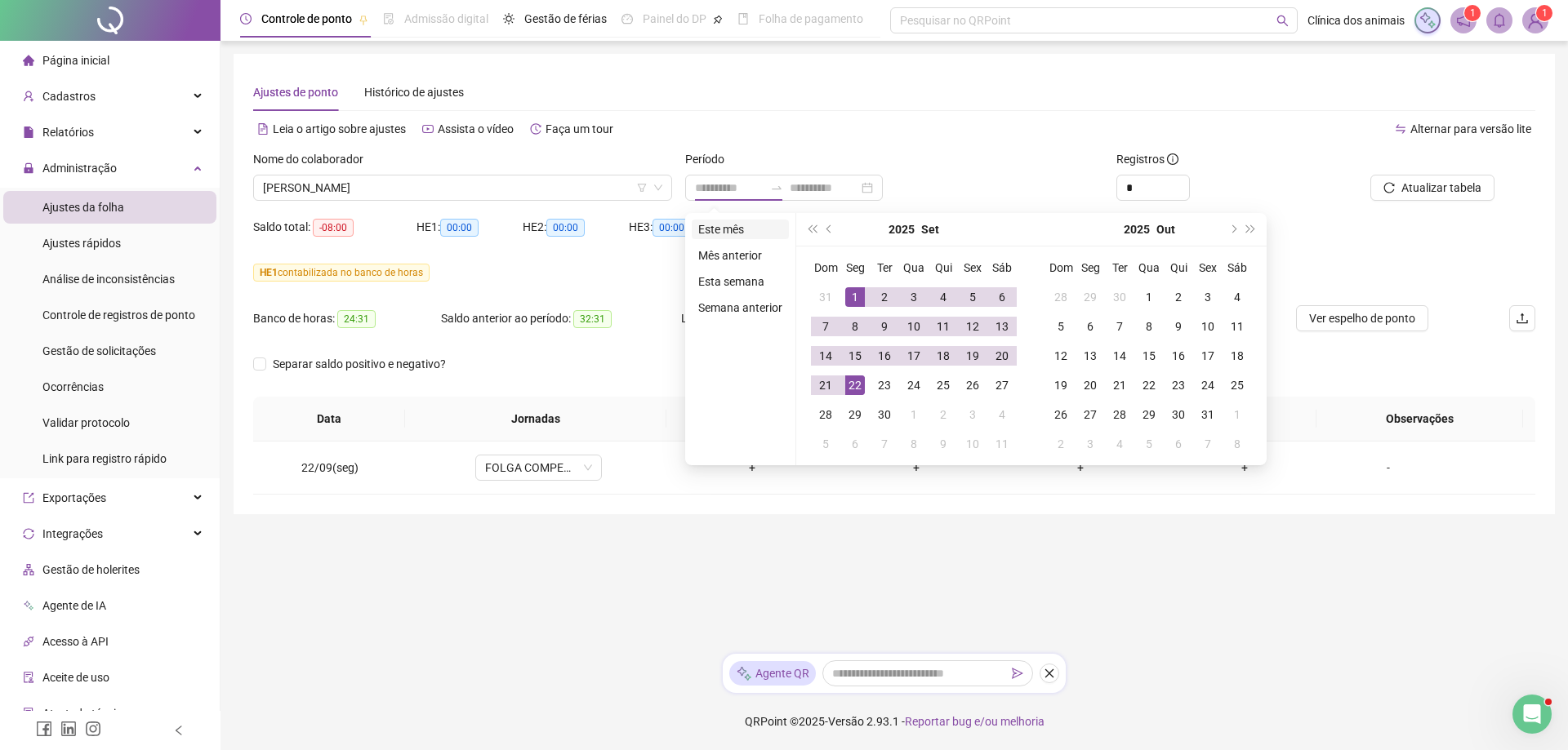
click at [736, 239] on li "Este mês" at bounding box center [740, 229] width 97 height 19
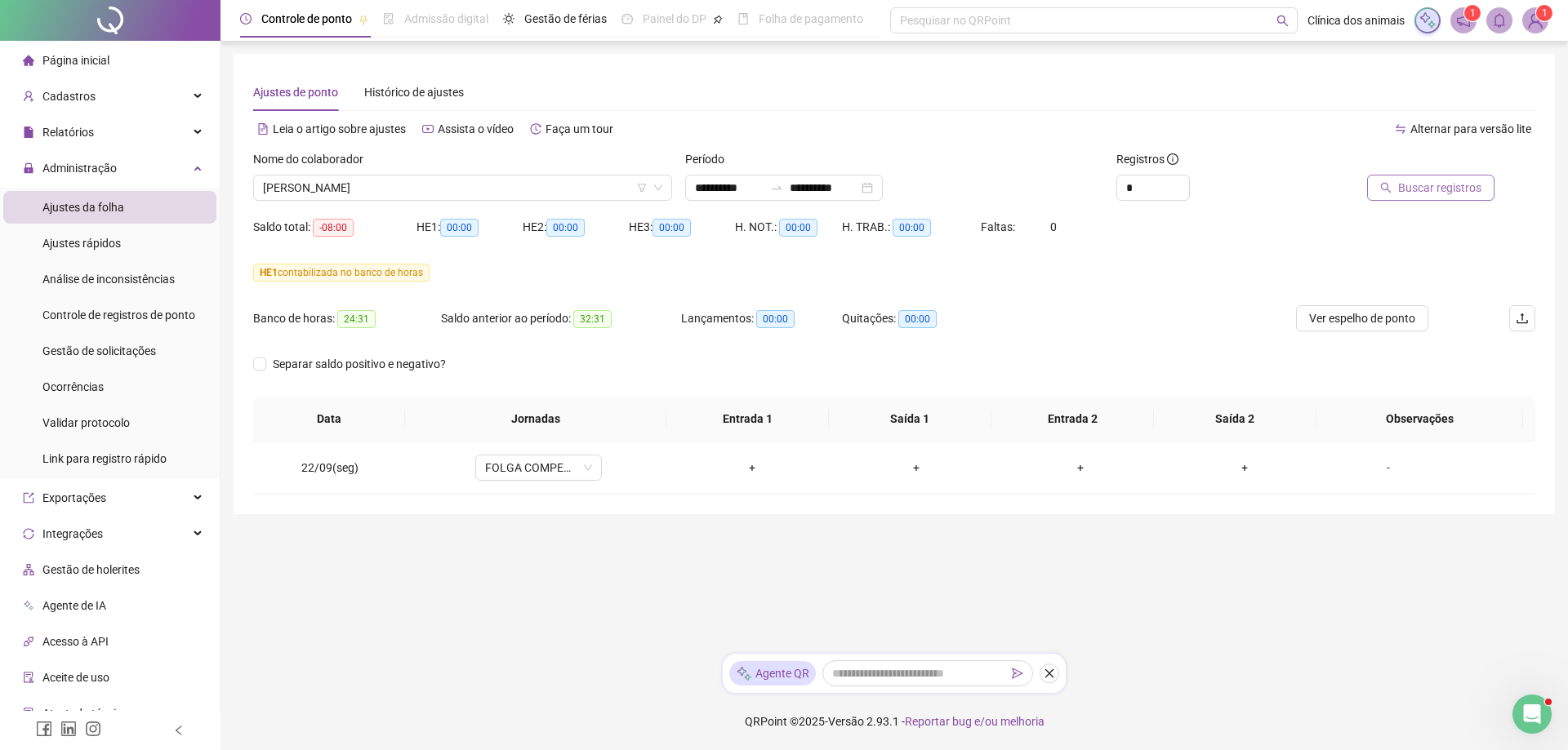
click at [1414, 188] on span "Buscar registros" at bounding box center [1440, 187] width 83 height 18
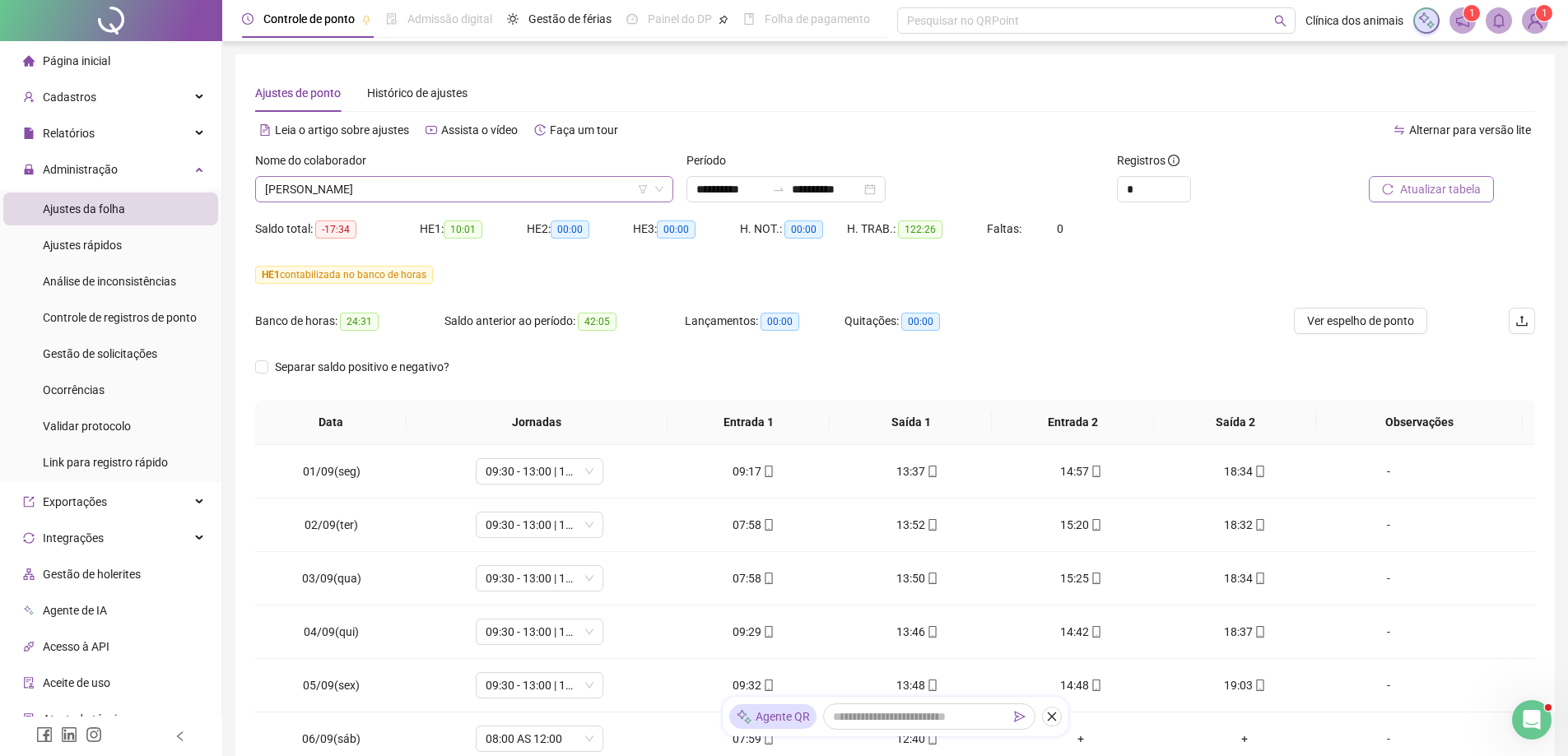
click at [580, 192] on span "[PERSON_NAME]" at bounding box center [464, 189] width 398 height 24
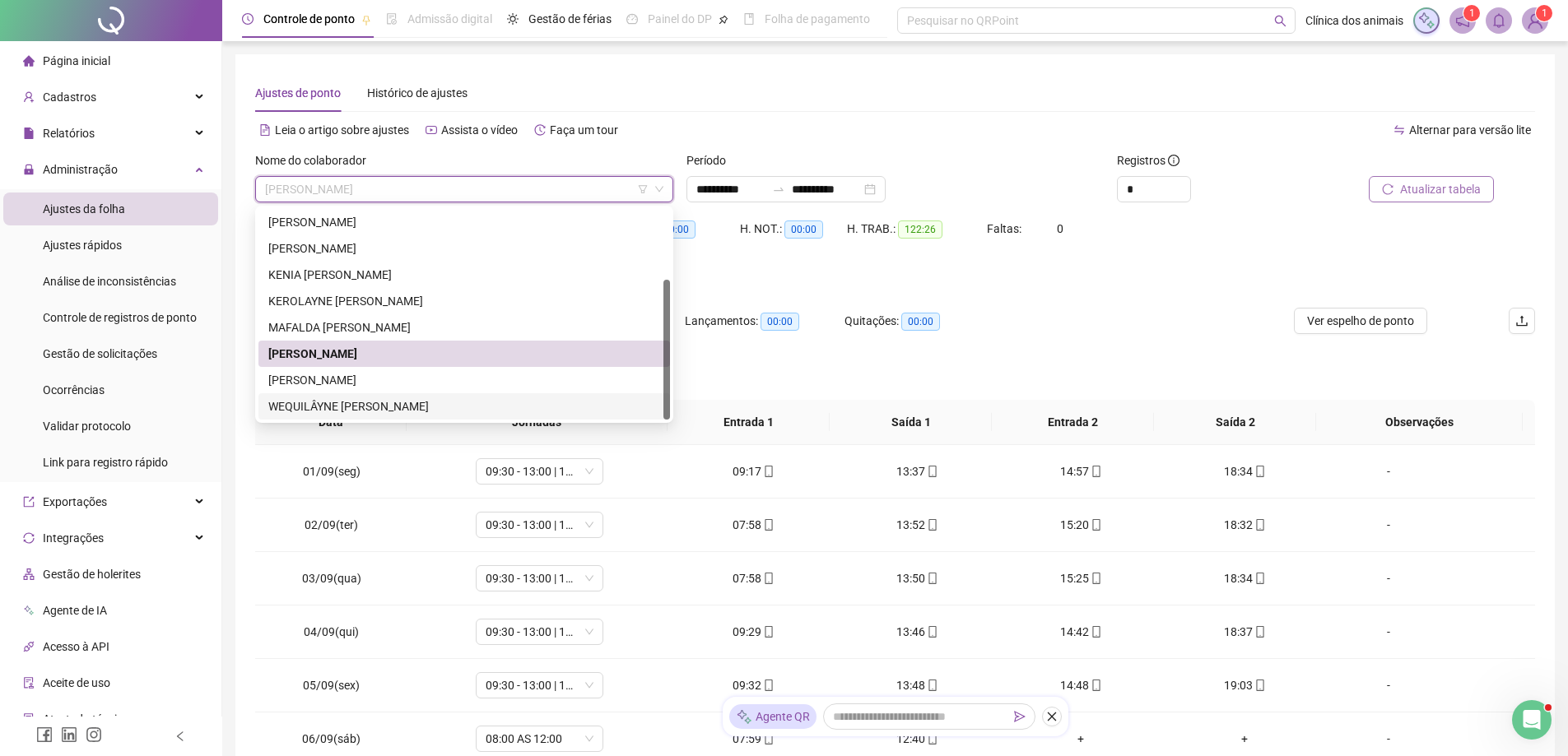
click at [425, 408] on div "WEQUILÂYNE [PERSON_NAME]" at bounding box center [464, 406] width 392 height 19
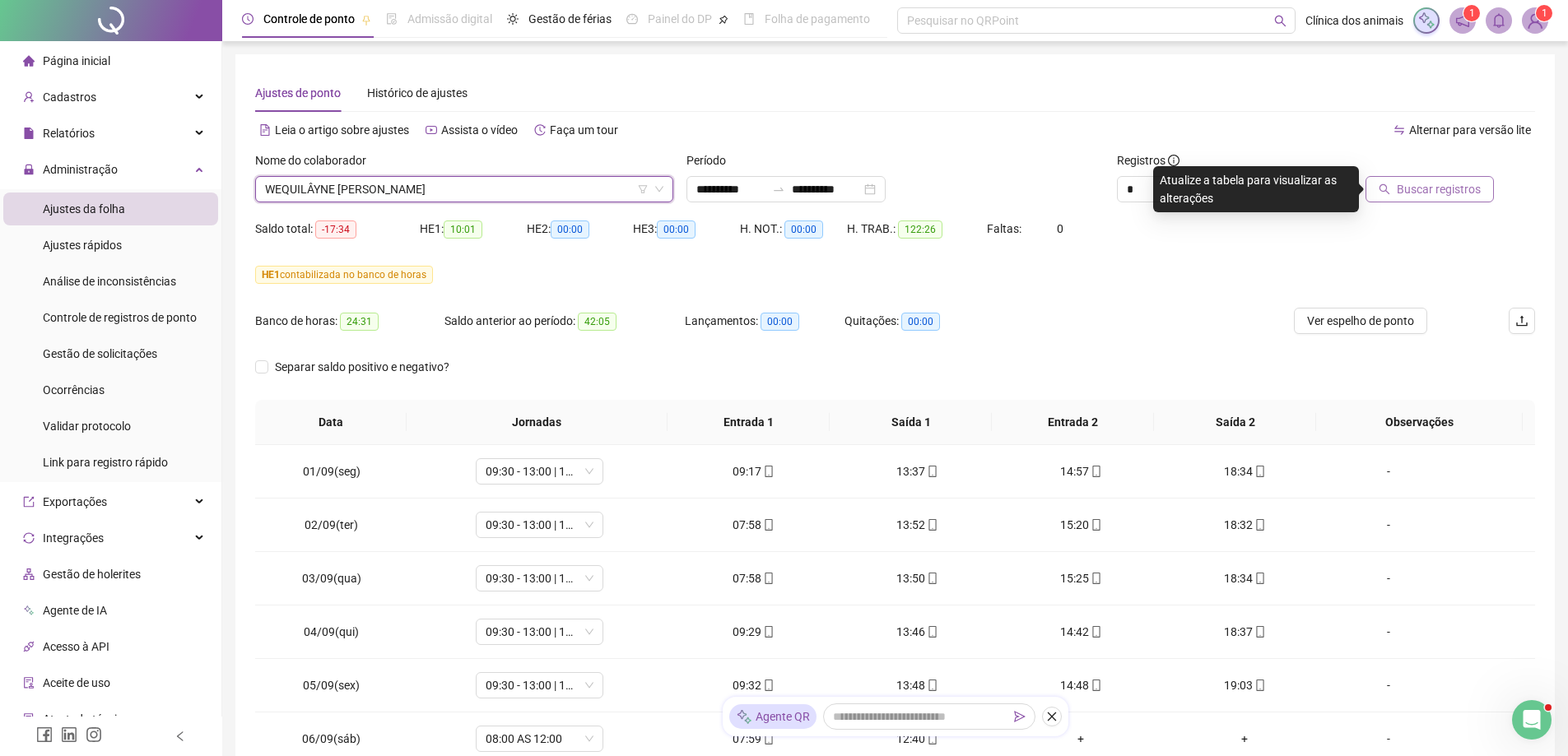
click at [1411, 189] on span "Buscar registros" at bounding box center [1439, 189] width 84 height 19
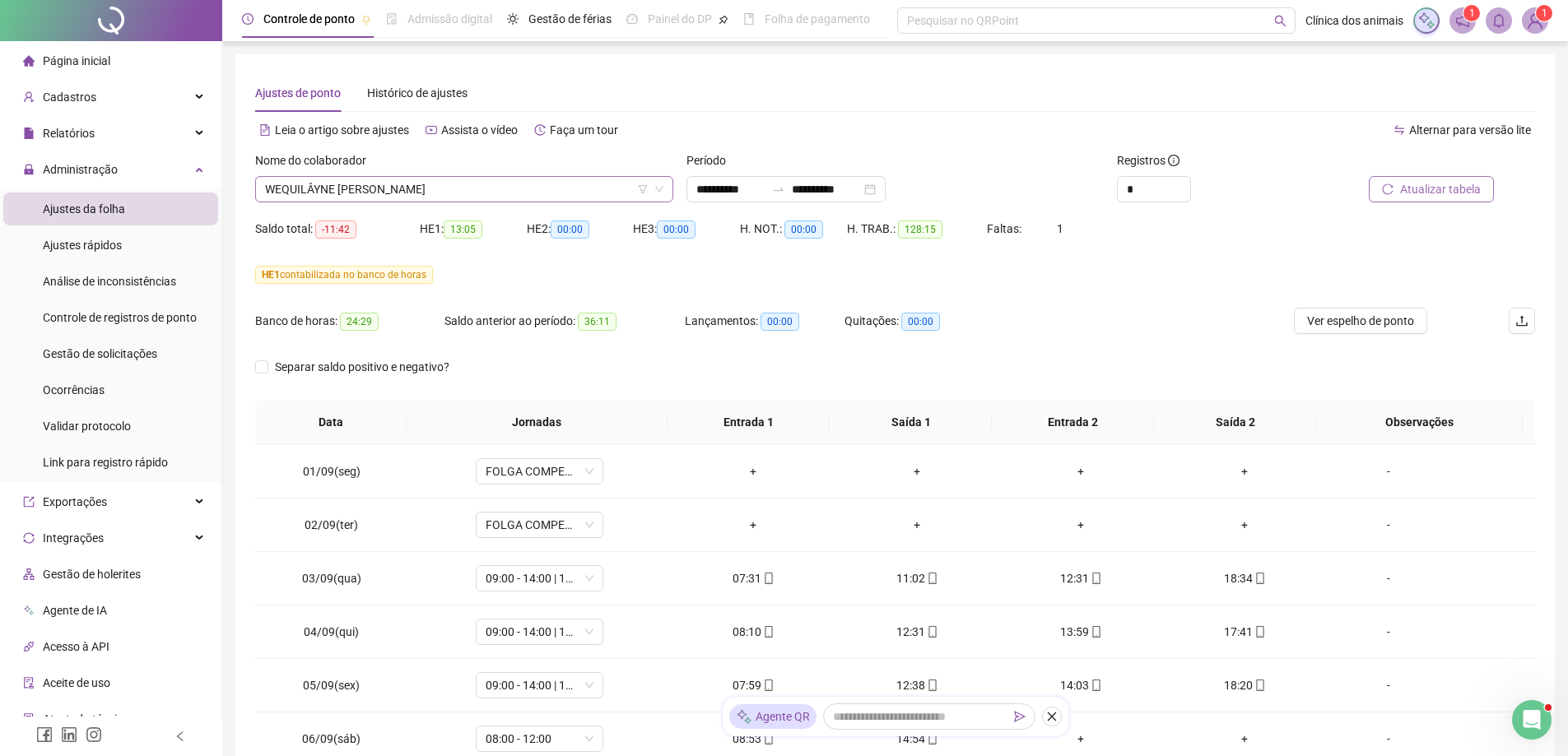
click at [602, 194] on span "WEQUILÂYNE [PERSON_NAME]" at bounding box center [464, 189] width 398 height 24
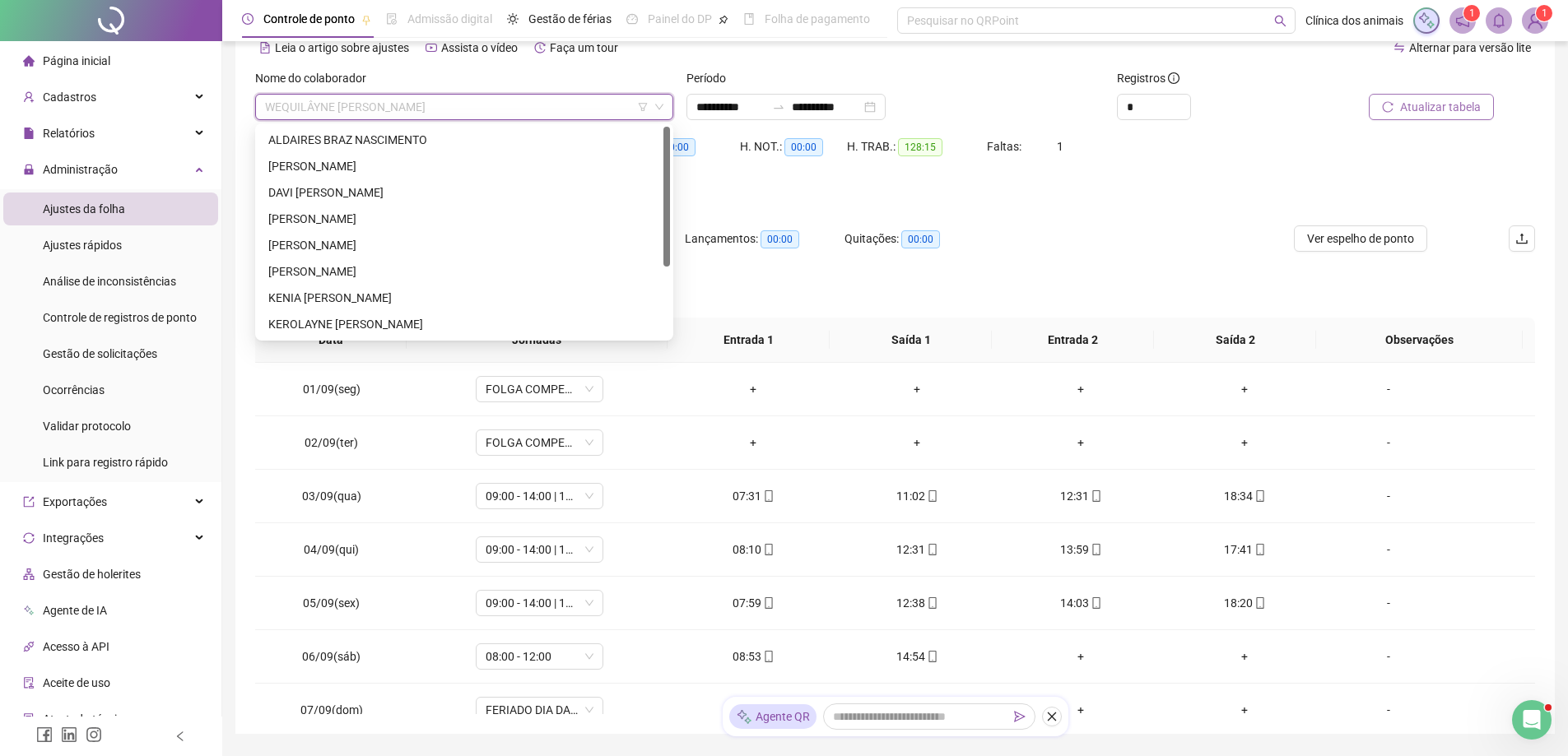
scroll to position [0, 0]
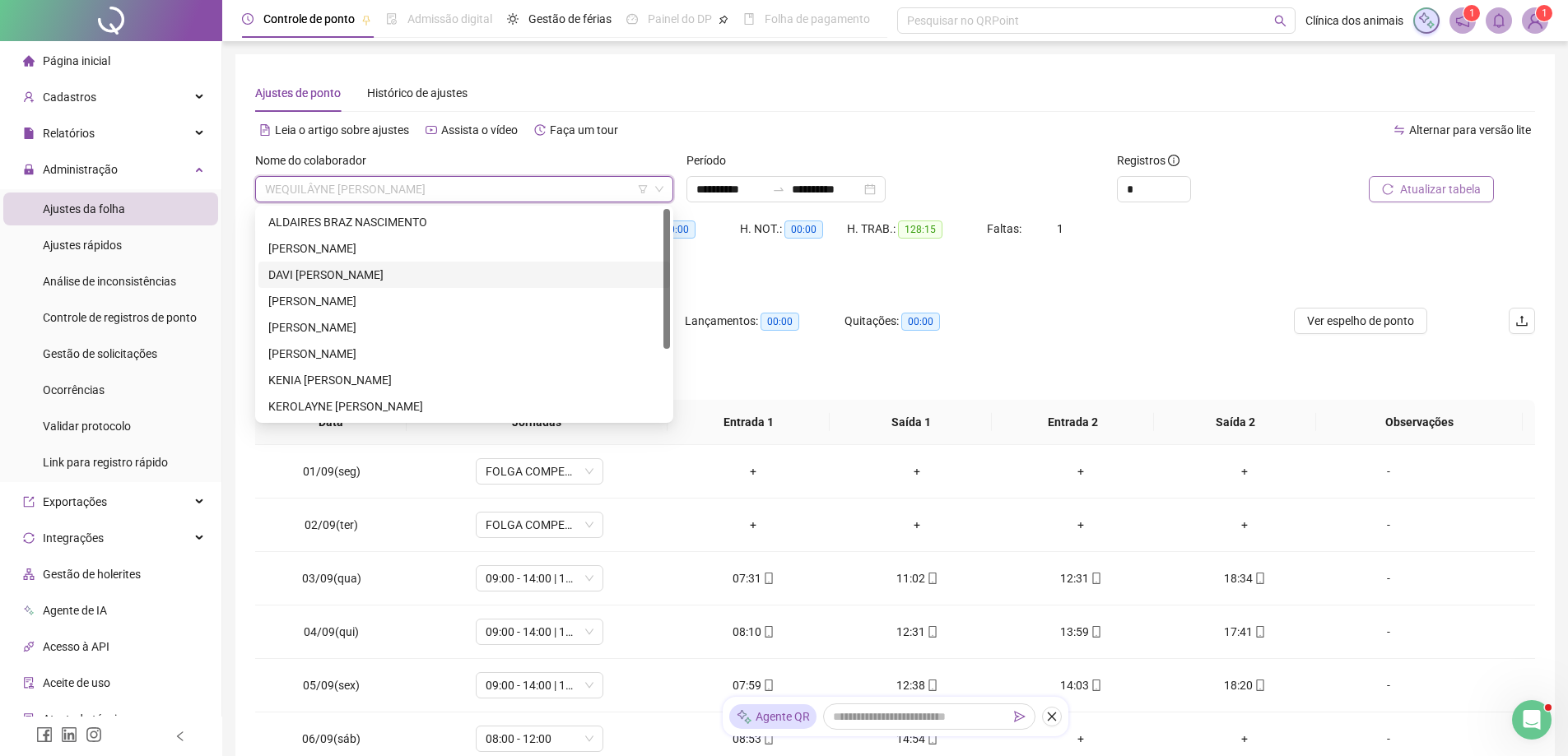
click at [401, 274] on div "DAVI [PERSON_NAME]" at bounding box center [464, 275] width 392 height 19
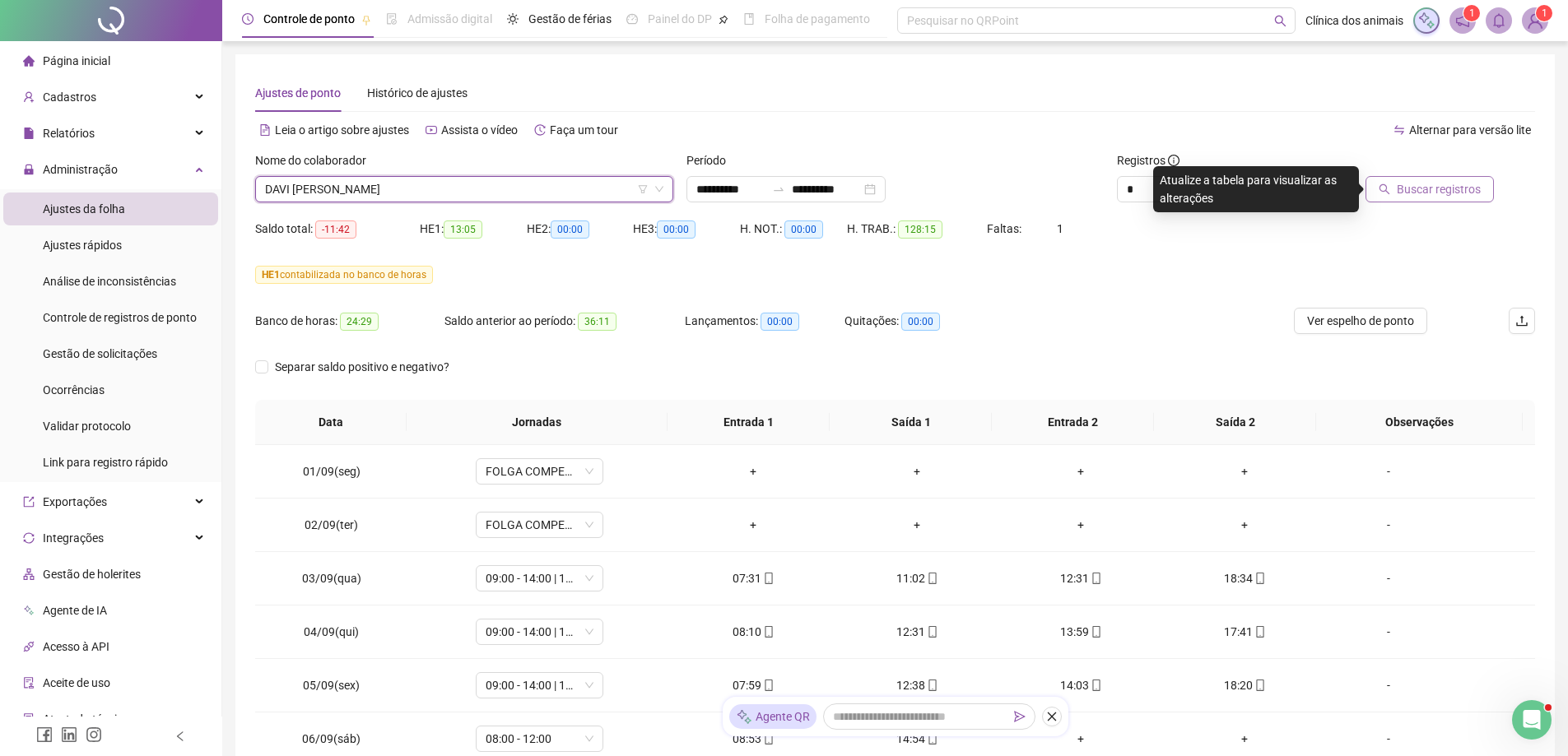
click at [1417, 199] on button "Buscar registros" at bounding box center [1429, 189] width 128 height 26
